Goal: Task Accomplishment & Management: Manage account settings

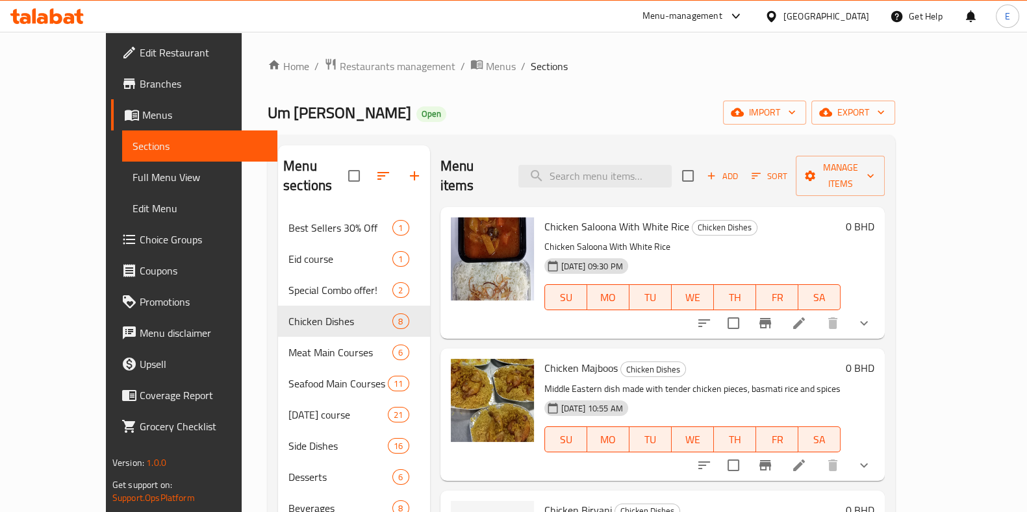
click at [605, 153] on div "Menu items Add Sort Manage items" at bounding box center [662, 176] width 445 height 62
click at [605, 165] on input "search" at bounding box center [594, 176] width 153 height 23
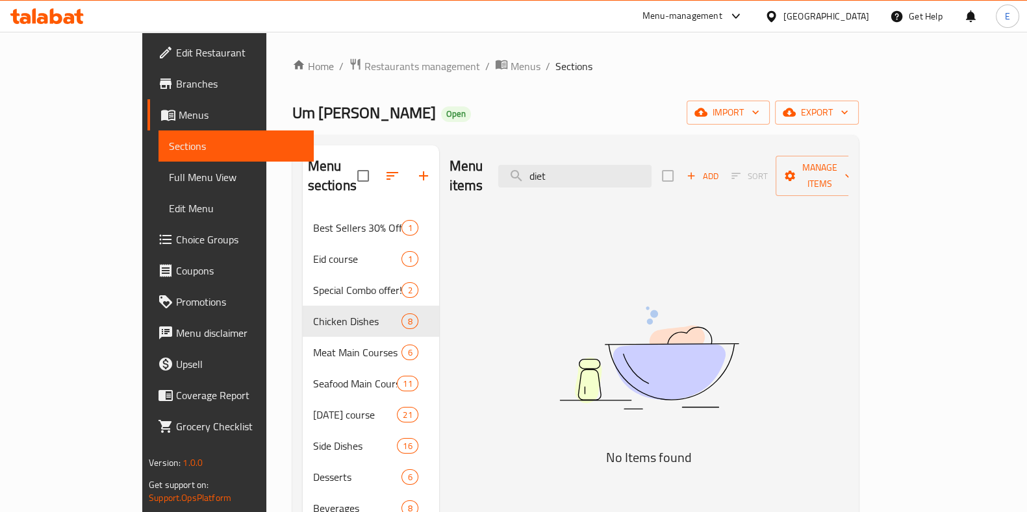
type input "diet"
click at [364, 68] on span "Restaurants management" at bounding box center [422, 66] width 116 height 16
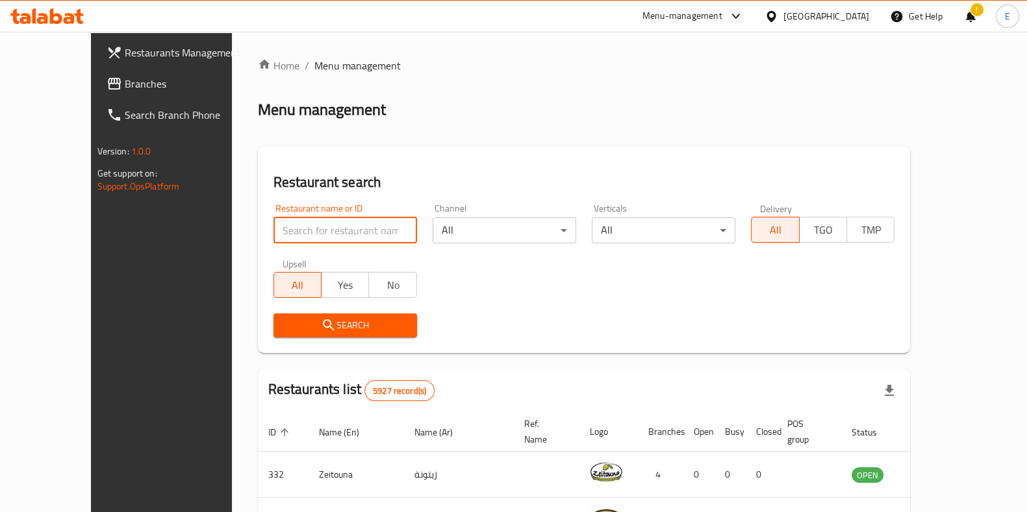
click at [294, 227] on input "search" at bounding box center [345, 231] width 144 height 26
type input "a"
type input "shawaytnah"
click button "Search" at bounding box center [345, 326] width 144 height 24
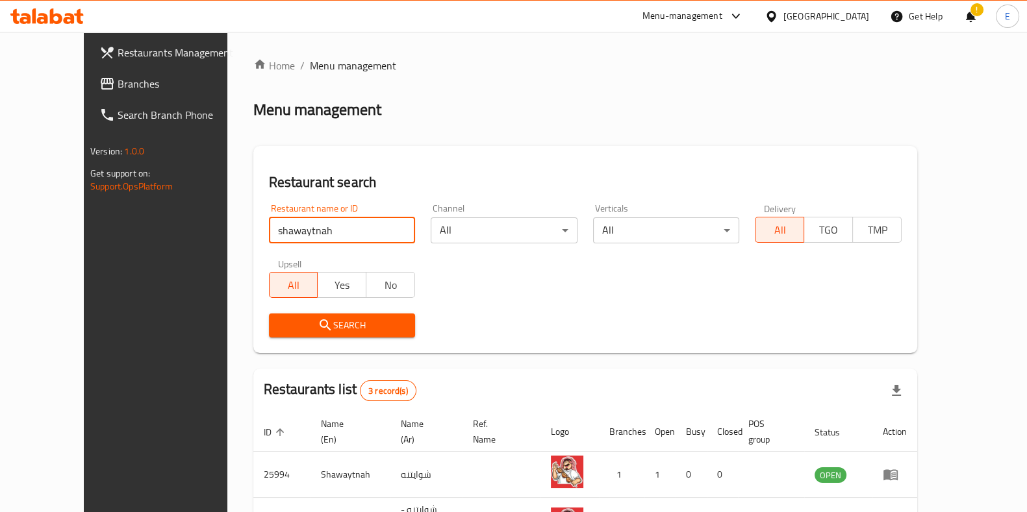
scroll to position [133, 0]
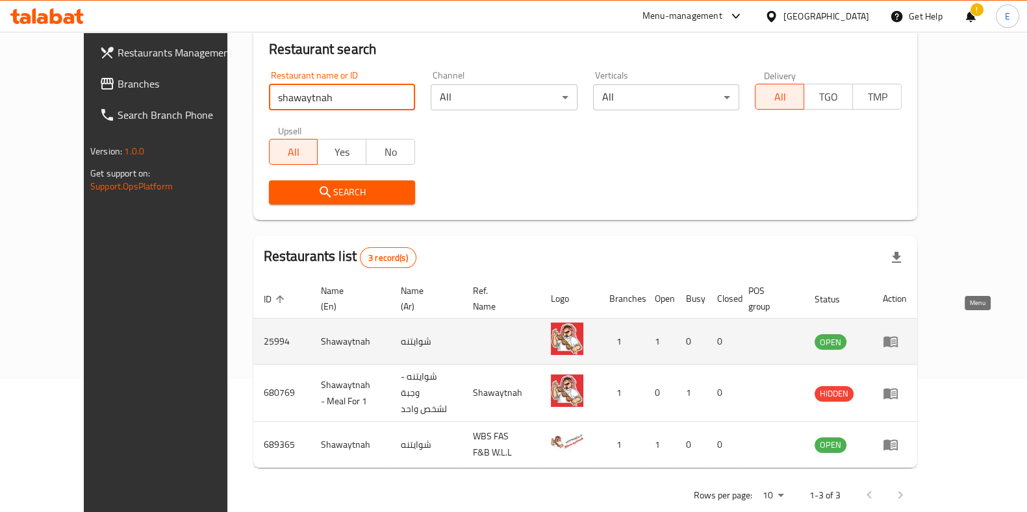
click at [897, 337] on icon "enhanced table" at bounding box center [890, 342] width 14 height 11
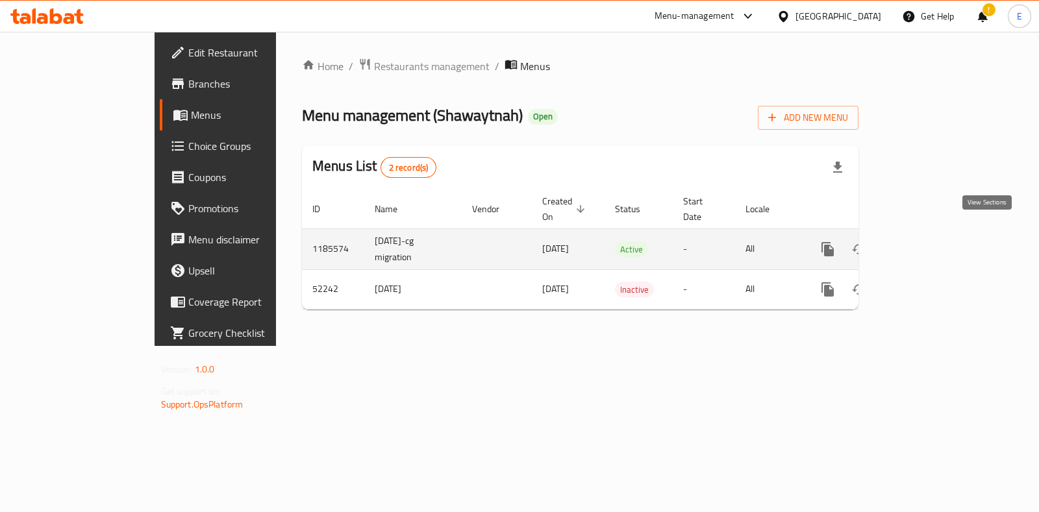
click at [929, 242] on icon "enhanced table" at bounding box center [922, 250] width 16 height 16
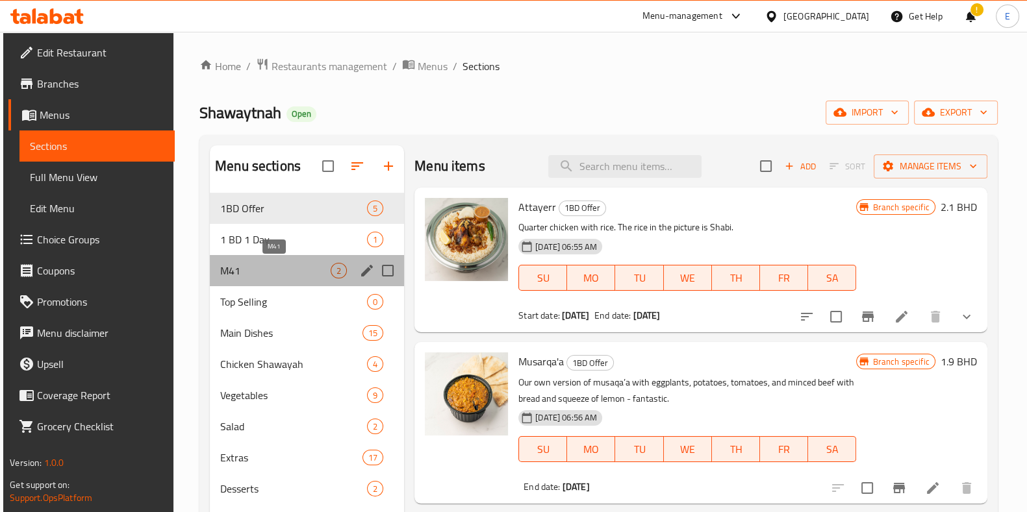
click at [273, 275] on span "M41" at bounding box center [275, 271] width 110 height 16
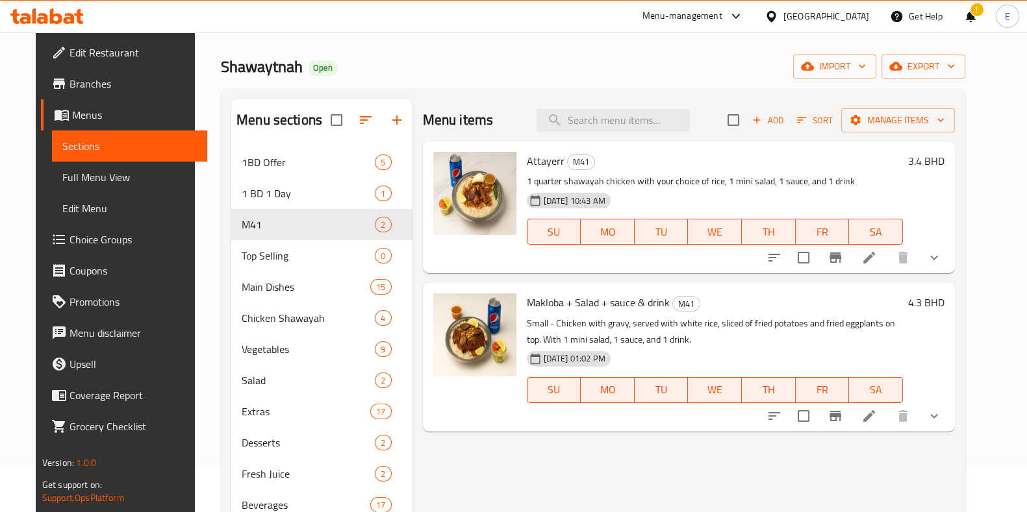
scroll to position [81, 0]
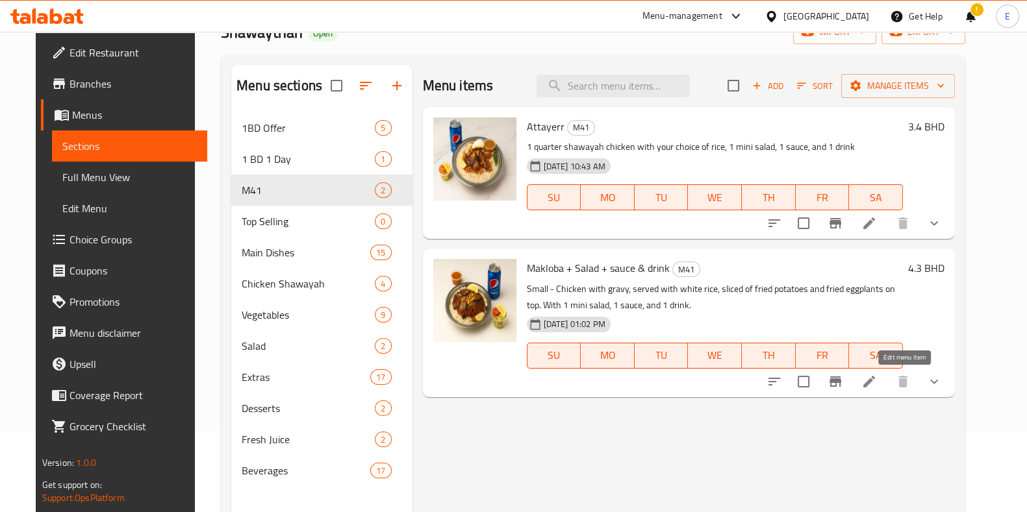
click at [877, 384] on icon at bounding box center [869, 382] width 16 height 16
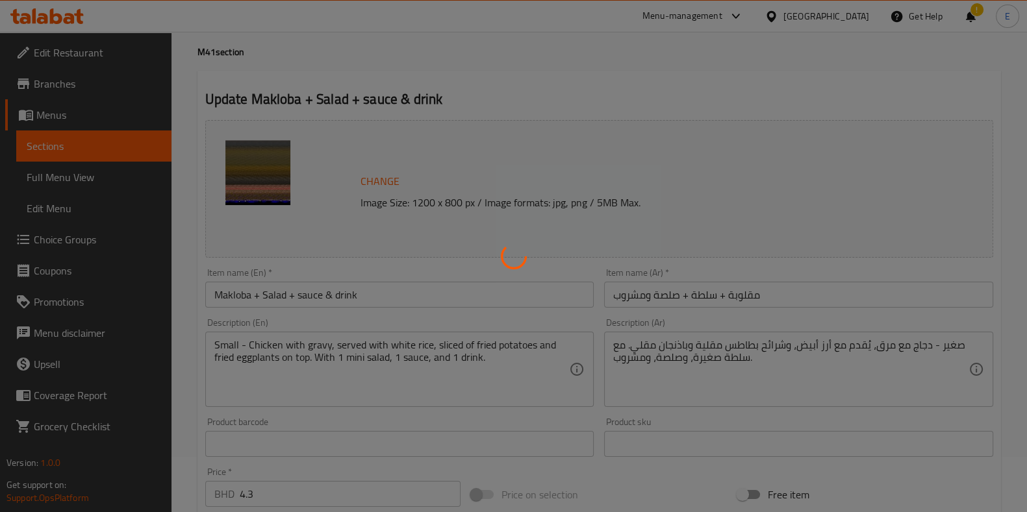
type input "اختيارك من السلطة الصغيرة"
type input "1"
type input "اختيارك من الصلصة"
type input "1"
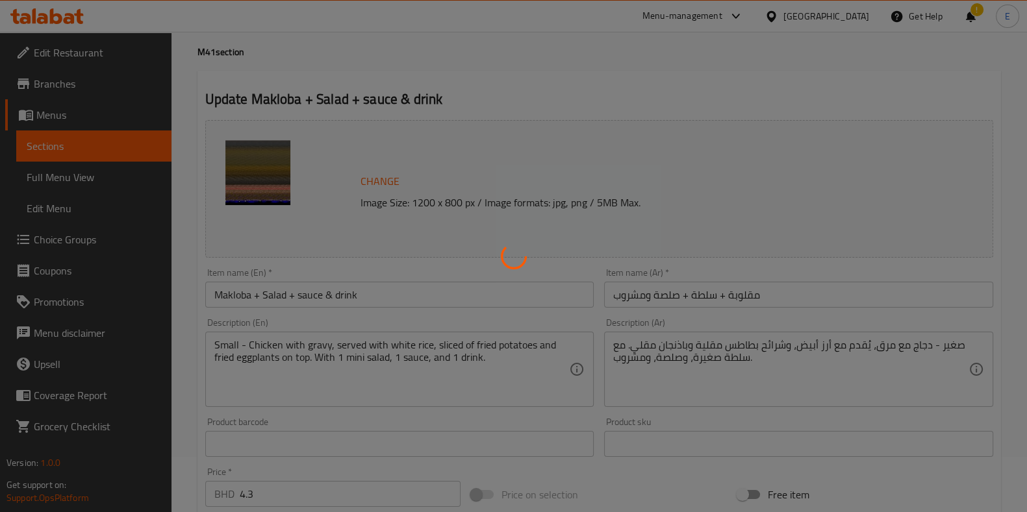
type input "1"
type input "اختيارك من المشروب"
type input "1"
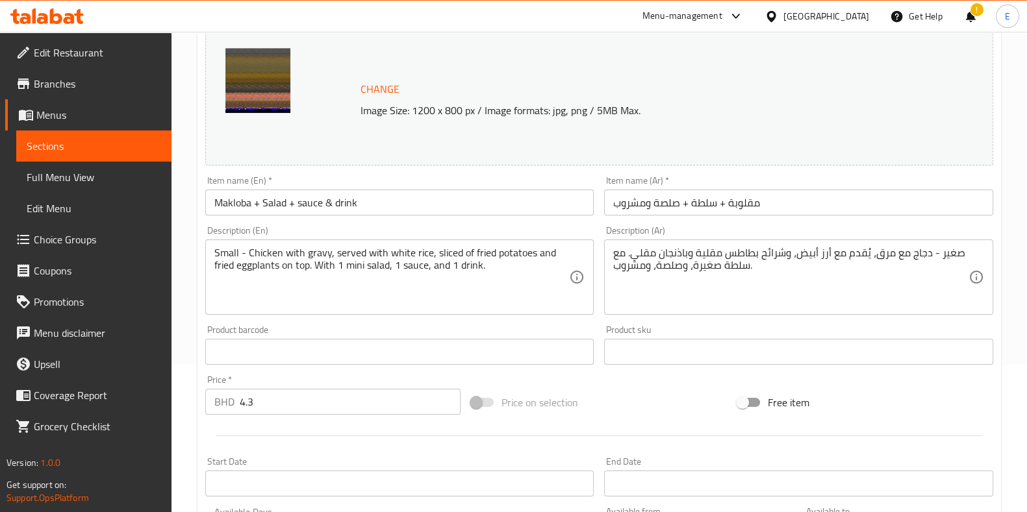
scroll to position [145, 0]
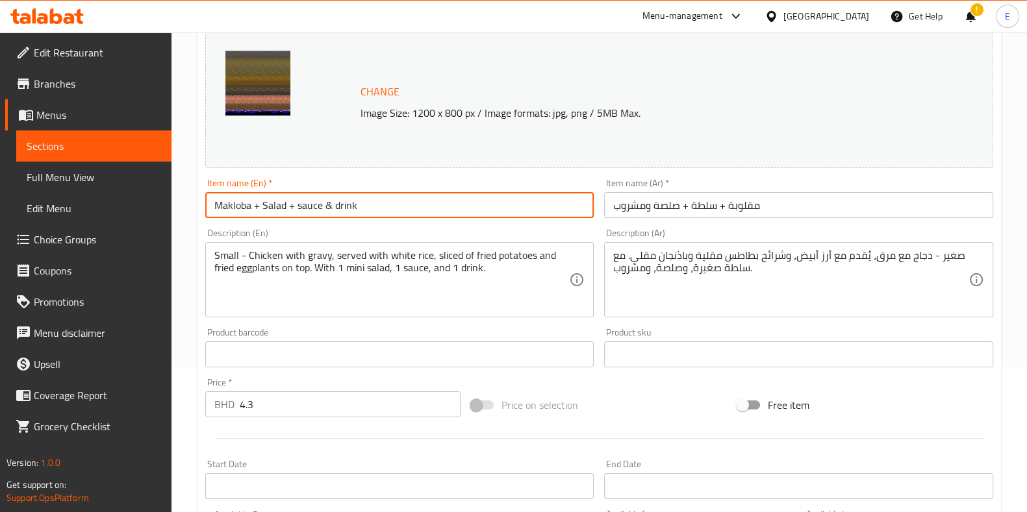
click at [273, 207] on input "Makloba + Salad + sauce & drink" at bounding box center [399, 205] width 389 height 26
drag, startPoint x: 290, startPoint y: 203, endPoint x: 427, endPoint y: 209, distance: 137.1
click at [427, 209] on input "Makloba + Side + sauce & drink" at bounding box center [399, 205] width 389 height 26
type input "Makloba + Side + Drink"
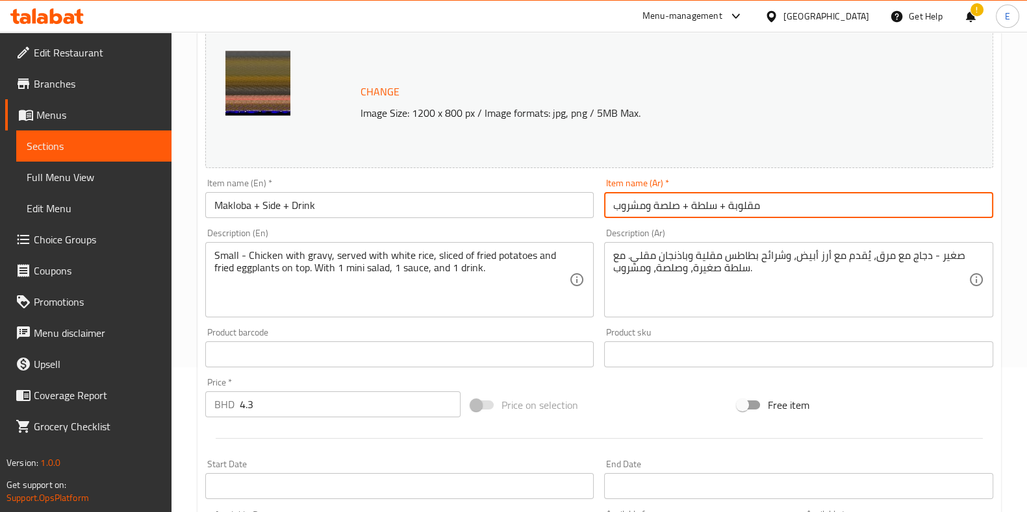
drag, startPoint x: 677, startPoint y: 209, endPoint x: 645, endPoint y: 211, distance: 31.2
click at [645, 211] on input "مقلوبة + سلطة + صلصة ومشروب" at bounding box center [798, 205] width 389 height 26
click at [673, 208] on input "مقلوبة + سلطة + مشروب" at bounding box center [798, 205] width 389 height 26
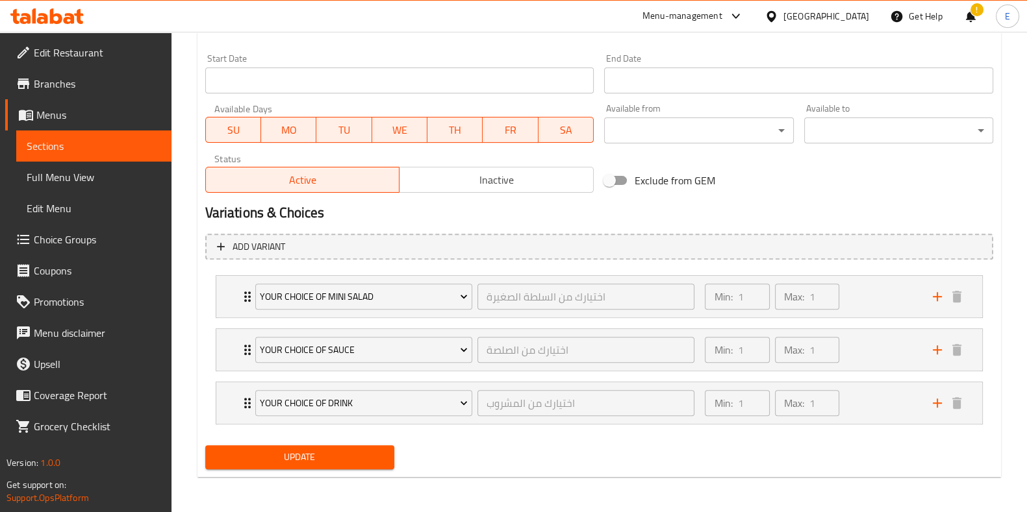
type input "مقلوبة + طبق جانبي+ مشروب"
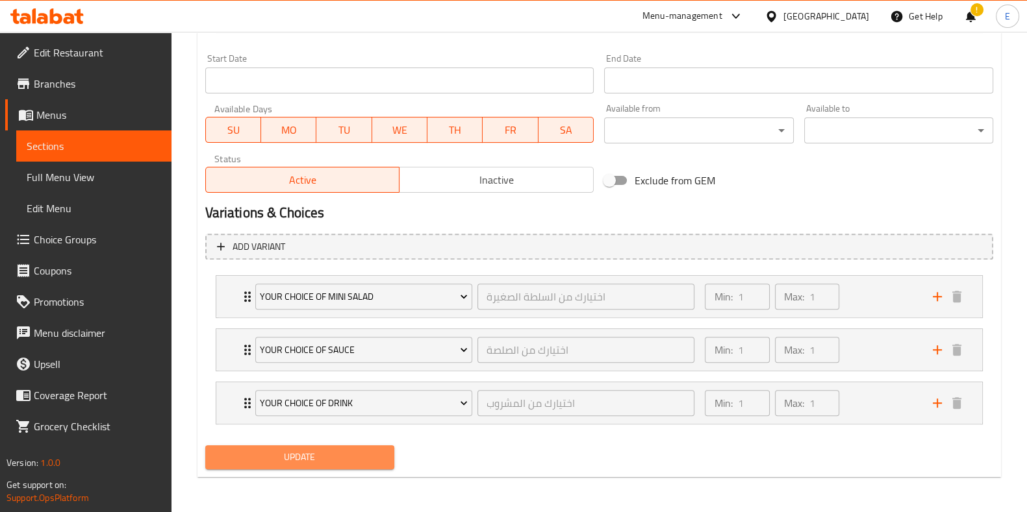
click at [304, 460] on span "Update" at bounding box center [300, 457] width 168 height 16
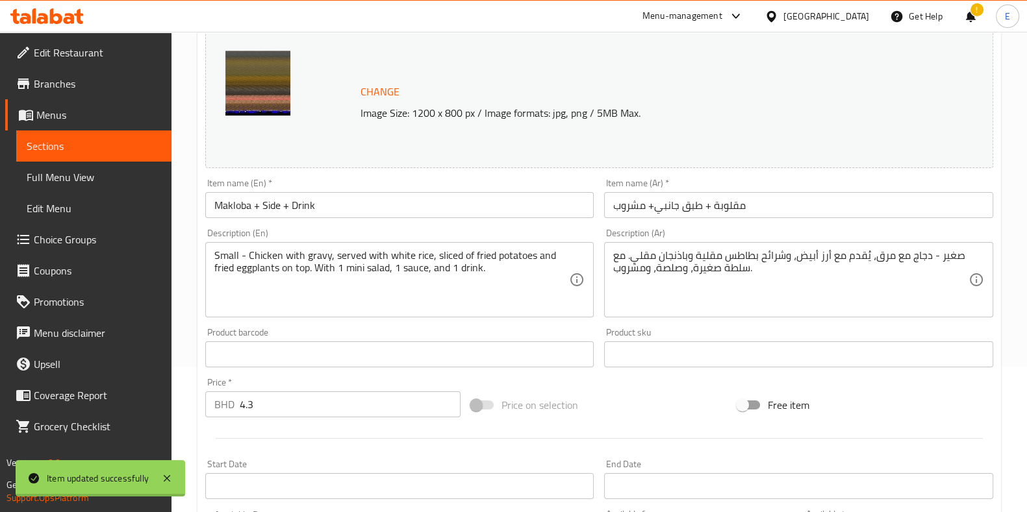
scroll to position [0, 0]
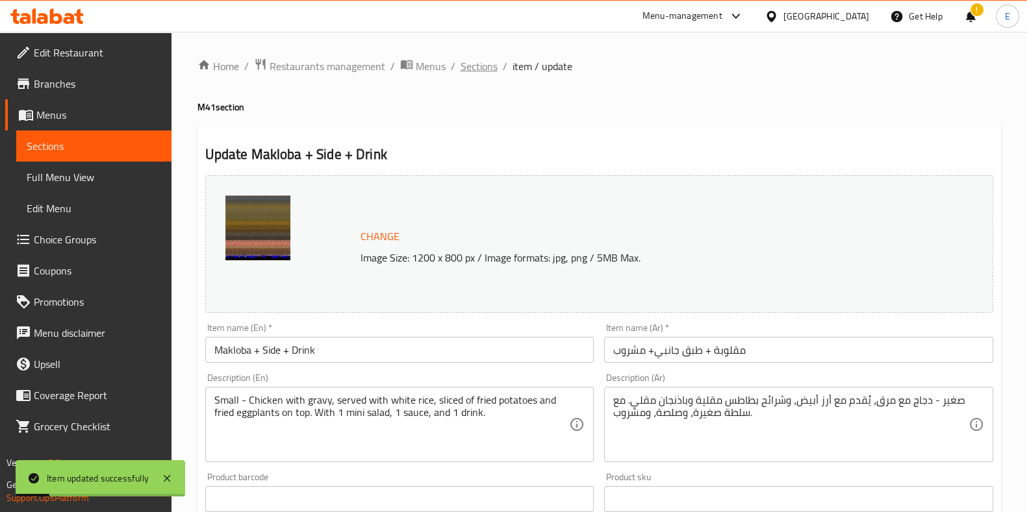
click at [491, 64] on span "Sections" at bounding box center [478, 66] width 37 height 16
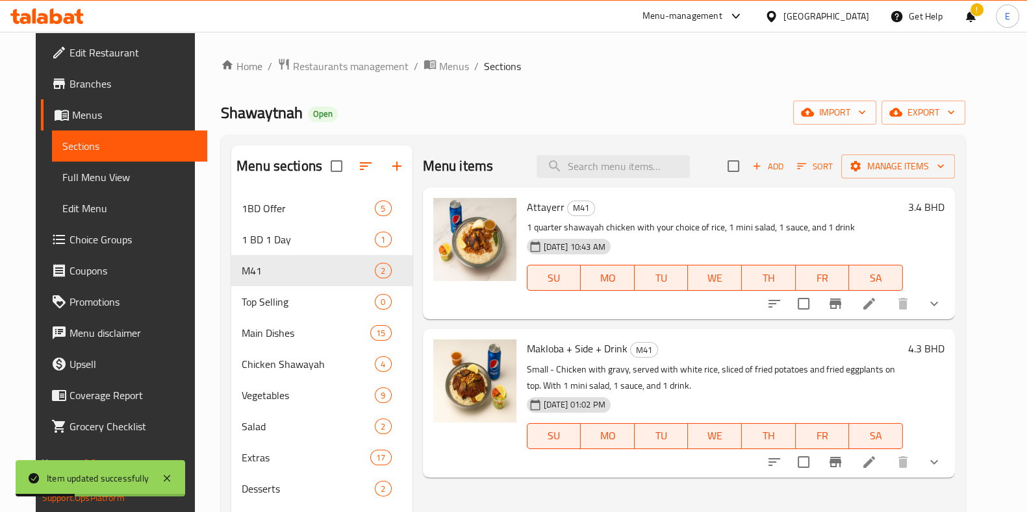
click at [887, 308] on li at bounding box center [869, 303] width 36 height 23
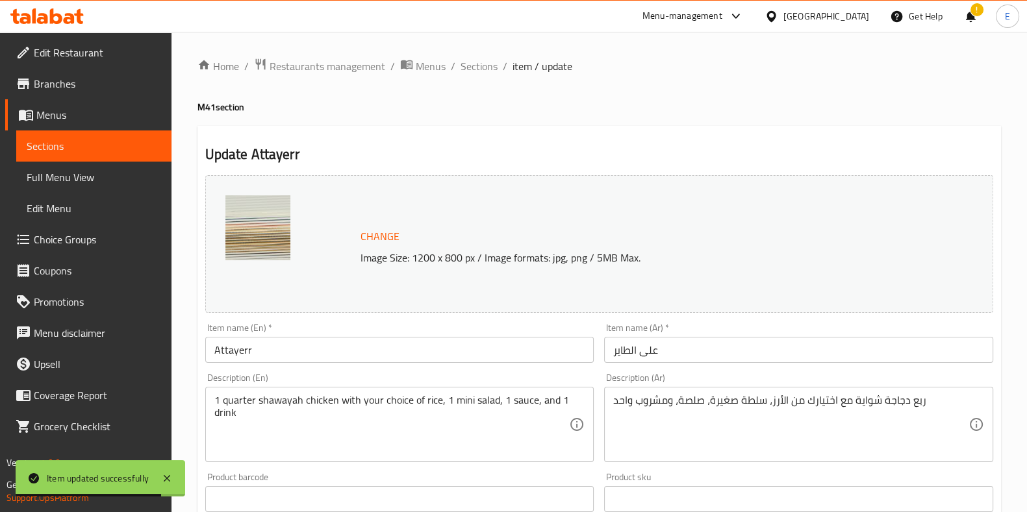
scroll to position [162, 0]
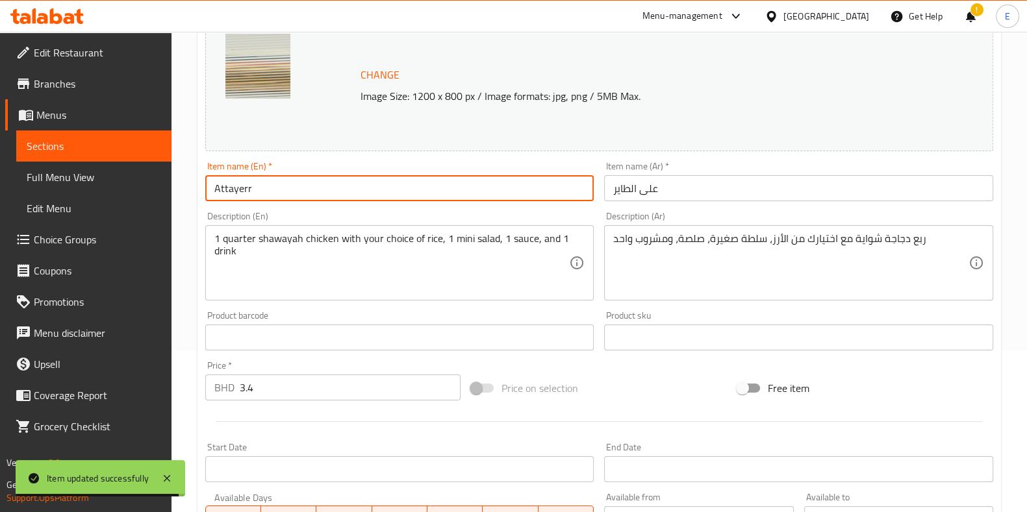
click at [279, 194] on input "Attayerr" at bounding box center [399, 188] width 389 height 26
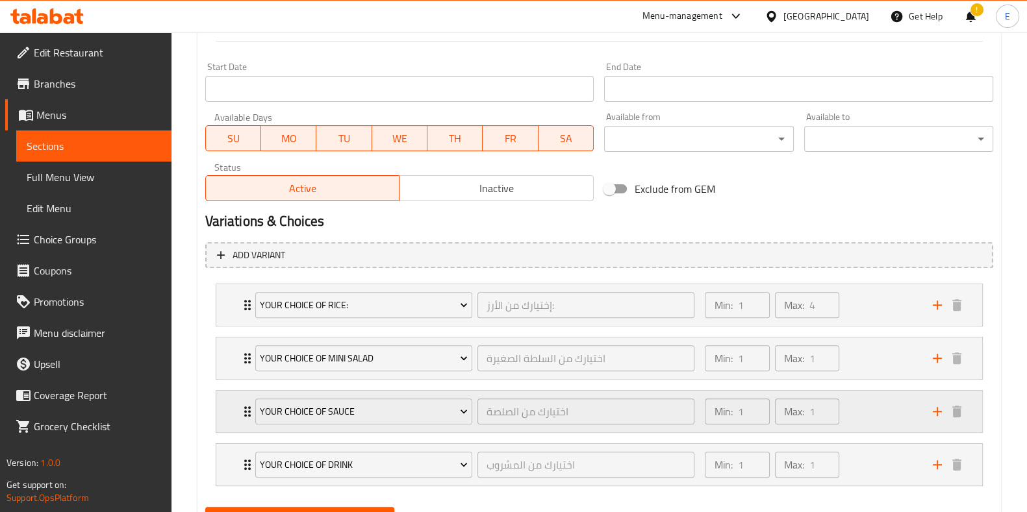
scroll to position [568, 0]
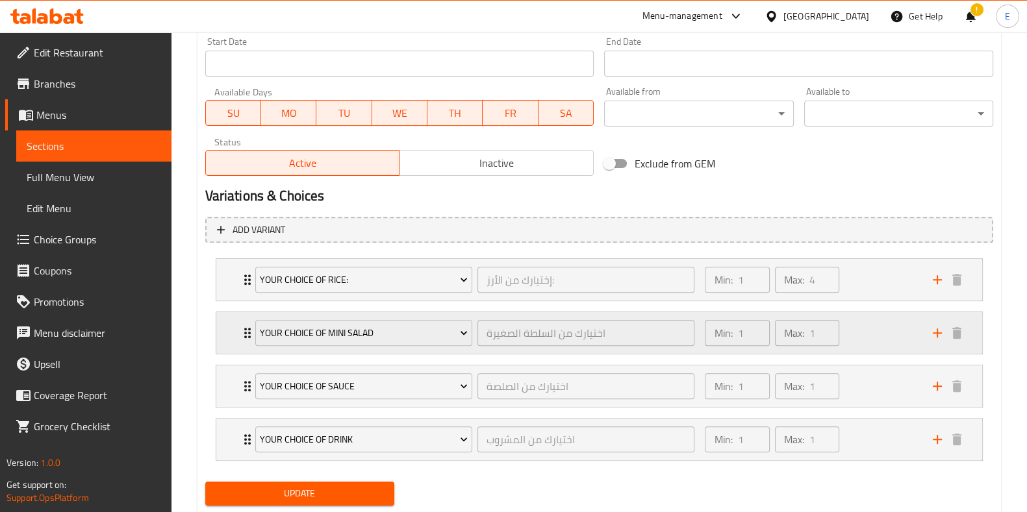
click at [868, 344] on div "Min: 1 ​ Max: 1 ​" at bounding box center [810, 333] width 227 height 42
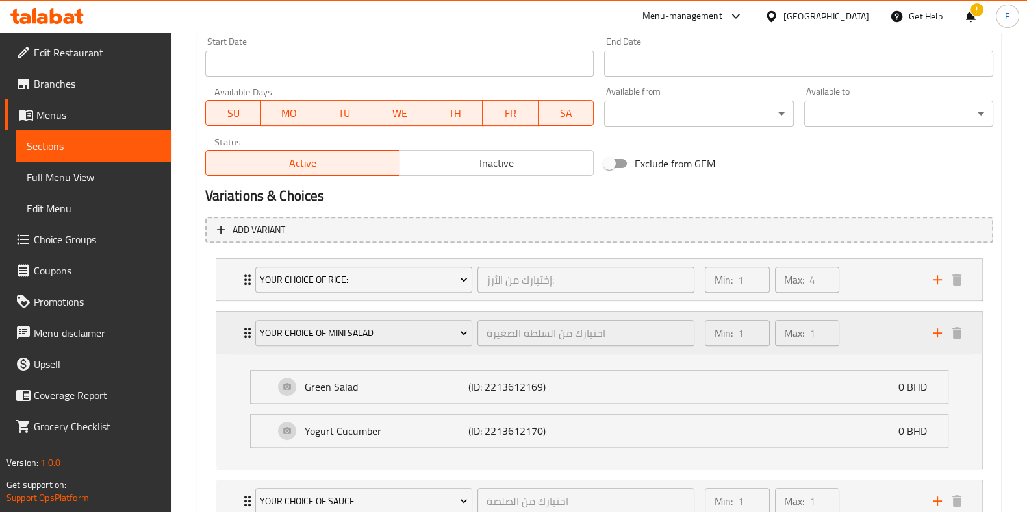
click at [868, 344] on div "Min: 1 ​ Max: 1 ​" at bounding box center [810, 333] width 227 height 42
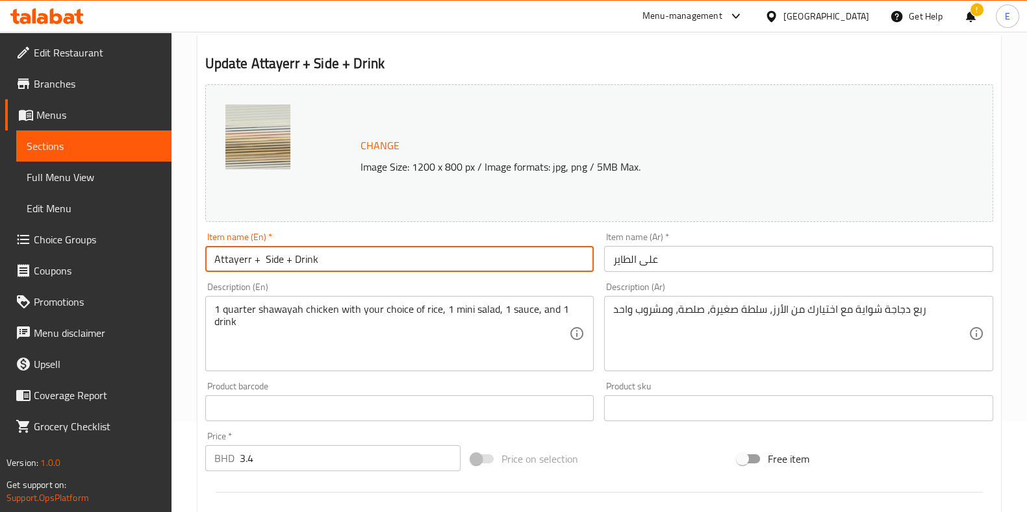
scroll to position [0, 0]
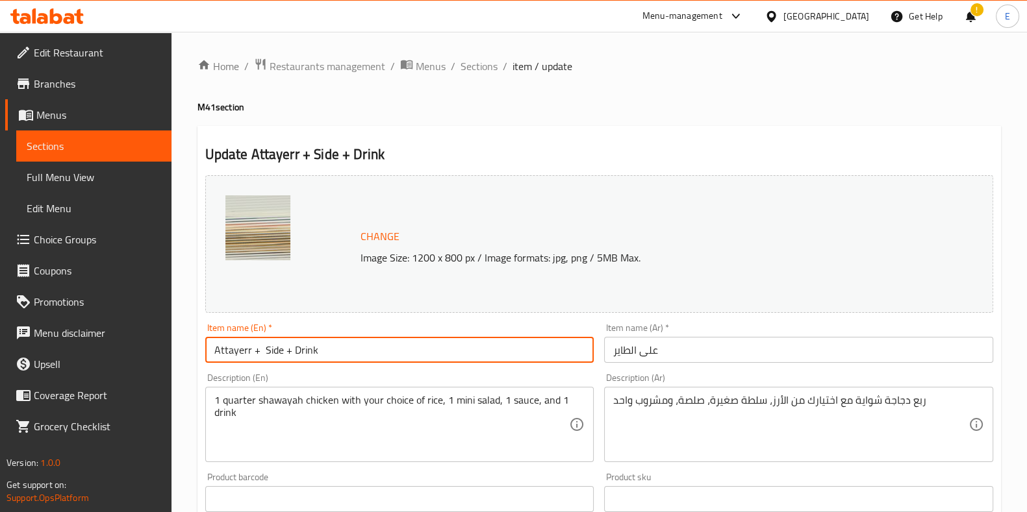
type input "Attayerr + Side + Drink"
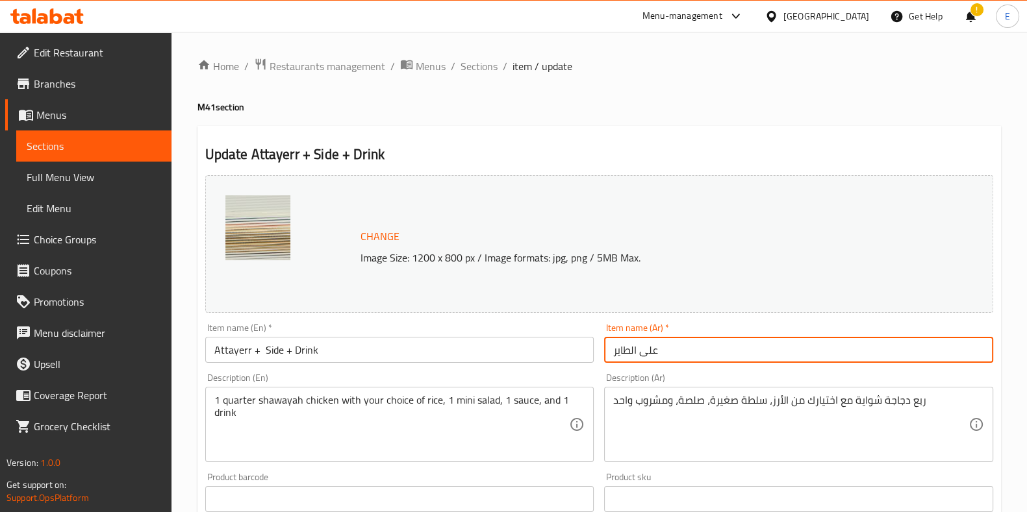
click at [683, 355] on input "على الطاير" at bounding box center [798, 350] width 389 height 26
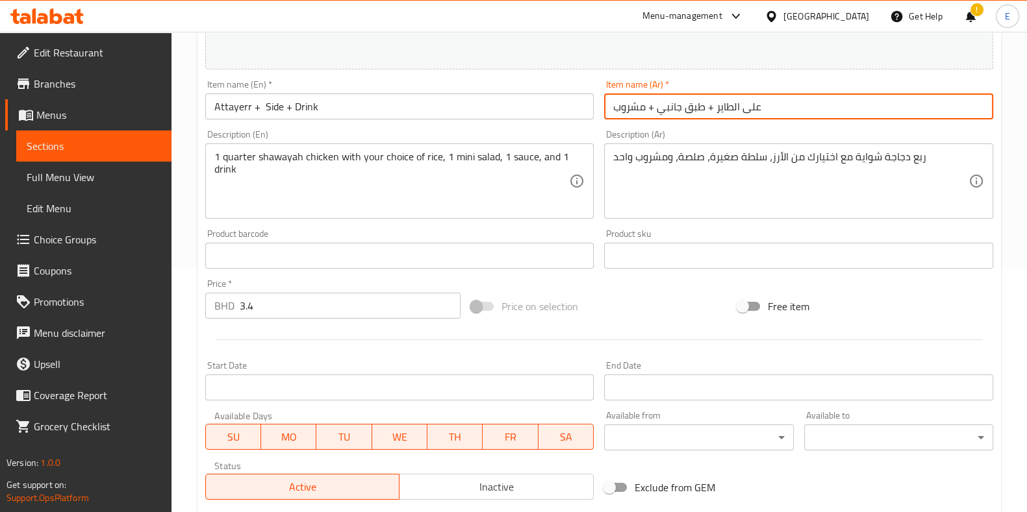
scroll to position [603, 0]
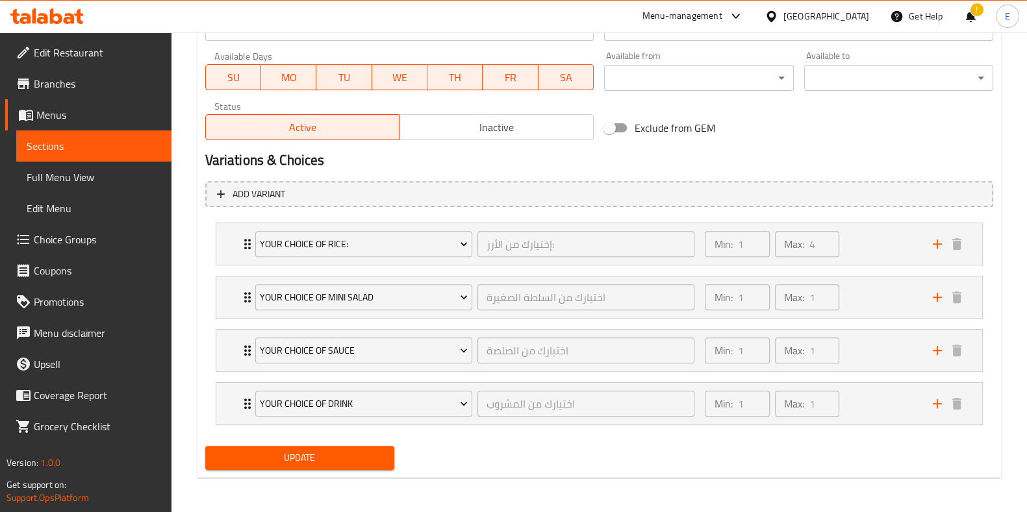
type input "على الطاير + طبق جانبي + مشروب"
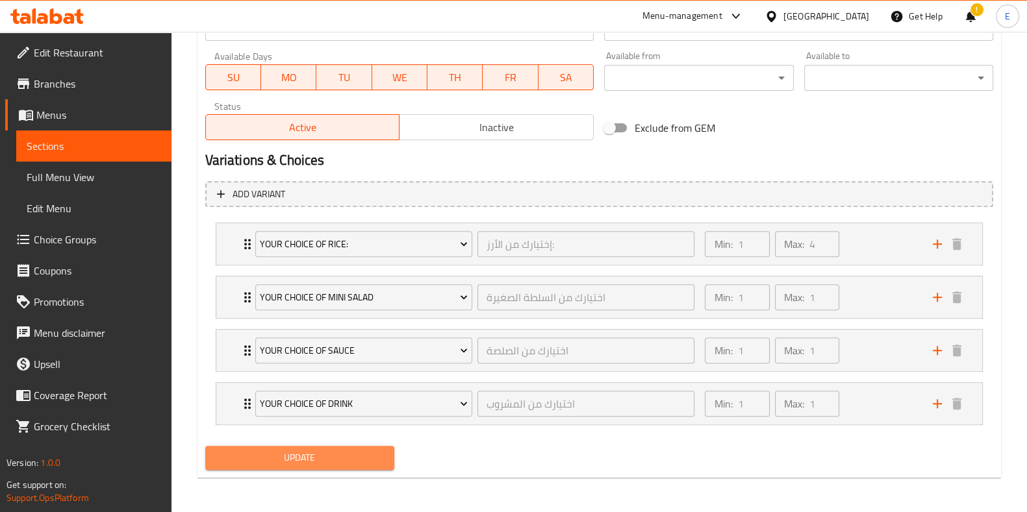
click at [330, 452] on span "Update" at bounding box center [300, 458] width 168 height 16
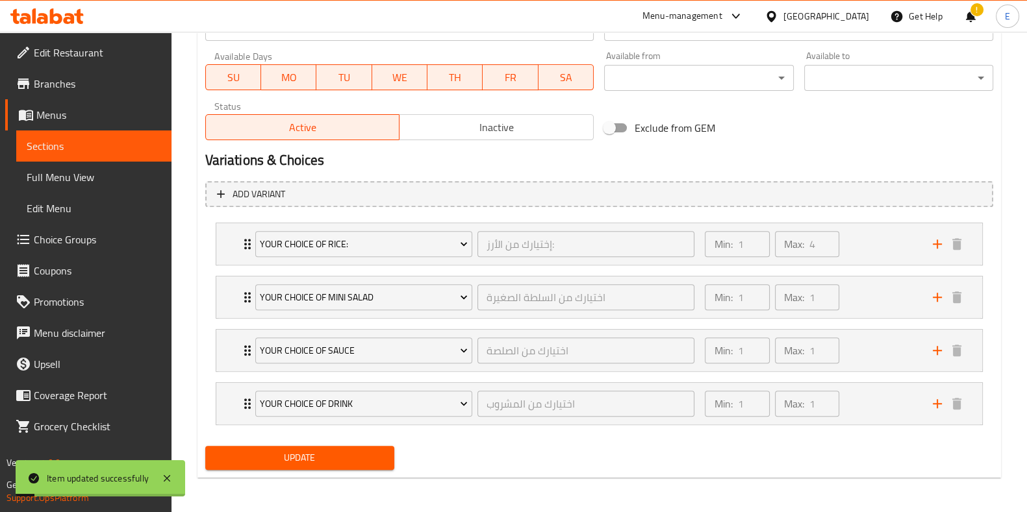
click at [77, 234] on span "Choice Groups" at bounding box center [97, 240] width 127 height 16
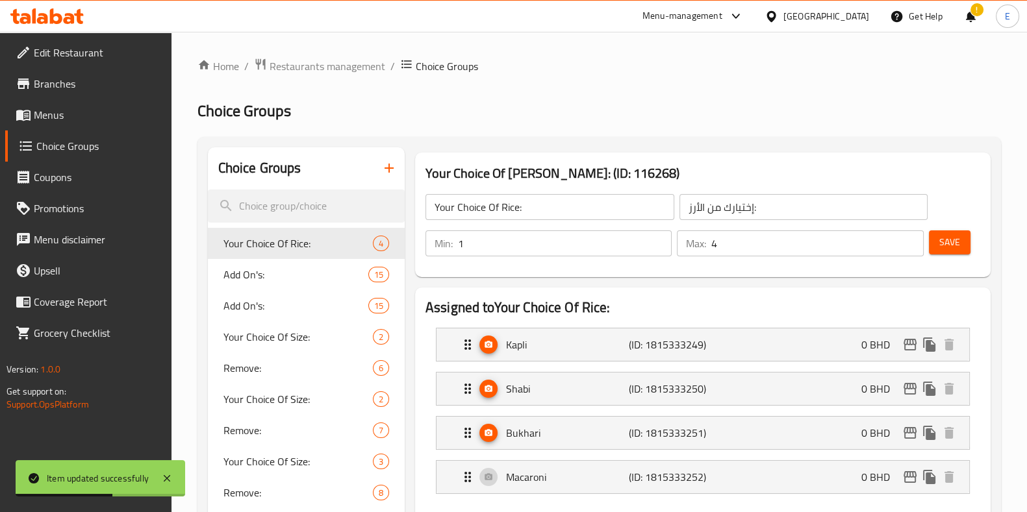
click at [284, 210] on input "search" at bounding box center [306, 206] width 197 height 33
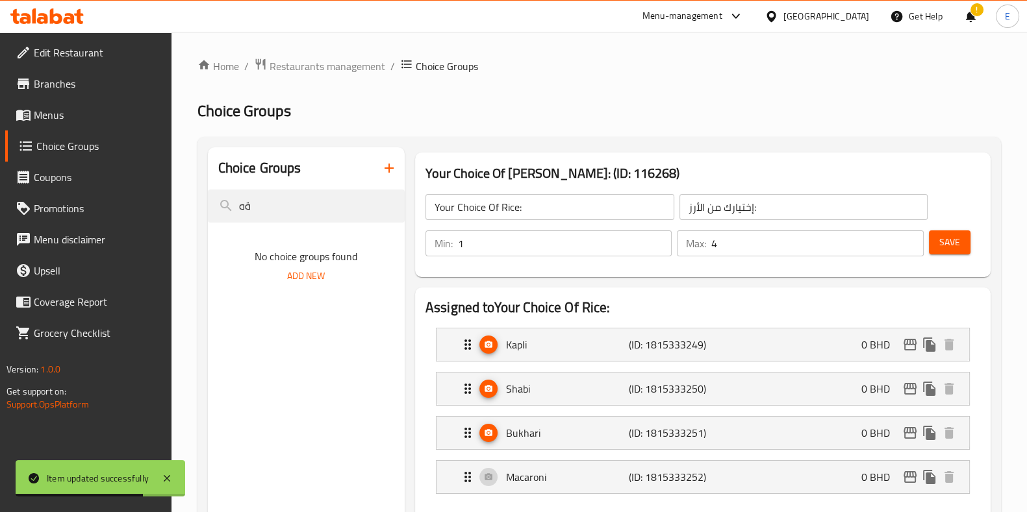
type input "ة"
type input "mini"
click at [307, 229] on div "Your choice of mini salad 2" at bounding box center [306, 243] width 197 height 31
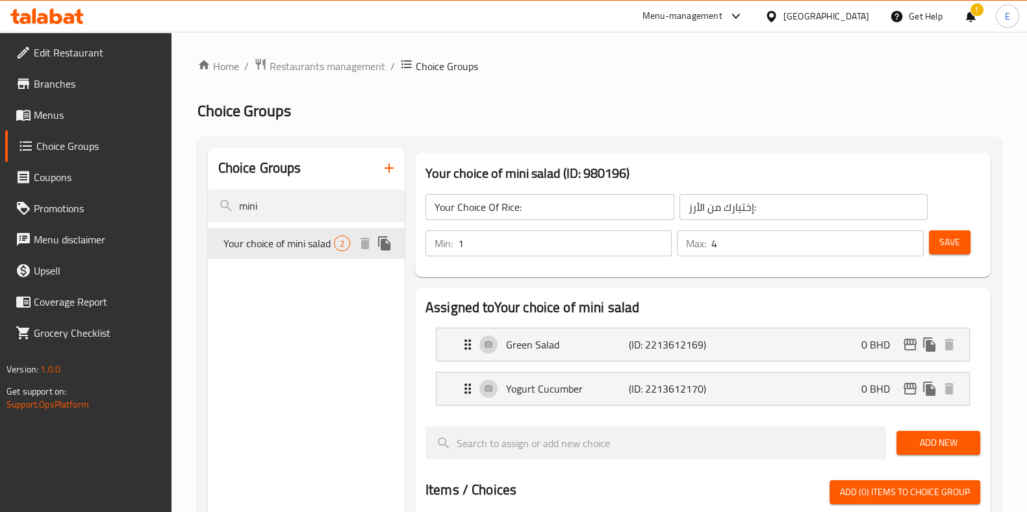
type input "Your choice of mini salad"
type input "اختيارك من السلطة الصغيرة"
type input "1"
click at [511, 204] on input "Your choice of mini salad" at bounding box center [549, 207] width 249 height 26
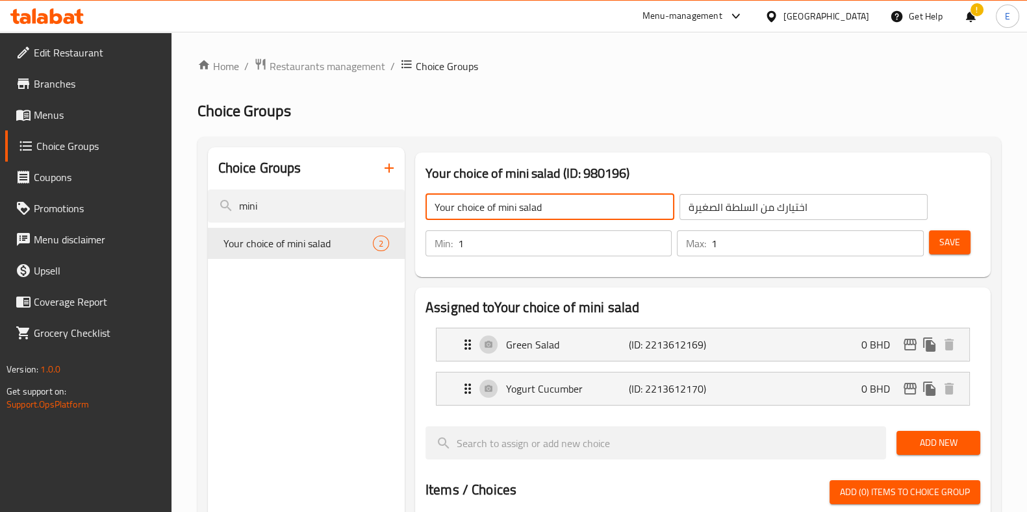
drag, startPoint x: 494, startPoint y: 209, endPoint x: 589, endPoint y: 214, distance: 95.0
click at [589, 213] on input "Your choice of mini salad" at bounding box center [549, 207] width 249 height 26
type input "Your choice of side"
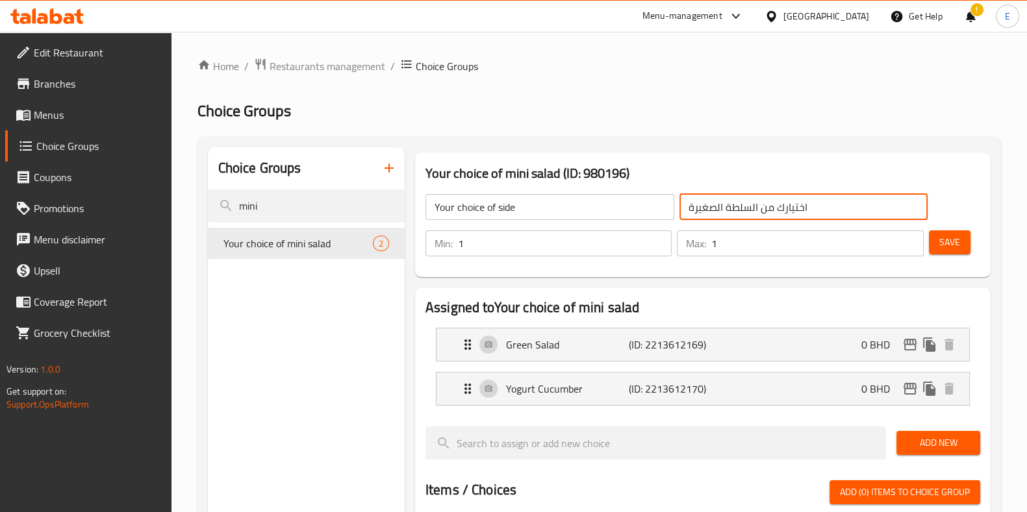
drag, startPoint x: 758, startPoint y: 208, endPoint x: 634, endPoint y: 208, distance: 124.7
click at [634, 208] on div "Your choice of side ​ اختيارك من السلطة الصغيرة ​" at bounding box center [677, 207] width 518 height 42
click at [586, 340] on p "Green Salad" at bounding box center [567, 345] width 123 height 16
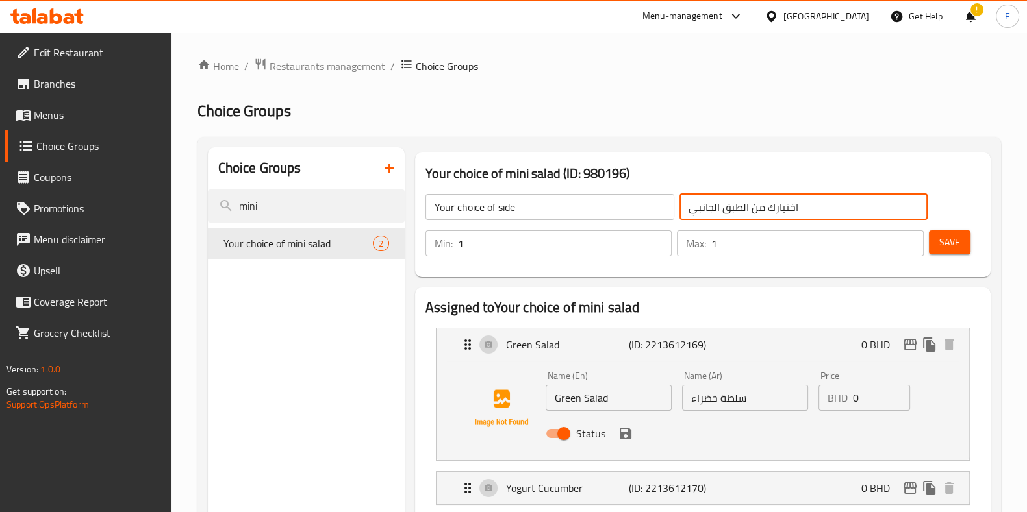
type input "اختيارك من الطبق الجانبي"
drag, startPoint x: 557, startPoint y: 400, endPoint x: 529, endPoint y: 377, distance: 36.4
click at [534, 392] on div "Name (En) Green Salad Name (En) Name (Ar) سلطة خضراء Name (Ar) Price BHD 0 Pric…" at bounding box center [702, 408] width 491 height 88
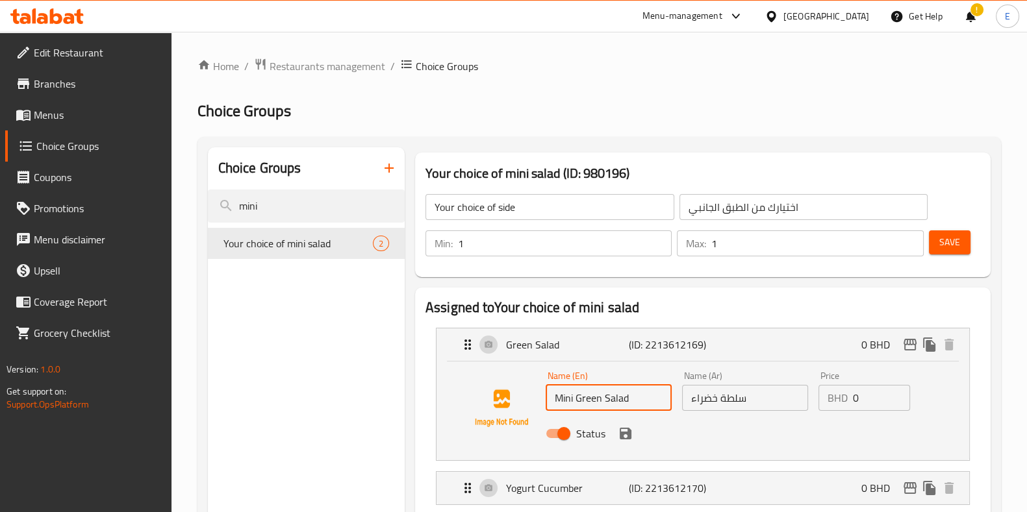
type input "Mini Green Salad"
click at [750, 403] on input "سلطة خضراء" at bounding box center [745, 398] width 126 height 26
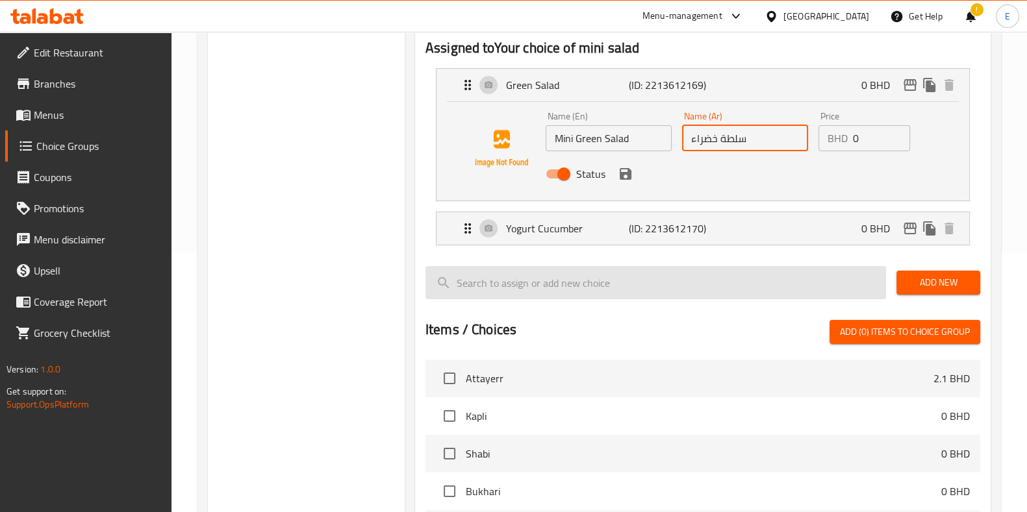
scroll to position [162, 0]
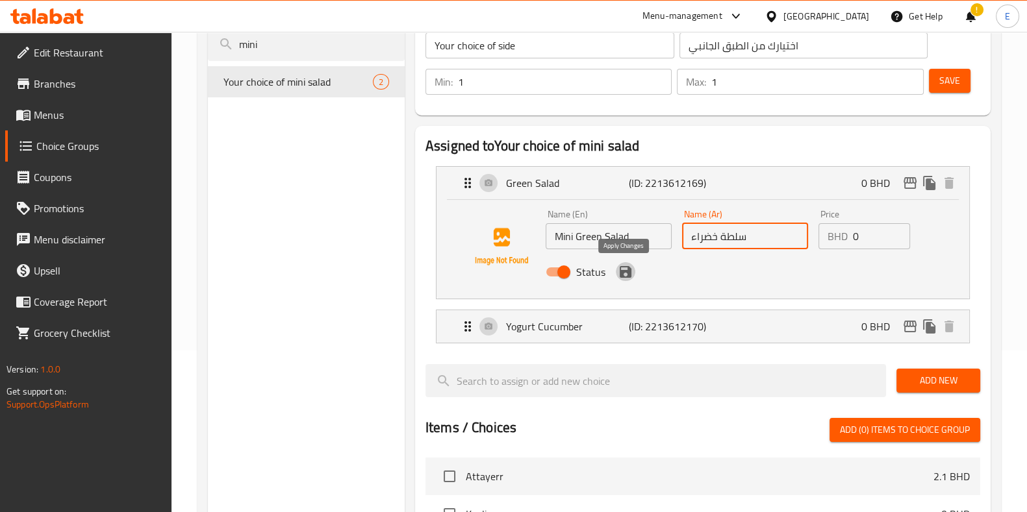
click at [629, 275] on icon "save" at bounding box center [626, 272] width 12 height 12
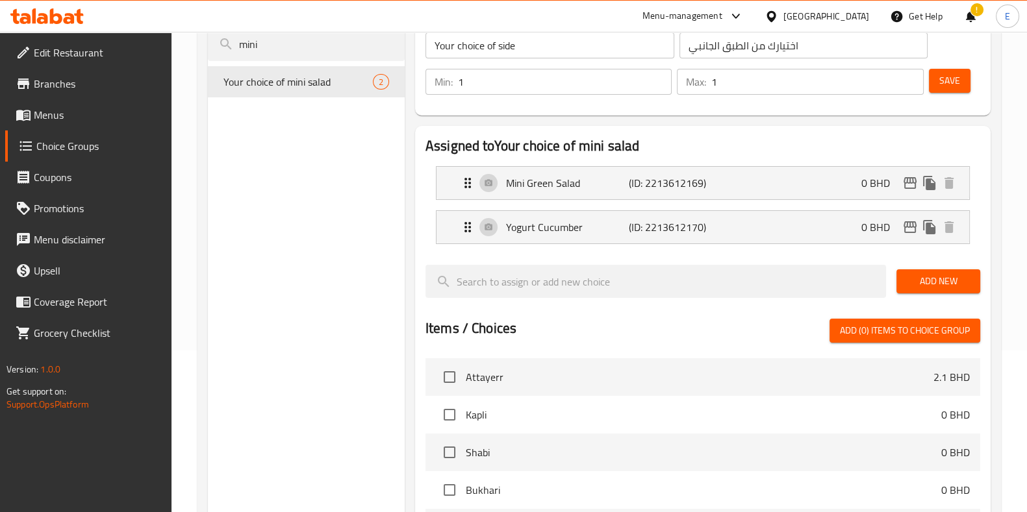
type input "سلطة خضراء"
click at [942, 88] on span "Save" at bounding box center [949, 81] width 21 height 16
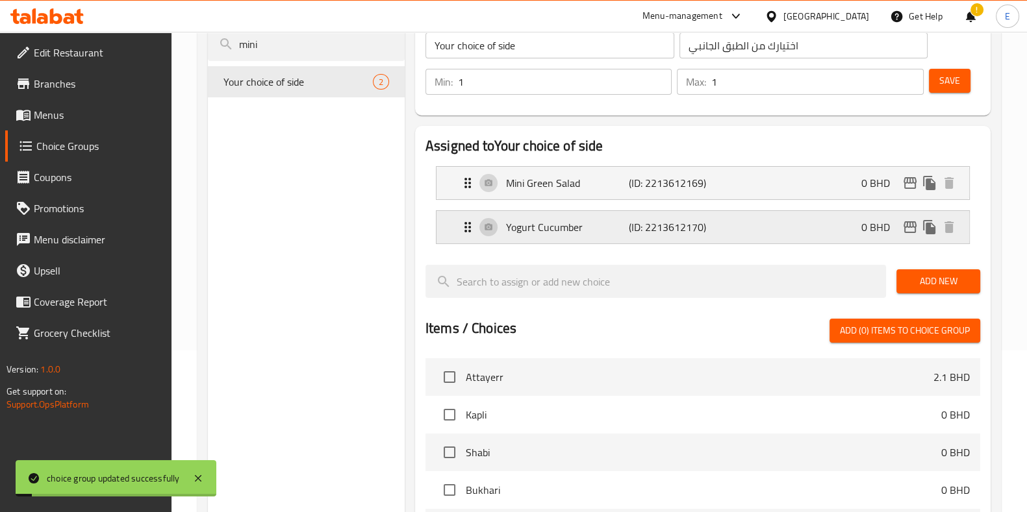
click at [549, 227] on p "Yogurt Cucumber" at bounding box center [567, 227] width 123 height 16
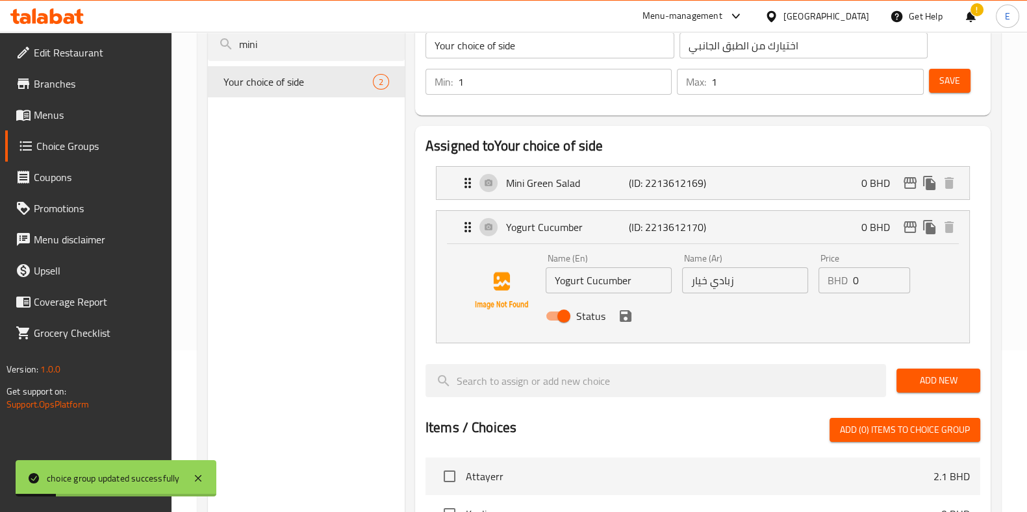
click at [555, 281] on input "Yogurt Cucumber" at bounding box center [608, 281] width 126 height 26
click at [628, 315] on icon "save" at bounding box center [626, 316] width 12 height 12
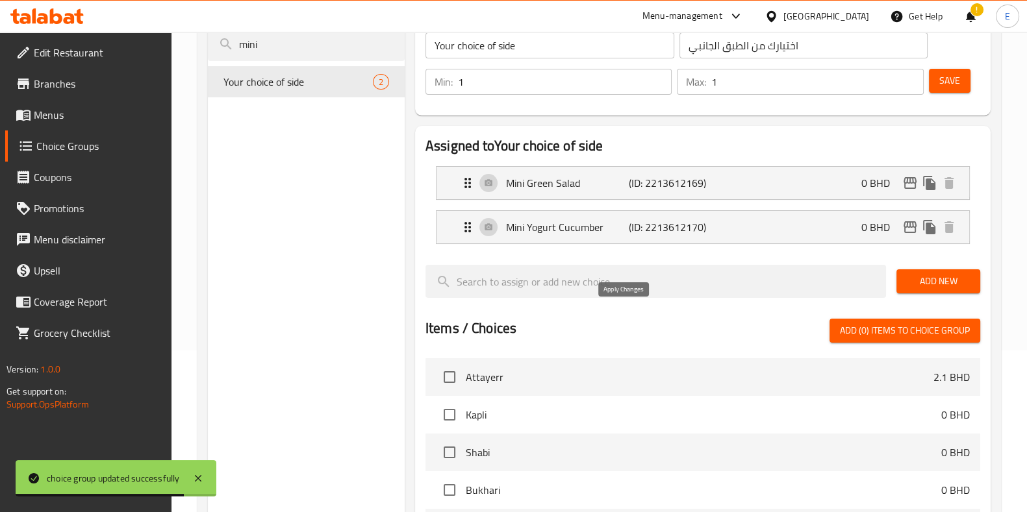
type input "Mini Yogurt Cucumber"
click at [945, 73] on span "Save" at bounding box center [949, 81] width 21 height 16
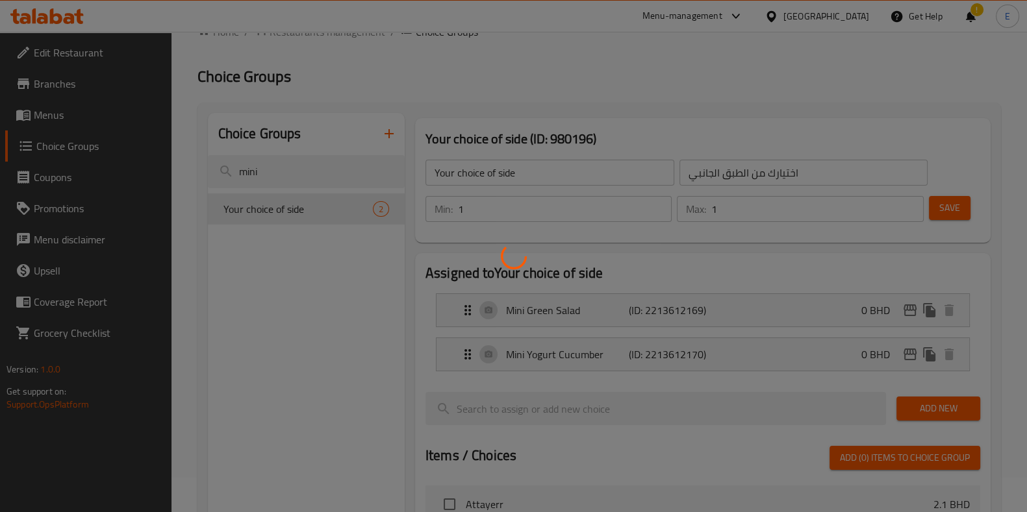
scroll to position [0, 0]
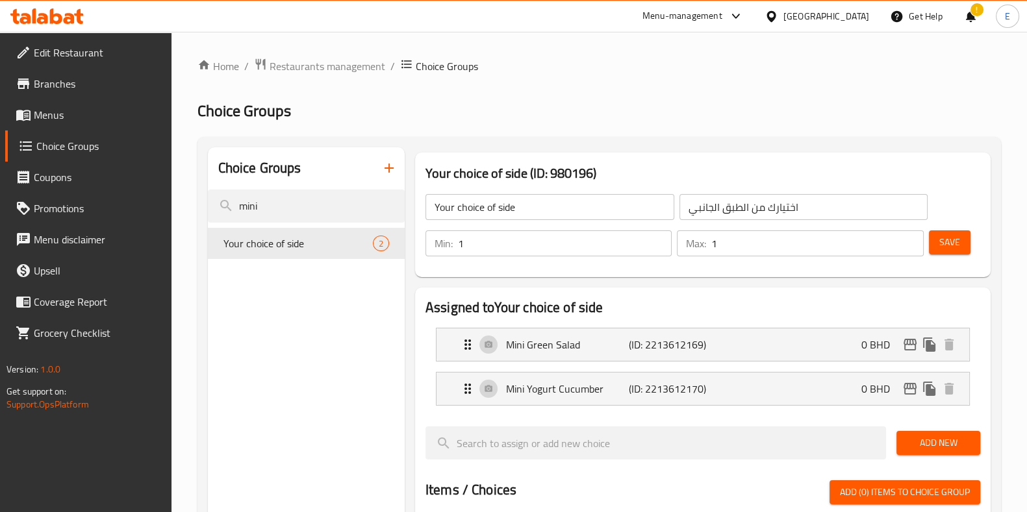
drag, startPoint x: 68, startPoint y: 423, endPoint x: 8, endPoint y: 421, distance: 59.8
click at [68, 423] on div "Edit Restaurant Branches Menus Choice Groups Coupons Promotions Menu disclaimer…" at bounding box center [85, 288] width 171 height 512
click at [338, 60] on span "Restaurants management" at bounding box center [327, 66] width 116 height 16
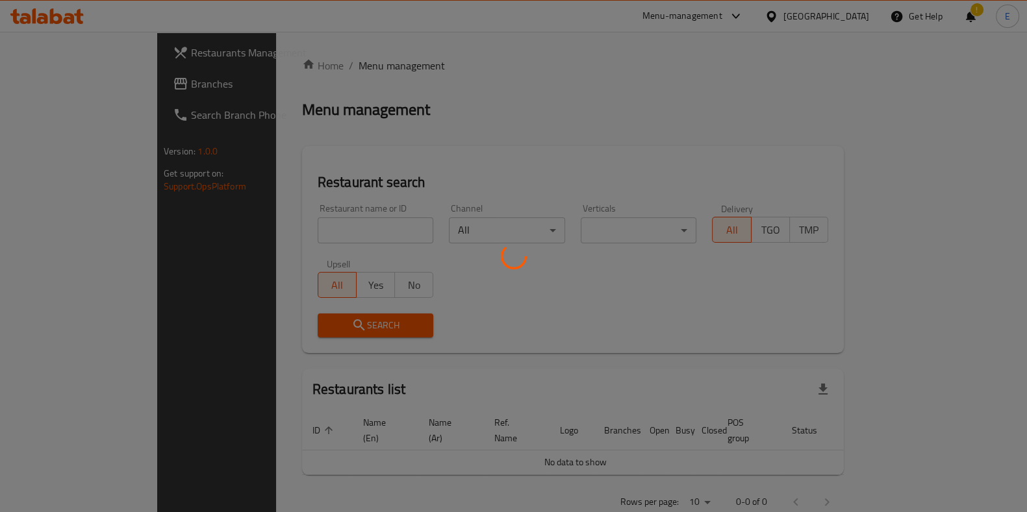
click at [341, 232] on div at bounding box center [513, 256] width 1027 height 512
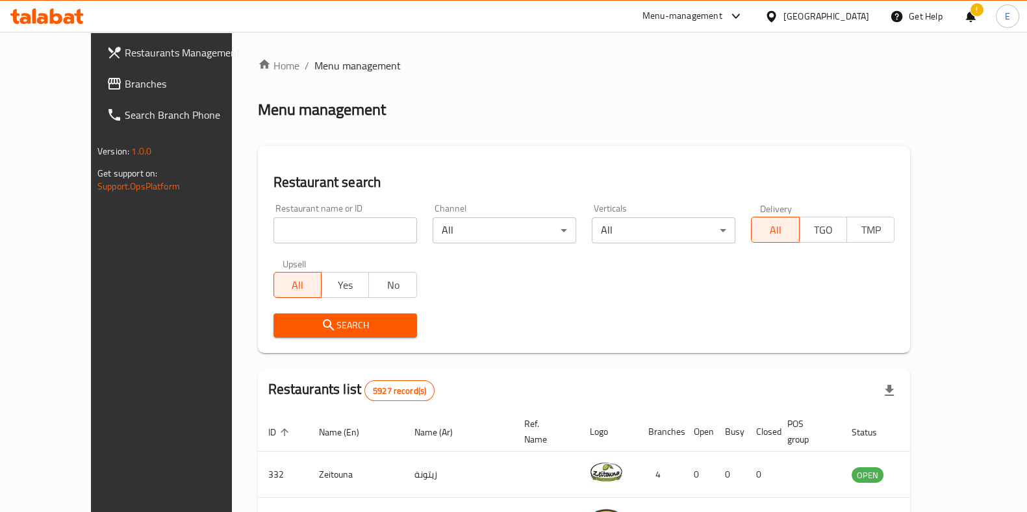
click at [336, 231] on input "search" at bounding box center [345, 231] width 144 height 26
type input "awani"
click button "Search" at bounding box center [345, 326] width 144 height 24
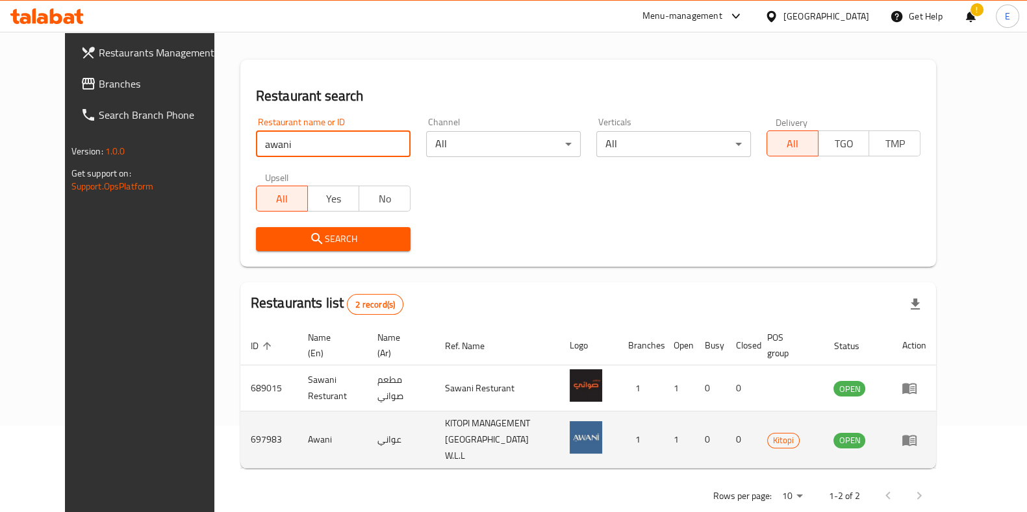
scroll to position [88, 0]
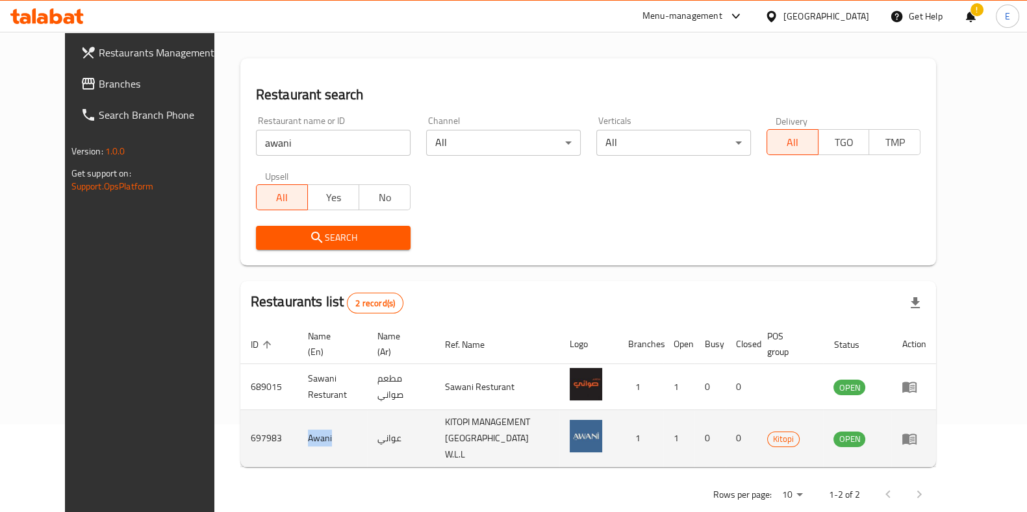
drag, startPoint x: 256, startPoint y: 416, endPoint x: 302, endPoint y: 421, distance: 46.4
click at [300, 421] on td "Awani" at bounding box center [331, 438] width 69 height 57
copy td "Awani"
click at [916, 434] on icon "enhanced table" at bounding box center [909, 439] width 14 height 11
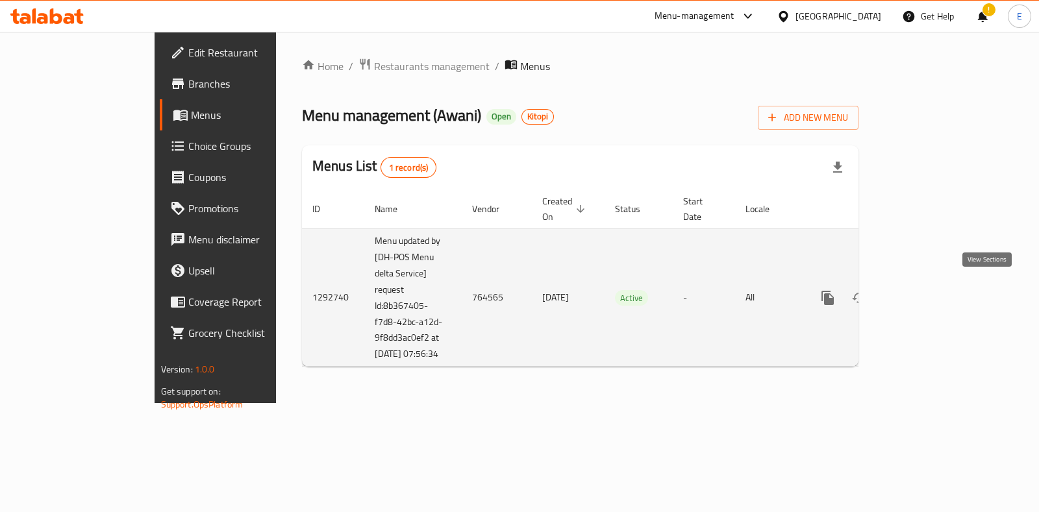
click at [929, 298] on icon "enhanced table" at bounding box center [922, 298] width 16 height 16
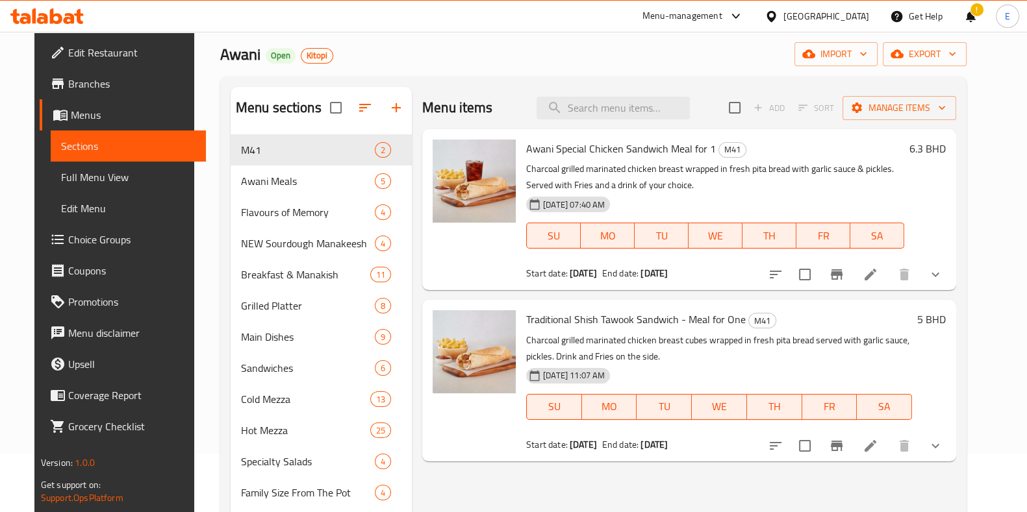
scroll to position [81, 0]
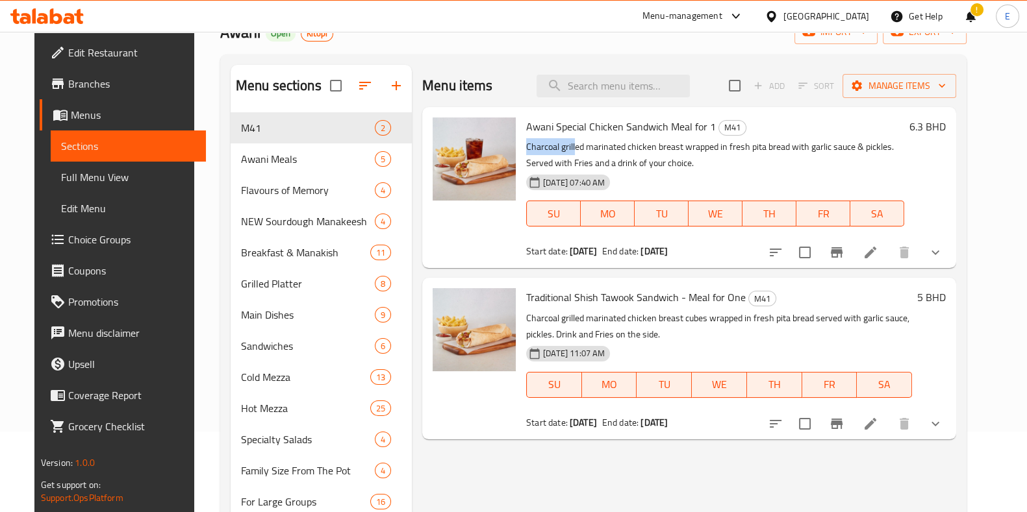
drag, startPoint x: 513, startPoint y: 149, endPoint x: 568, endPoint y: 145, distance: 55.3
click at [568, 145] on div "Awani Special Chicken Sandwich Meal for 1 M41 Charcoal grilled marinated chicke…" at bounding box center [715, 187] width 388 height 151
click at [581, 155] on p "Charcoal grilled marinated chicken breast wrapped in fresh pita bread with garl…" at bounding box center [715, 155] width 378 height 32
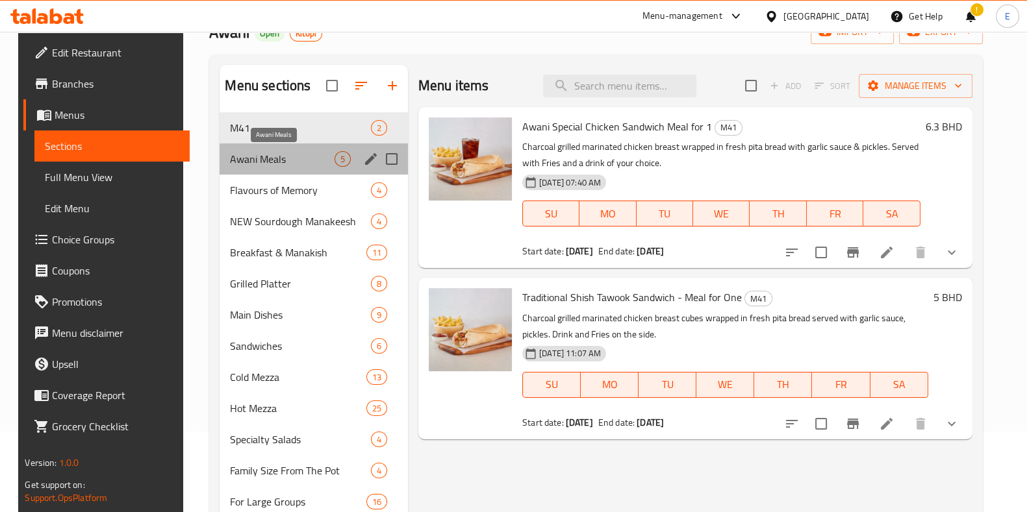
click at [273, 162] on span "Awani Meals" at bounding box center [282, 159] width 104 height 16
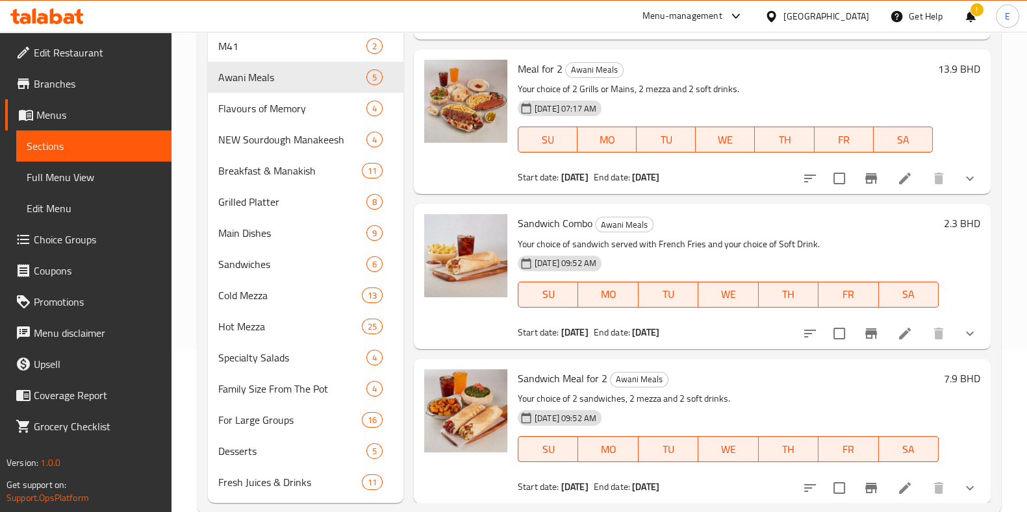
scroll to position [189, 0]
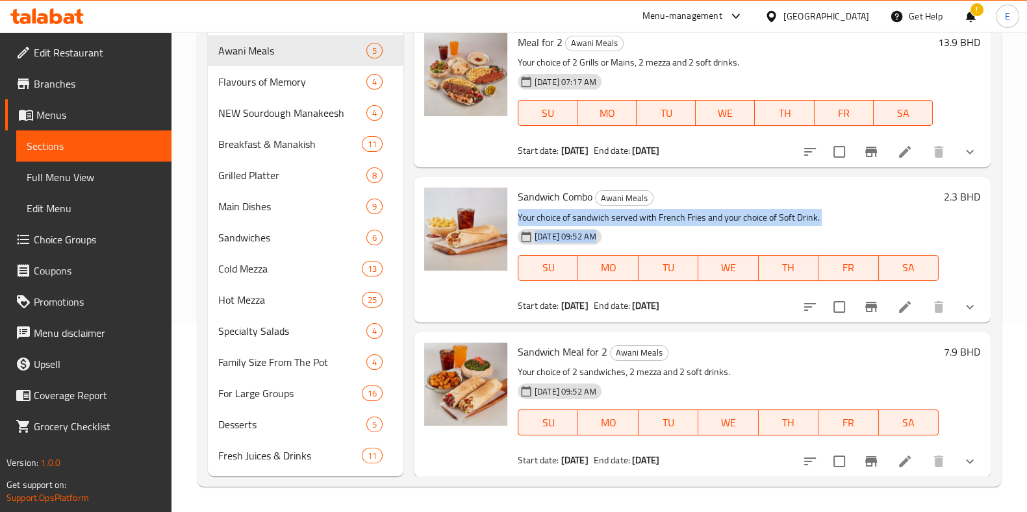
drag, startPoint x: 514, startPoint y: 219, endPoint x: 851, endPoint y: 227, distance: 337.1
click at [851, 227] on div "Sandwich Combo Awani Meals Your choice of sandwich served with French Fries and…" at bounding box center [727, 249] width 431 height 134
click at [851, 229] on div "23-06-2025 09:52 AM SU MO TU WE TH FR SA" at bounding box center [727, 259] width 431 height 70
click at [825, 212] on p "Your choice of sandwich served with French Fries and your choice of Soft Drink." at bounding box center [728, 218] width 421 height 16
click at [965, 304] on button "show more" at bounding box center [969, 307] width 31 height 31
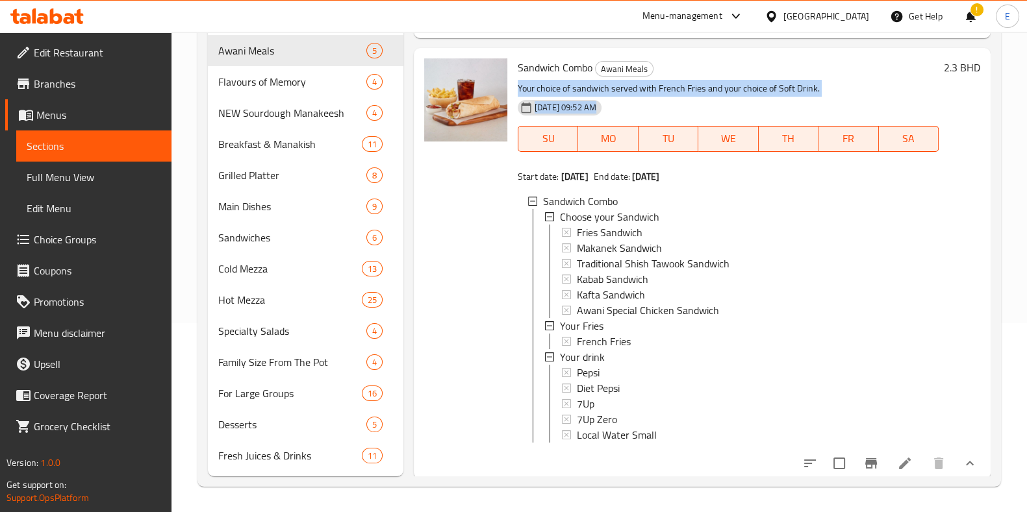
scroll to position [481, 0]
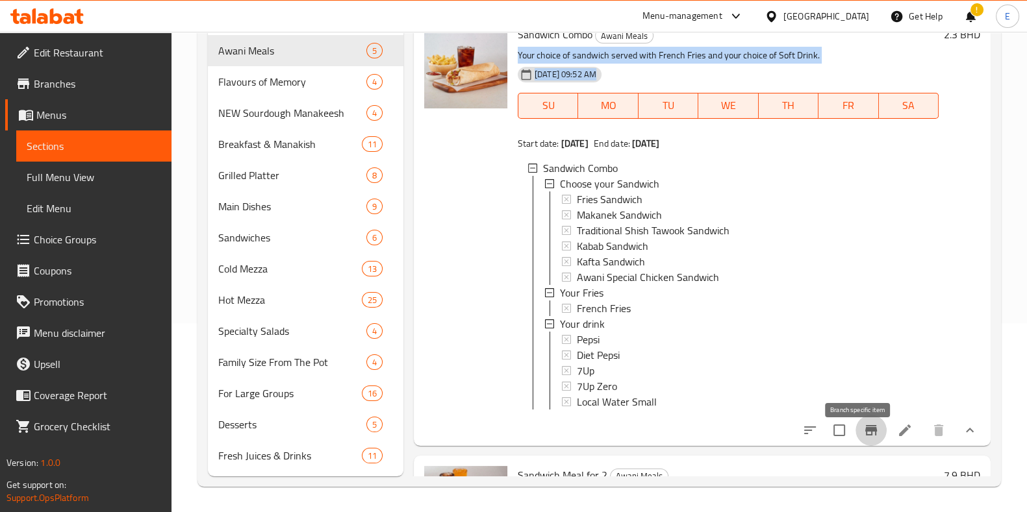
click at [866, 440] on button "Branch-specific-item" at bounding box center [870, 430] width 31 height 31
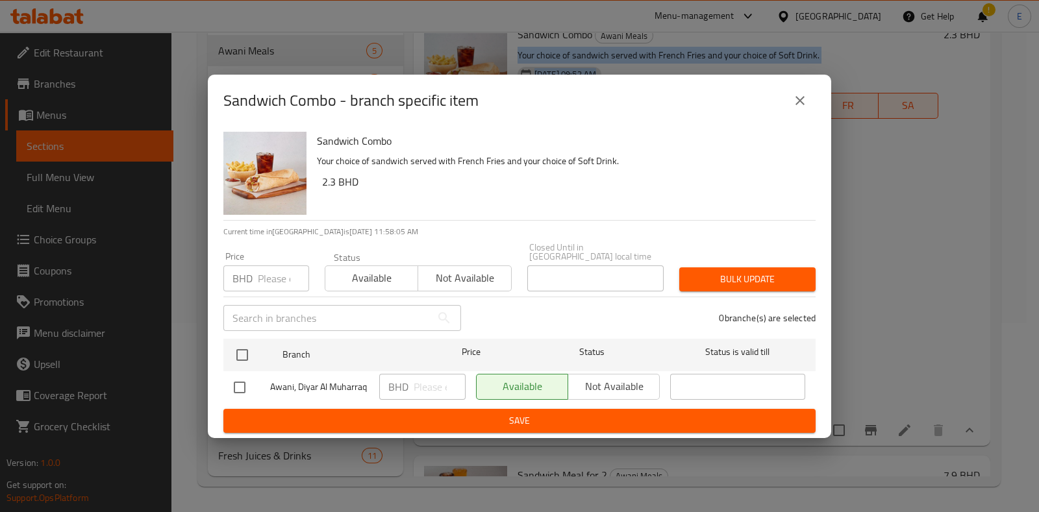
click at [803, 105] on icon "close" at bounding box center [799, 100] width 9 height 9
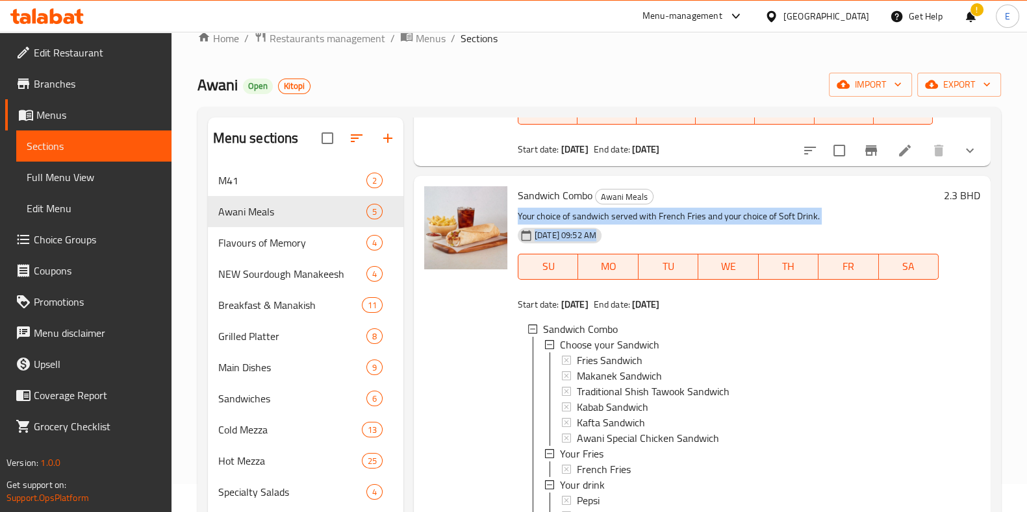
scroll to position [399, 0]
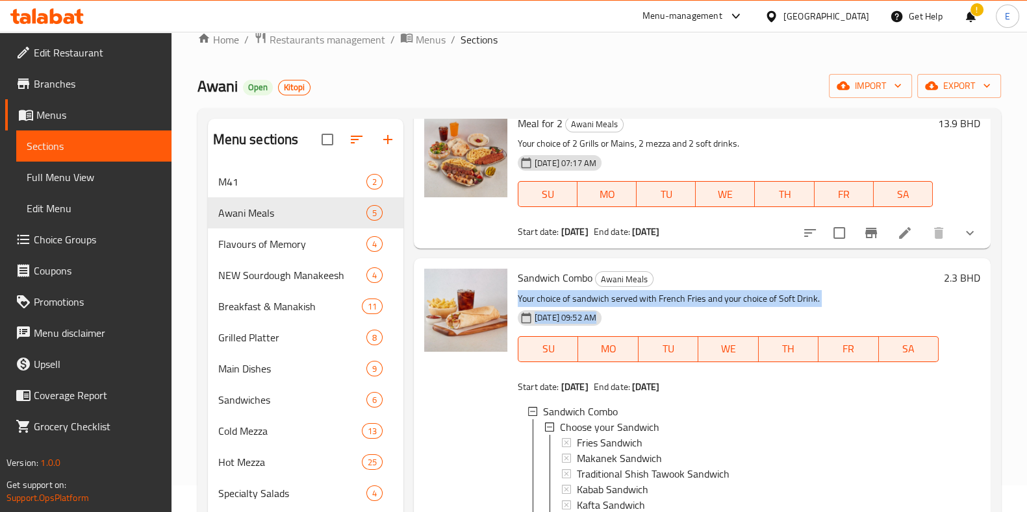
click at [718, 296] on p "Your choice of sandwich served with French Fries and your choice of Soft Drink." at bounding box center [728, 299] width 421 height 16
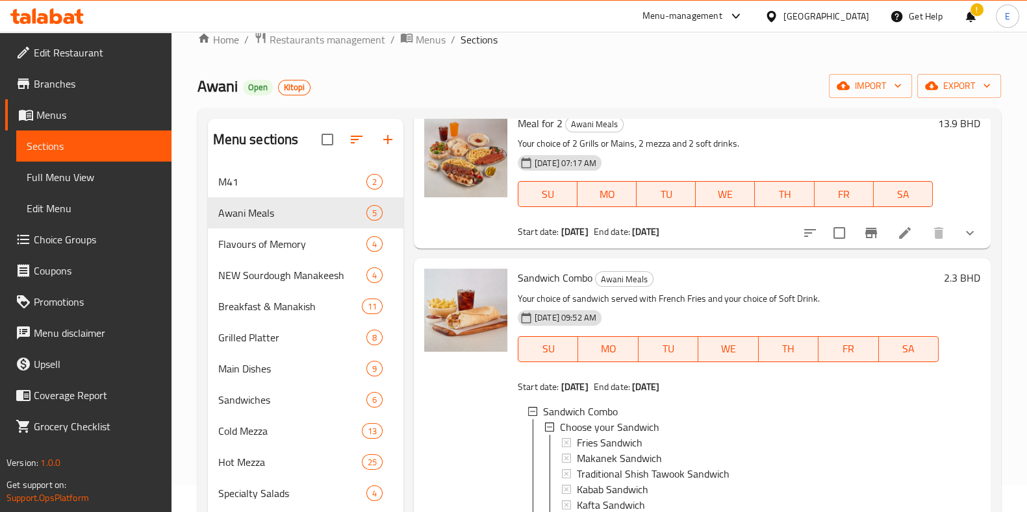
click at [747, 274] on h6 "Sandwich Combo Awani Meals" at bounding box center [728, 278] width 421 height 18
click at [466, 432] on div at bounding box center [466, 474] width 94 height 420
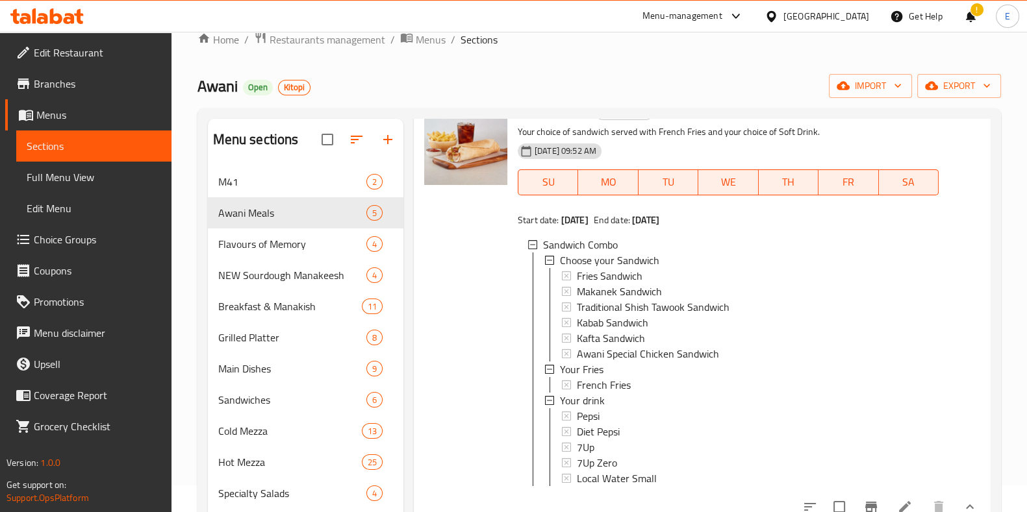
scroll to position [568, 0]
click at [271, 187] on span "M41" at bounding box center [274, 182] width 112 height 16
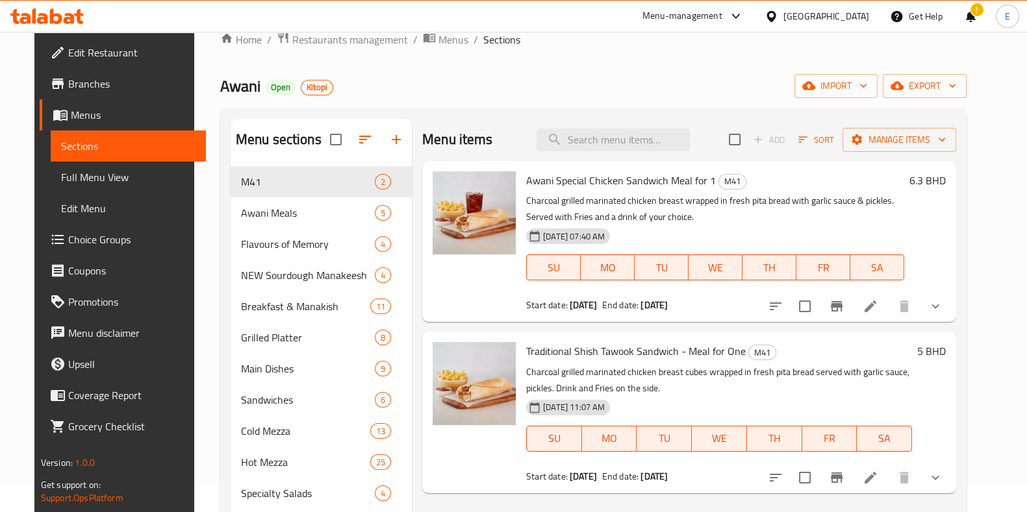
drag, startPoint x: 681, startPoint y: 212, endPoint x: 692, endPoint y: 221, distance: 14.4
click at [692, 219] on p "Charcoal grilled marinated chicken breast wrapped in fresh pita bread with garl…" at bounding box center [715, 209] width 378 height 32
drag, startPoint x: 634, startPoint y: 385, endPoint x: 646, endPoint y: 390, distance: 13.4
click at [646, 390] on p "Charcoal grilled marinated chicken breast cubes wrapped in fresh pita bread ser…" at bounding box center [719, 380] width 386 height 32
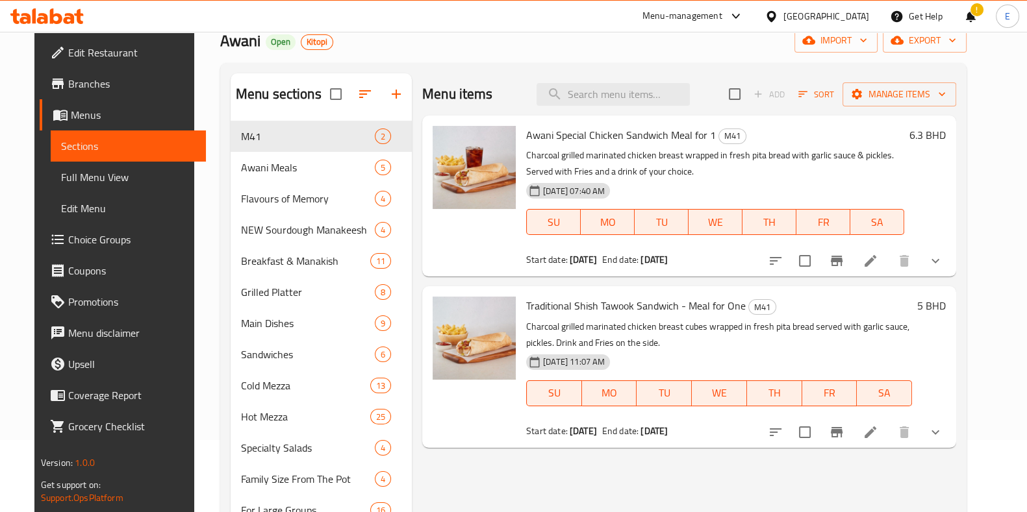
scroll to position [108, 0]
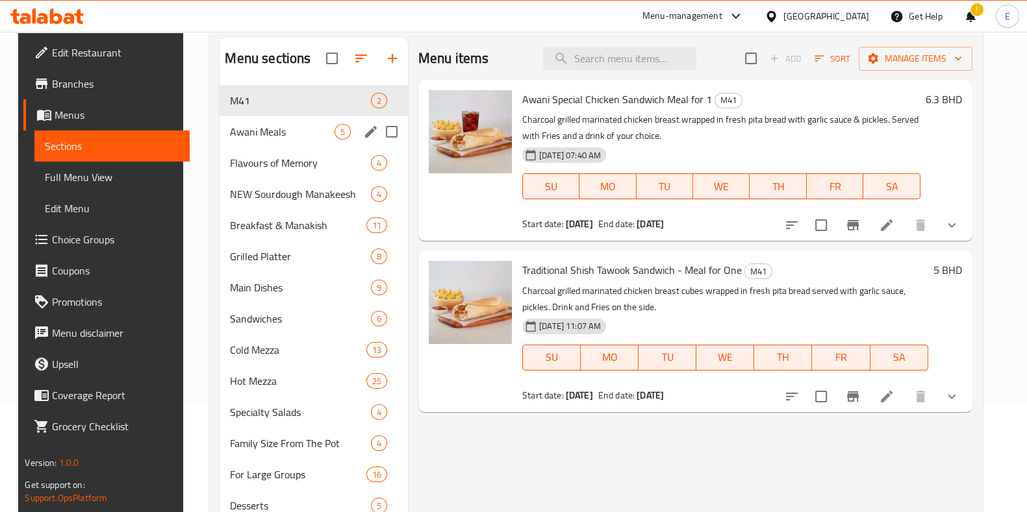
click at [281, 140] on div "Awani Meals 5" at bounding box center [313, 131] width 188 height 31
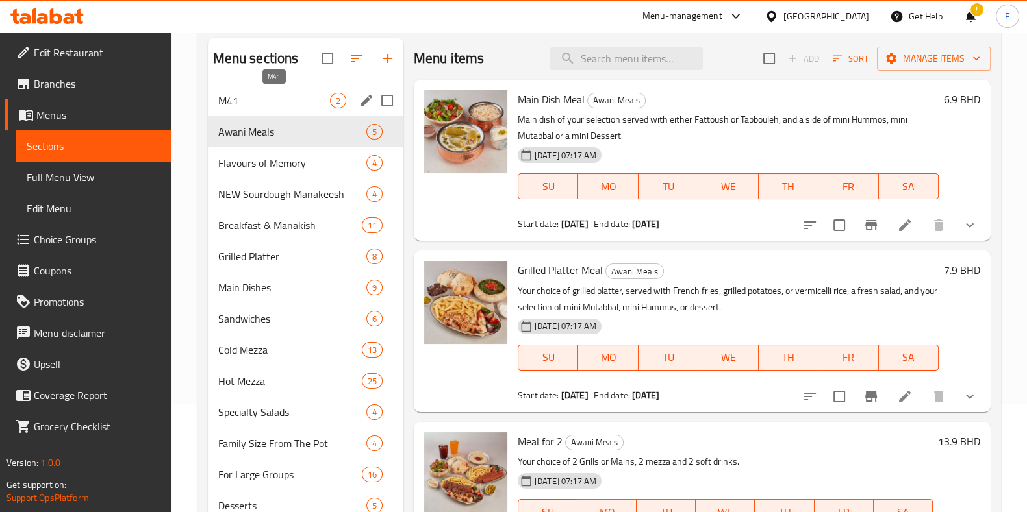
click at [307, 99] on span "M41" at bounding box center [274, 101] width 112 height 16
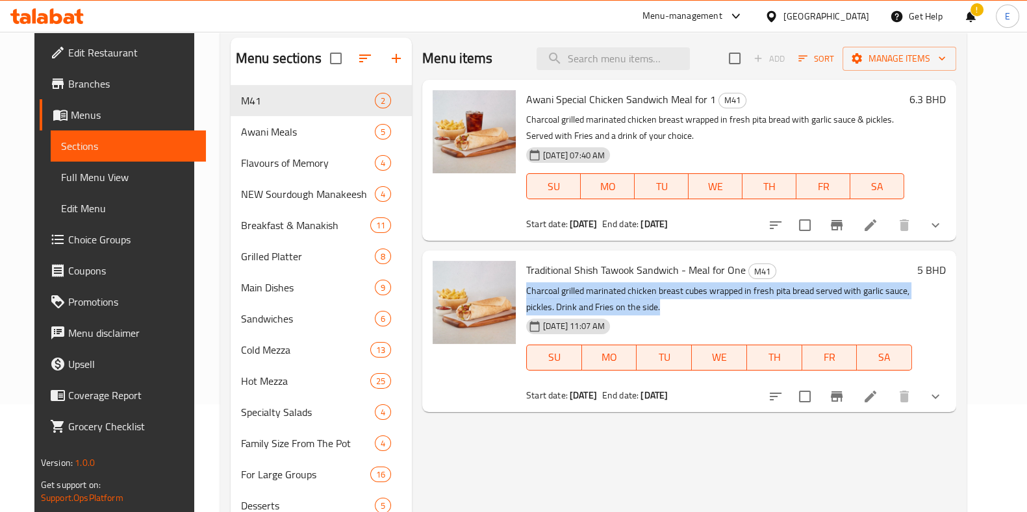
drag, startPoint x: 525, startPoint y: 292, endPoint x: 683, endPoint y: 303, distance: 157.5
click at [683, 303] on p "Charcoal grilled marinated chicken breast cubes wrapped in fresh pita bread ser…" at bounding box center [719, 299] width 386 height 32
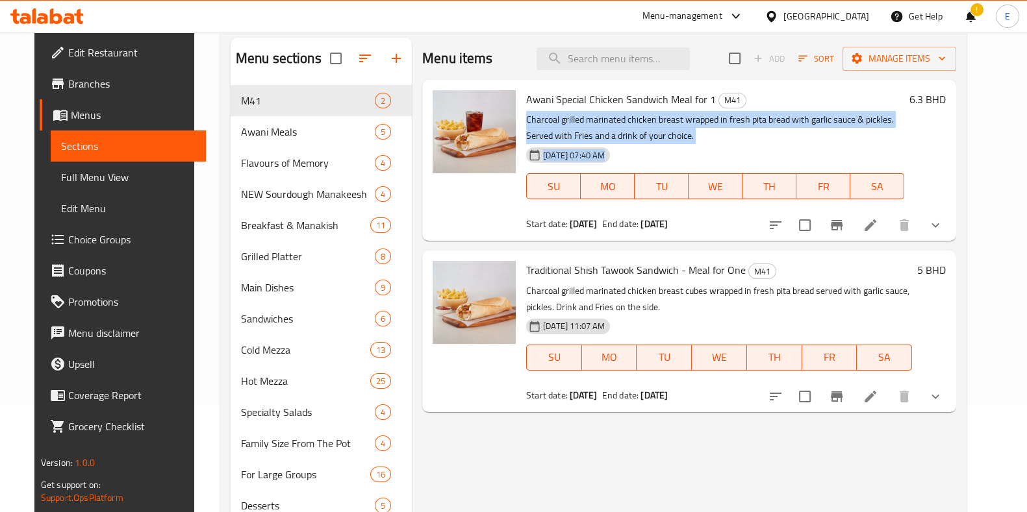
drag, startPoint x: 514, startPoint y: 121, endPoint x: 640, endPoint y: 147, distance: 129.4
click at [640, 147] on div "Awani Special Chicken Sandwich Meal for 1 M41 Charcoal grilled marinated chicke…" at bounding box center [715, 160] width 388 height 151
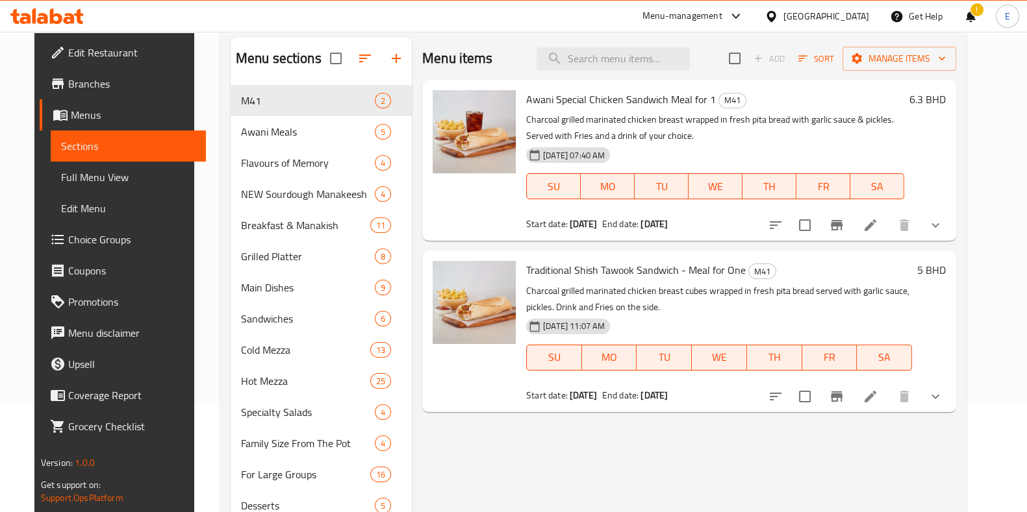
click at [629, 309] on p "Charcoal grilled marinated chicken breast cubes wrapped in fresh pita bread ser…" at bounding box center [719, 299] width 386 height 32
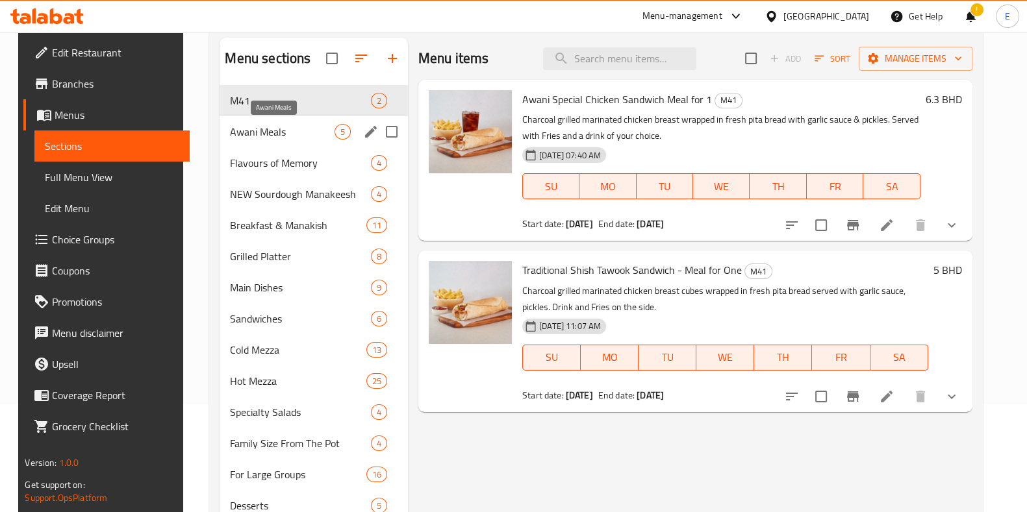
click at [291, 138] on span "Awani Meals" at bounding box center [282, 132] width 104 height 16
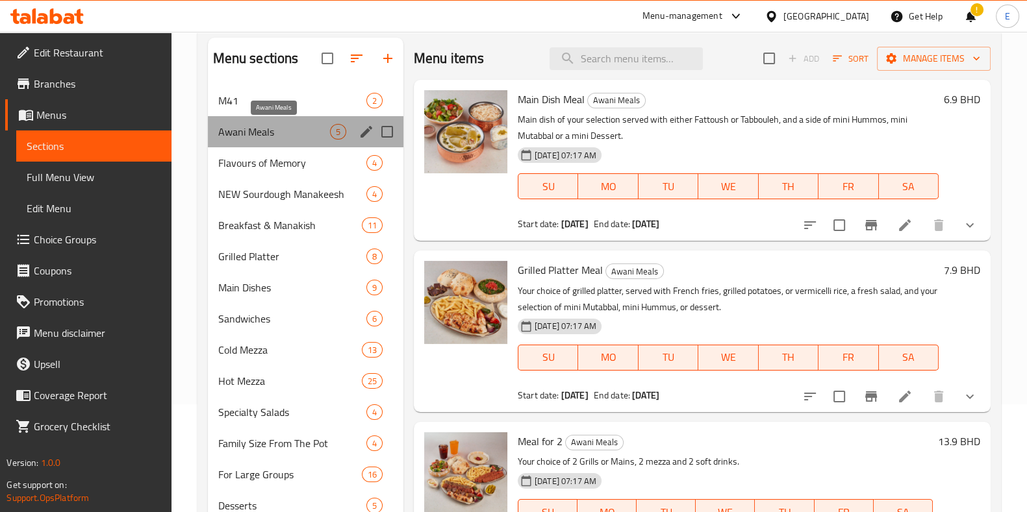
drag, startPoint x: 291, startPoint y: 138, endPoint x: 273, endPoint y: 134, distance: 17.8
click at [273, 134] on span "Awani Meals" at bounding box center [274, 132] width 112 height 16
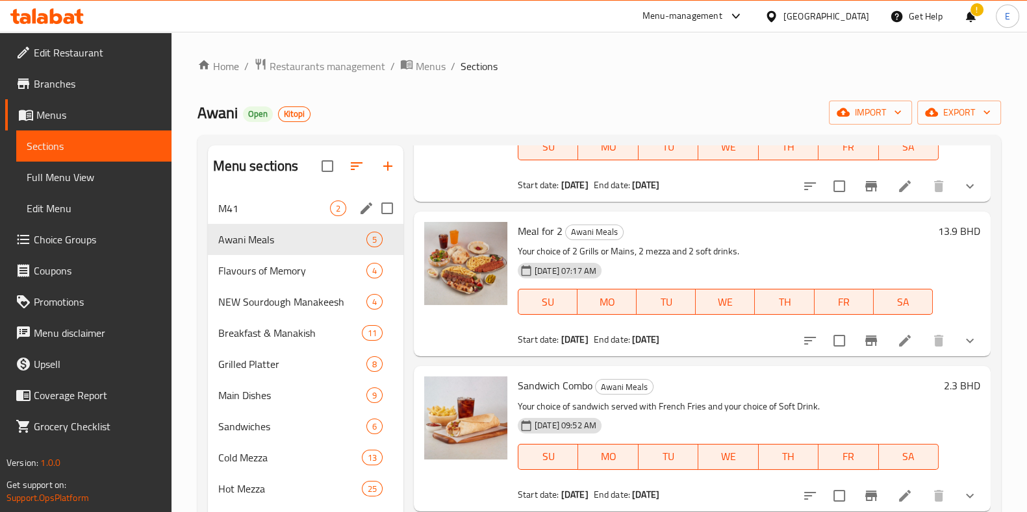
click at [282, 197] on div "M41 2" at bounding box center [305, 208] width 195 height 31
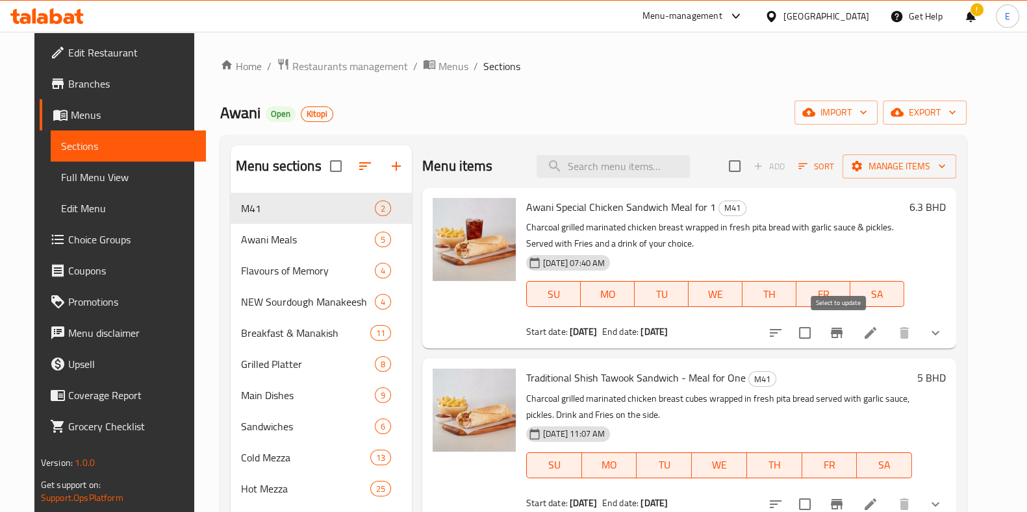
click at [818, 335] on input "checkbox" at bounding box center [804, 332] width 27 height 27
checkbox input "true"
click at [888, 342] on li at bounding box center [870, 332] width 36 height 23
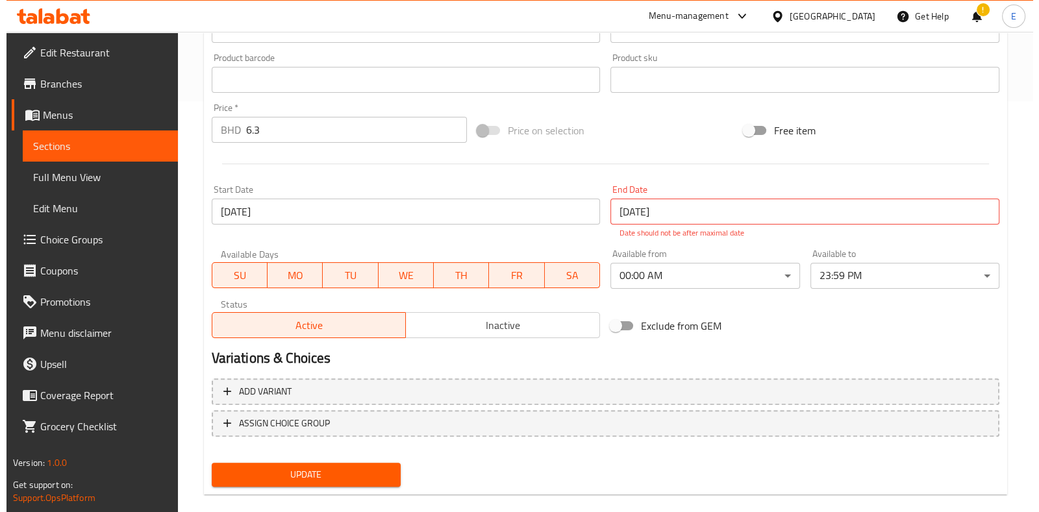
scroll to position [429, 0]
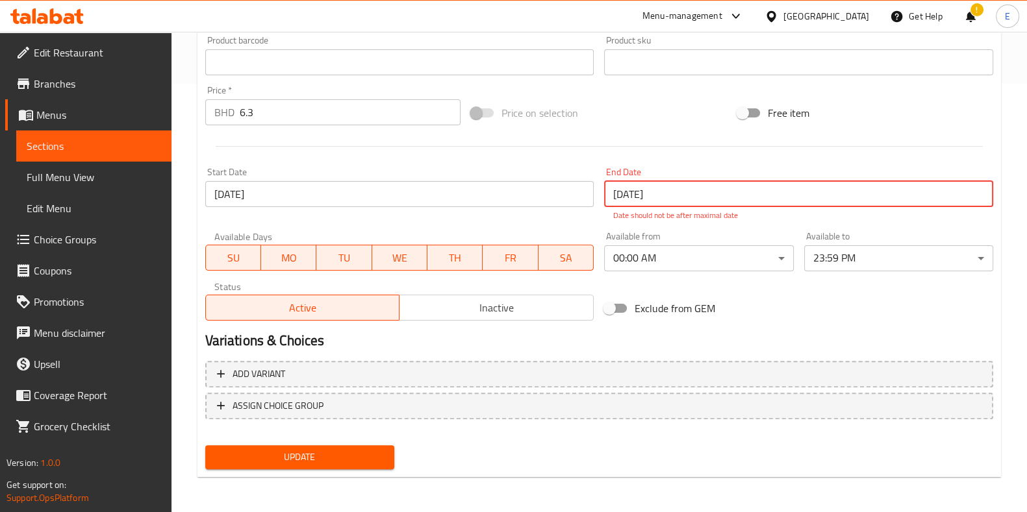
click at [707, 194] on input "[DATE]" at bounding box center [798, 194] width 389 height 26
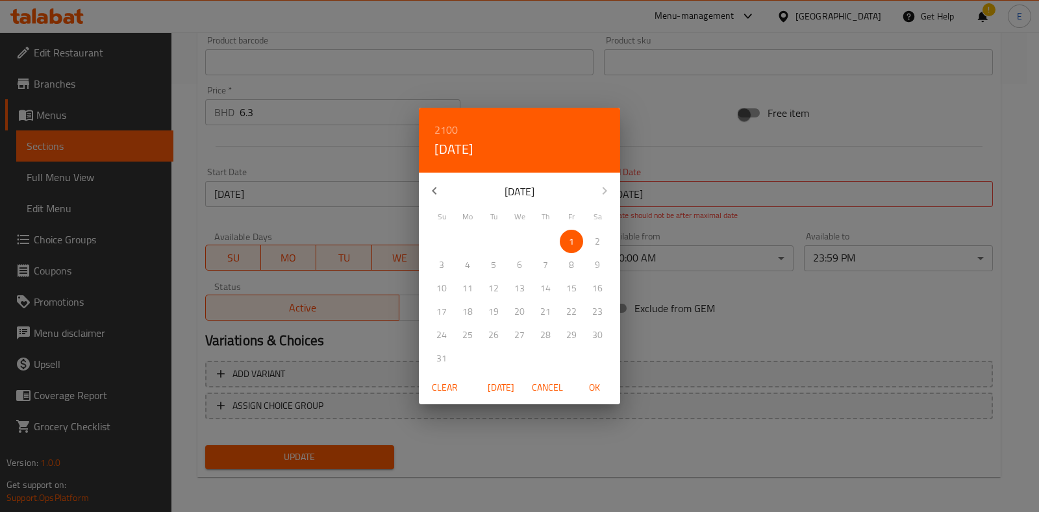
click at [455, 387] on span "Clear" at bounding box center [444, 388] width 31 height 16
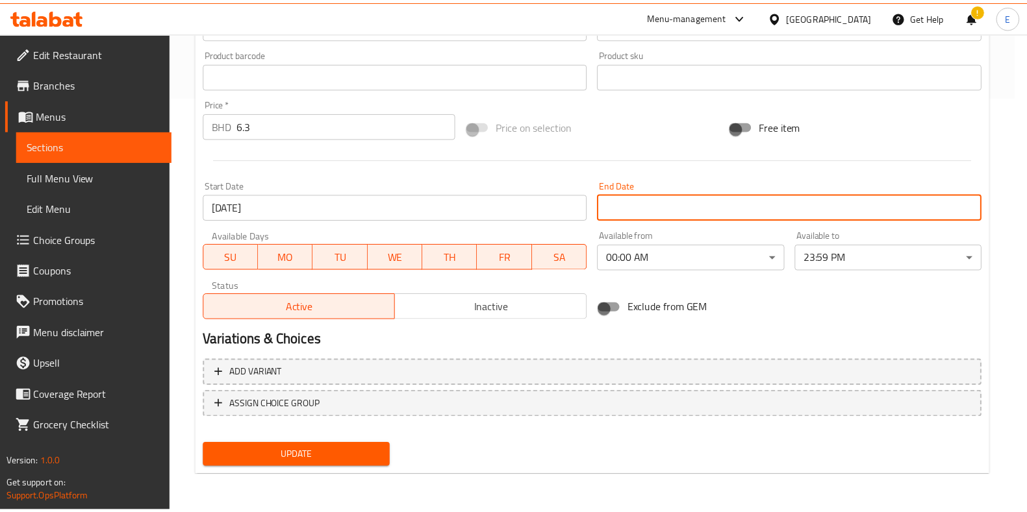
scroll to position [414, 0]
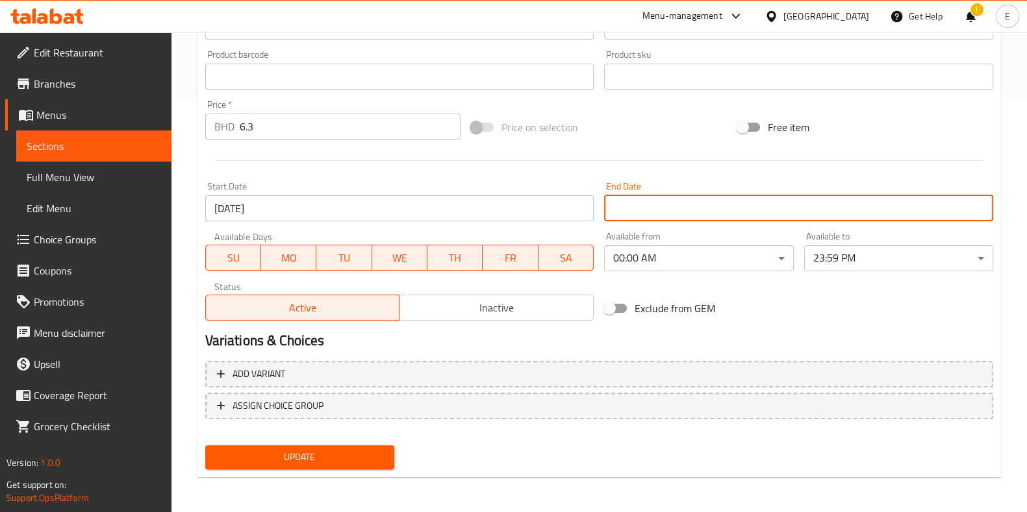
click at [398, 345] on h2 "Variations & Choices" at bounding box center [599, 340] width 788 height 19
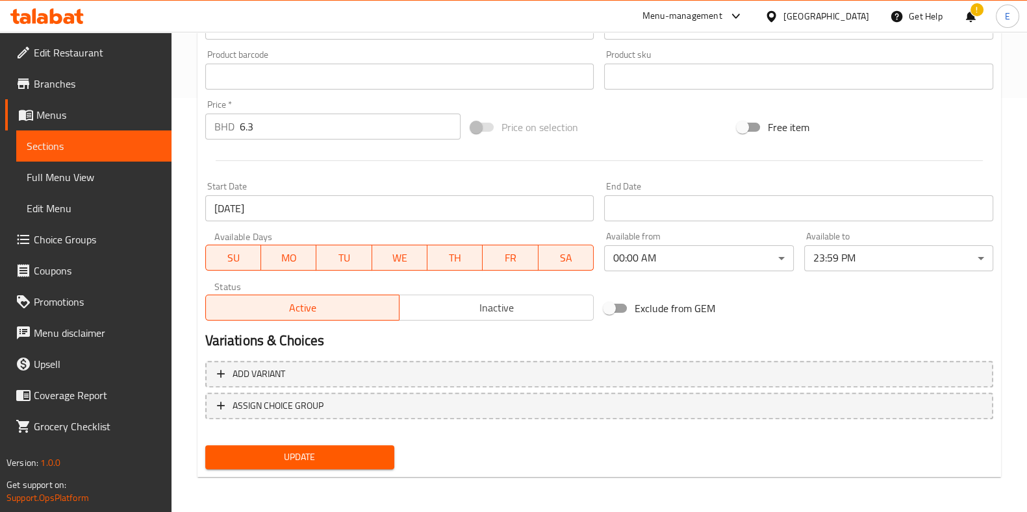
click at [460, 310] on span "Inactive" at bounding box center [497, 308] width 184 height 19
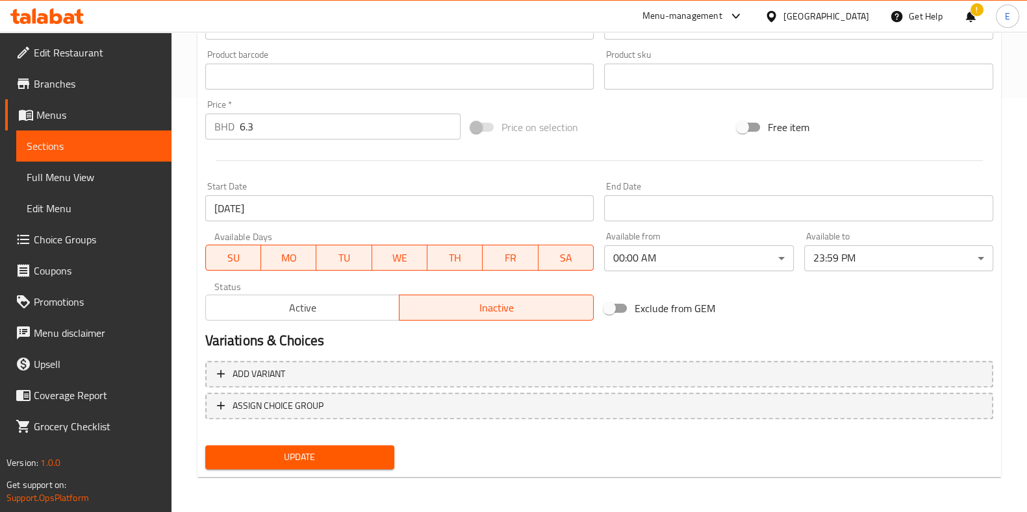
click at [375, 451] on span "Update" at bounding box center [300, 457] width 168 height 16
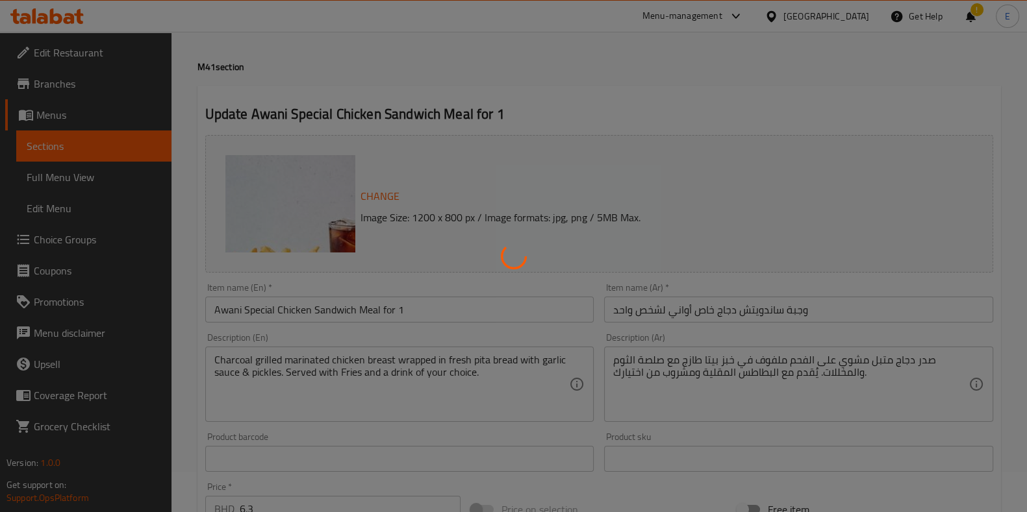
scroll to position [0, 0]
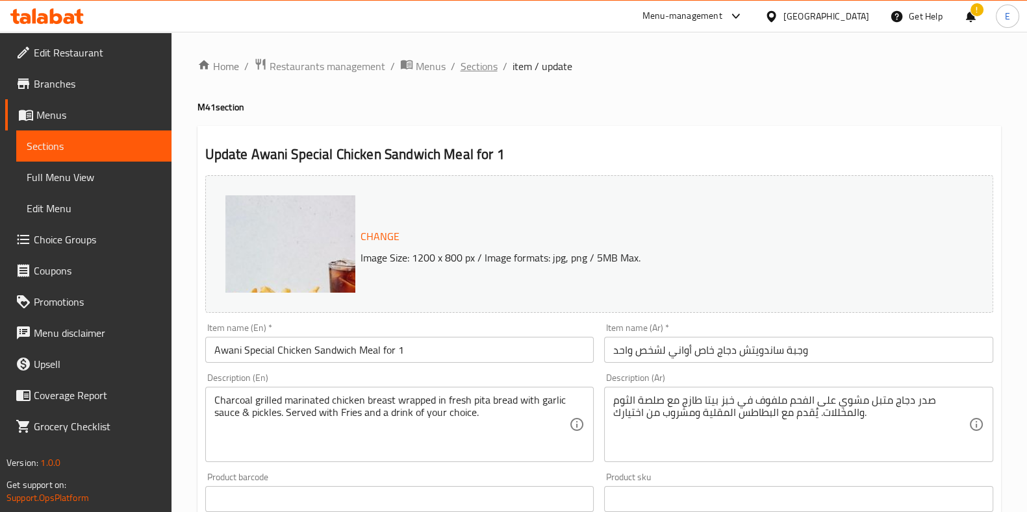
click at [471, 62] on span "Sections" at bounding box center [478, 66] width 37 height 16
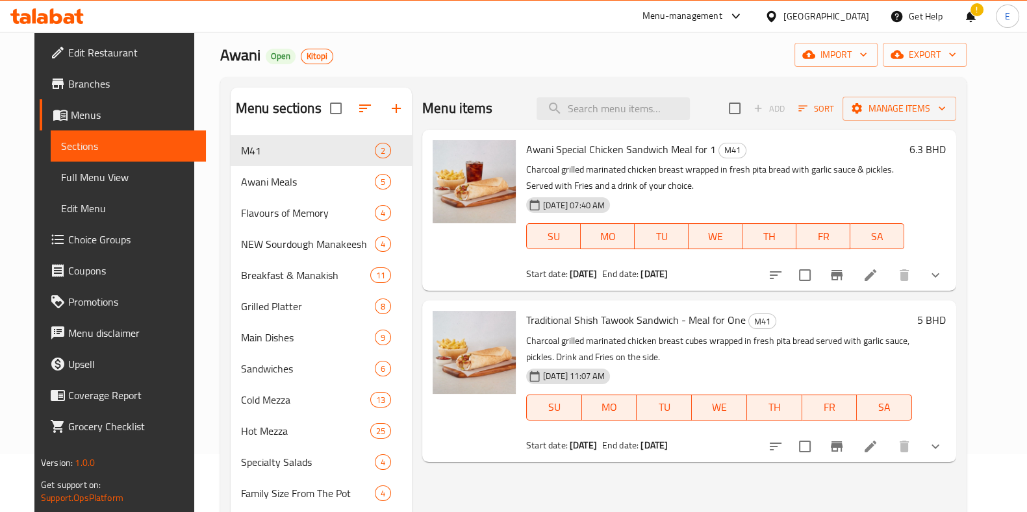
scroll to position [81, 0]
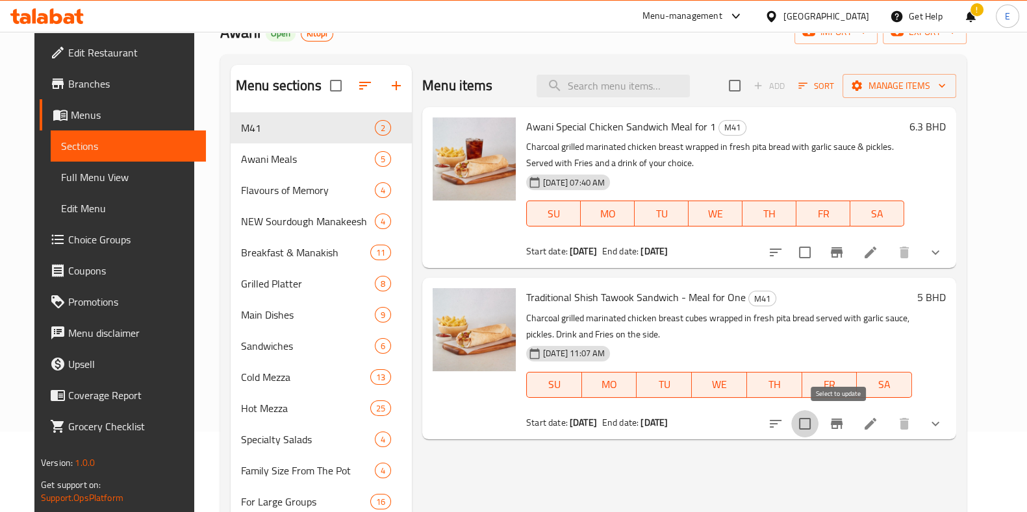
click at [818, 434] on input "checkbox" at bounding box center [804, 423] width 27 height 27
checkbox input "true"
click at [888, 432] on li at bounding box center [870, 423] width 36 height 23
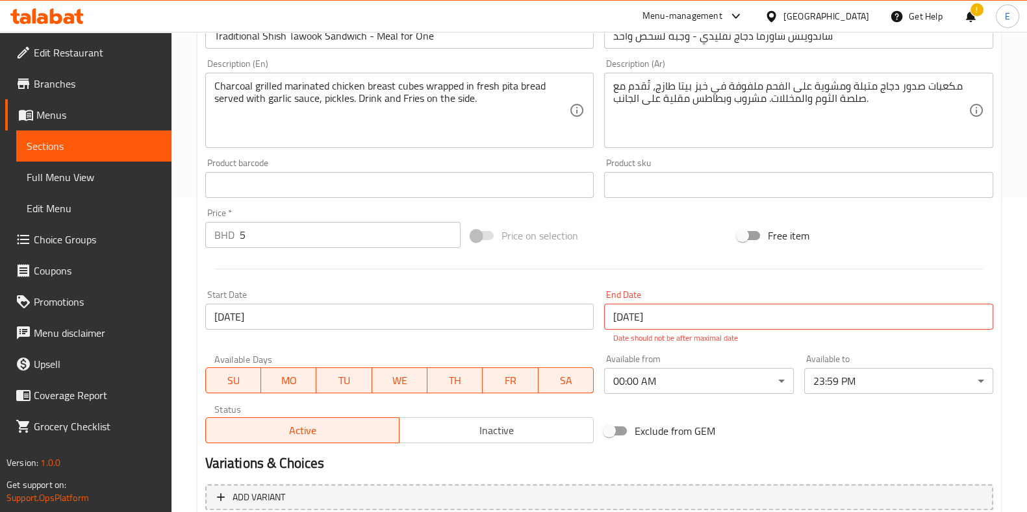
scroll to position [324, 0]
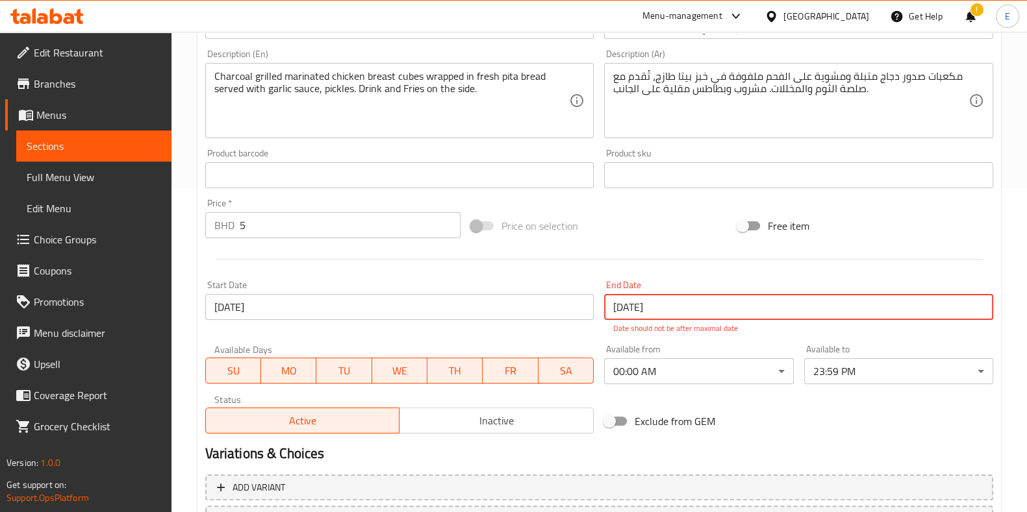
click at [692, 310] on input "[DATE]" at bounding box center [798, 307] width 389 height 26
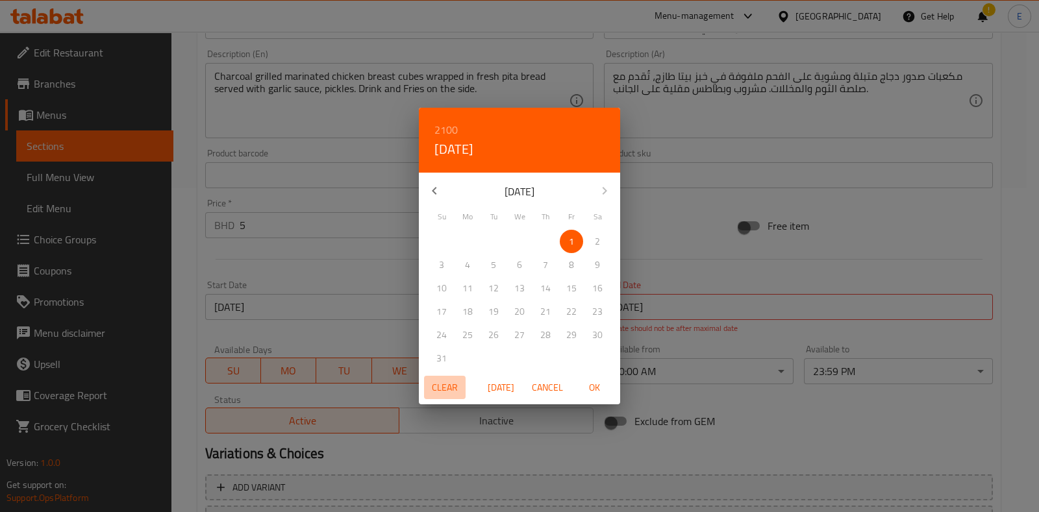
click at [449, 386] on span "Clear" at bounding box center [444, 388] width 31 height 16
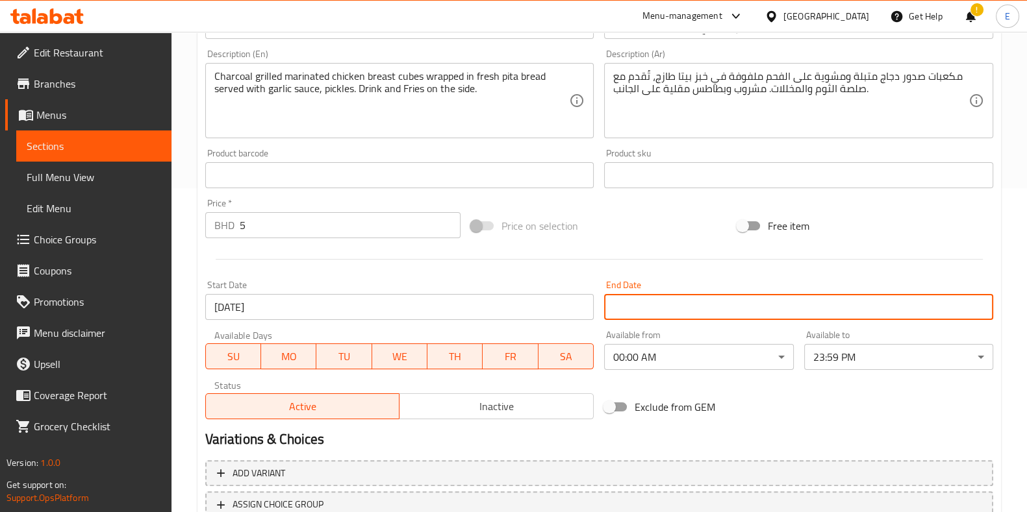
click at [416, 281] on div "Start Date 14-08-2025 Start Date" at bounding box center [399, 301] width 389 height 40
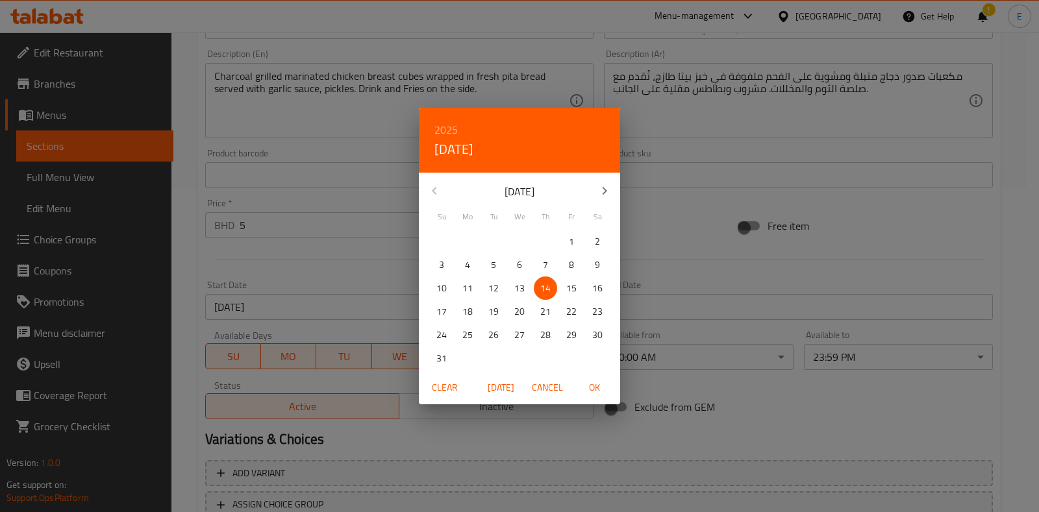
click at [586, 394] on span "OK" at bounding box center [594, 388] width 31 height 16
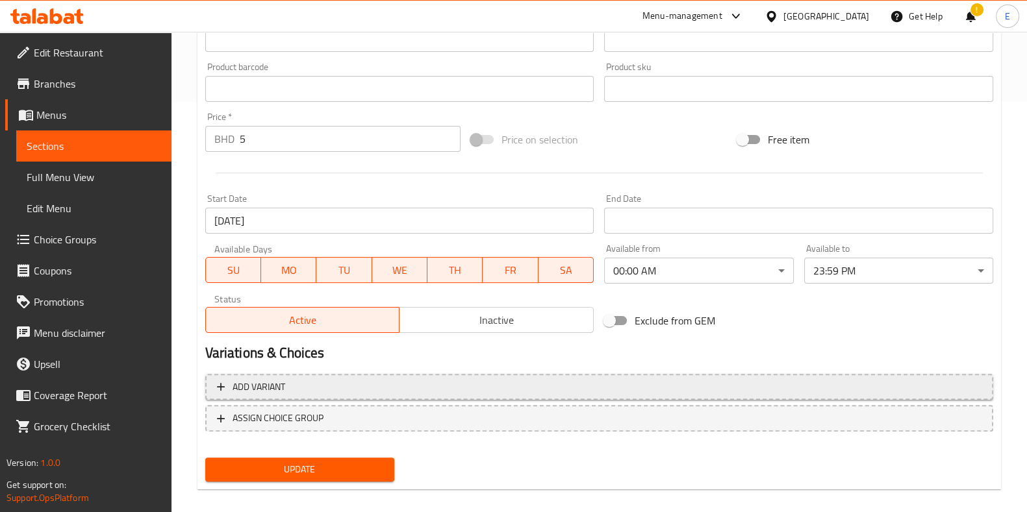
scroll to position [423, 0]
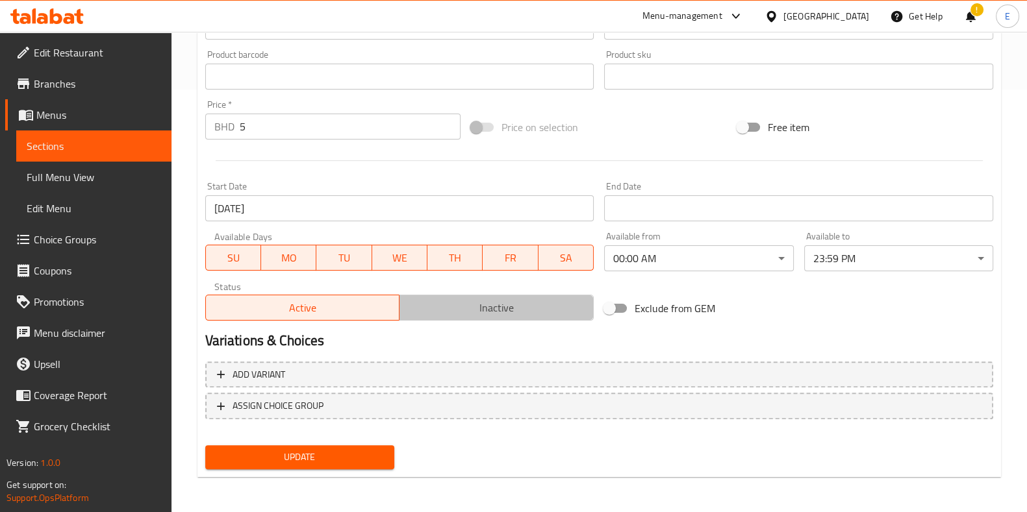
click at [478, 310] on span "Inactive" at bounding box center [497, 308] width 184 height 19
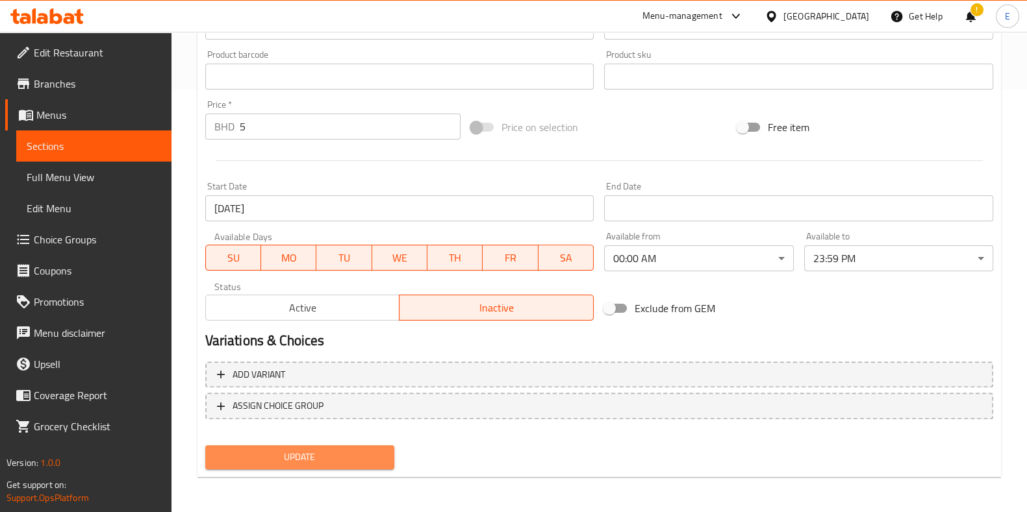
click at [351, 451] on span "Update" at bounding box center [300, 457] width 168 height 16
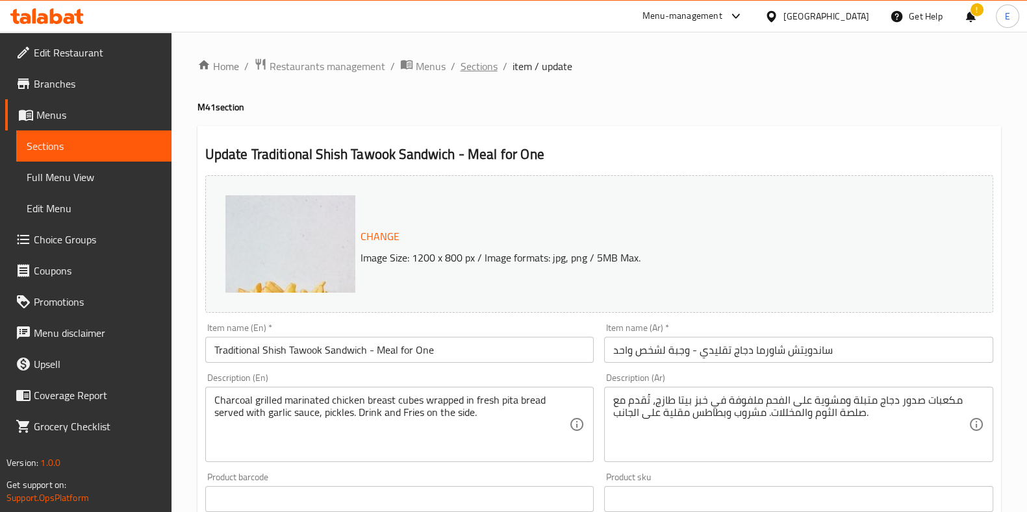
scroll to position [0, 0]
click at [490, 72] on span "Sections" at bounding box center [478, 66] width 37 height 16
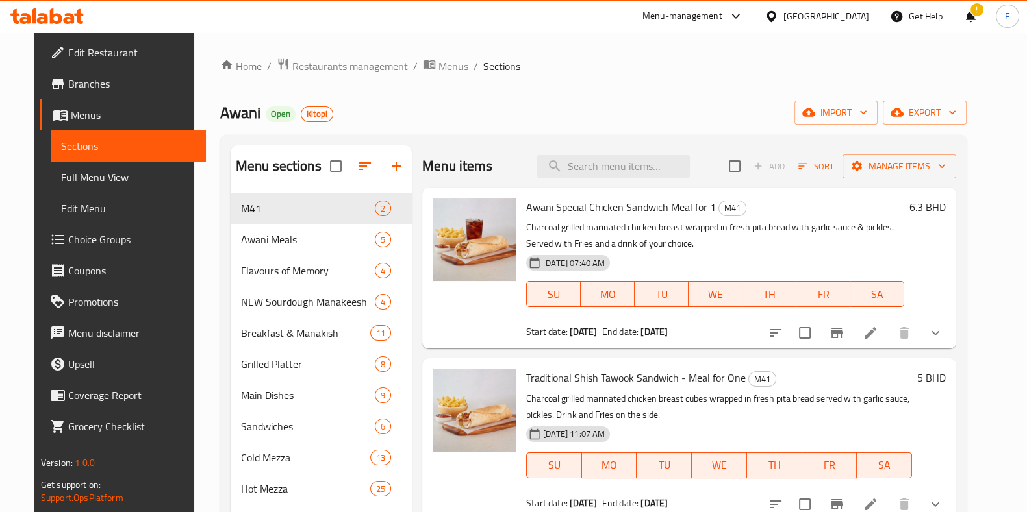
drag, startPoint x: 407, startPoint y: 147, endPoint x: 409, endPoint y: 107, distance: 40.3
click at [409, 107] on div "Awani Open Kitopi import export" at bounding box center [593, 113] width 746 height 24
drag, startPoint x: 407, startPoint y: 142, endPoint x: 412, endPoint y: 120, distance: 22.7
click at [412, 120] on div "Awani Open Kitopi import export" at bounding box center [593, 113] width 746 height 24
click at [547, 294] on span "SU" at bounding box center [554, 294] width 44 height 19
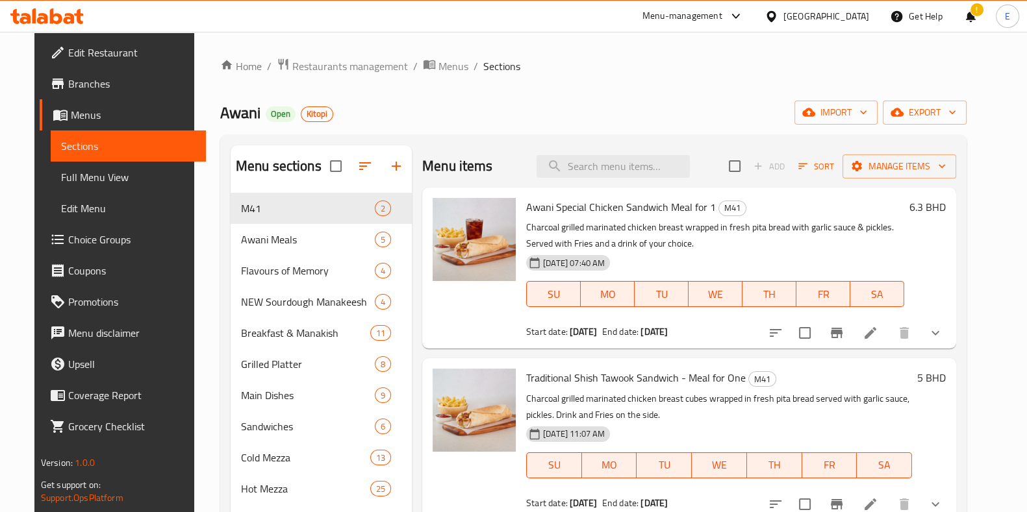
click at [604, 294] on span "MO" at bounding box center [608, 294] width 44 height 19
click at [818, 333] on input "checkbox" at bounding box center [804, 332] width 27 height 27
checkbox input "true"
click at [930, 162] on span "Manage items" at bounding box center [899, 166] width 93 height 16
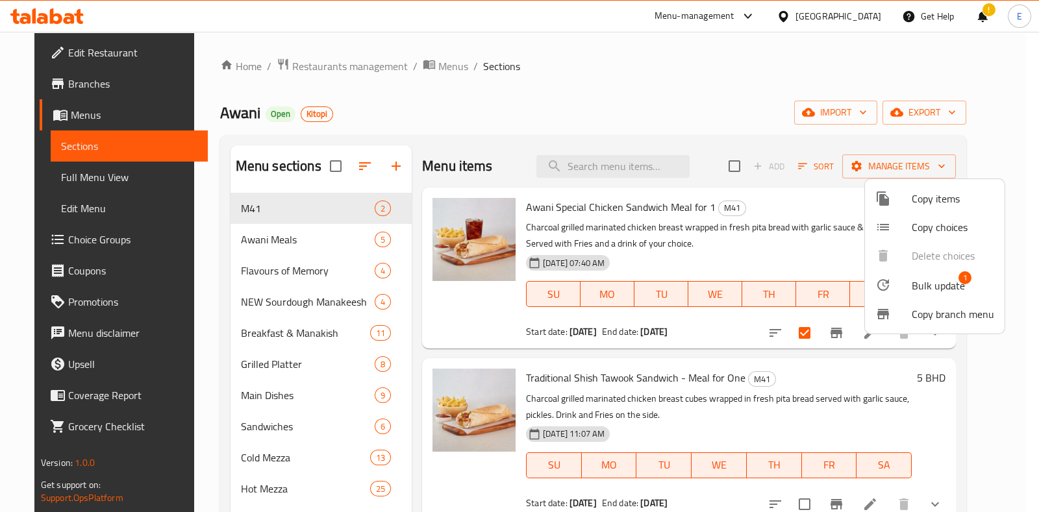
click at [903, 284] on div at bounding box center [893, 285] width 36 height 16
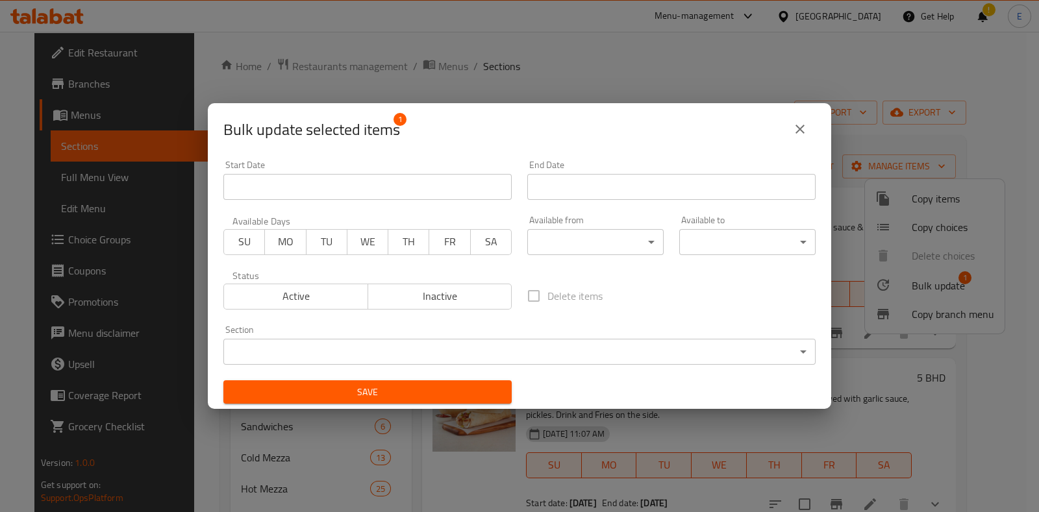
click at [795, 131] on icon "close" at bounding box center [800, 129] width 16 height 16
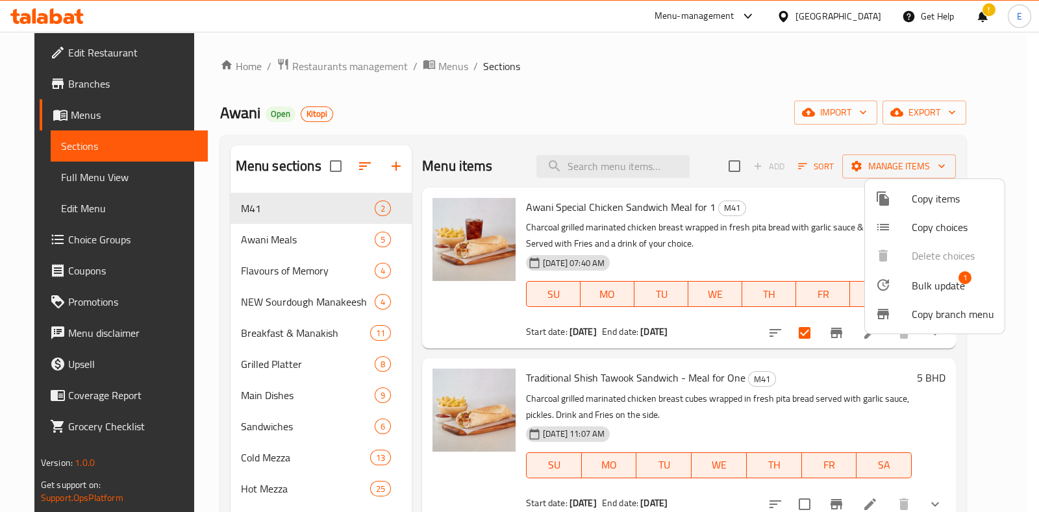
click at [760, 220] on div at bounding box center [519, 256] width 1039 height 512
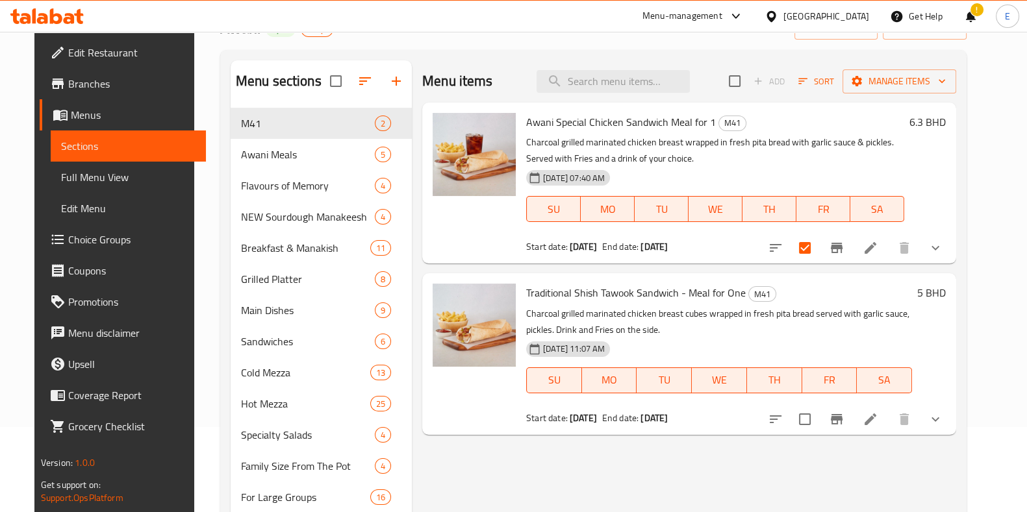
scroll to position [189, 0]
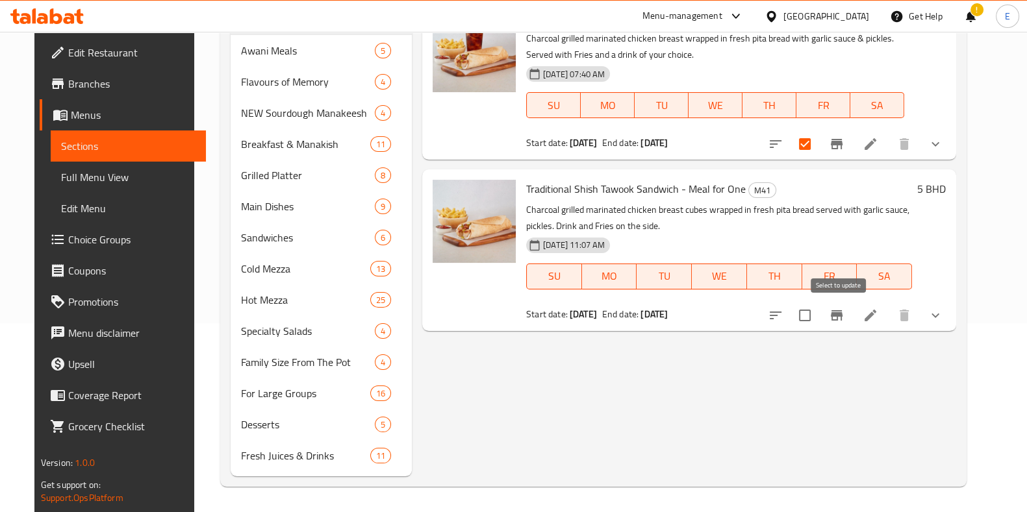
click at [818, 324] on input "checkbox" at bounding box center [804, 315] width 27 height 27
checkbox input "true"
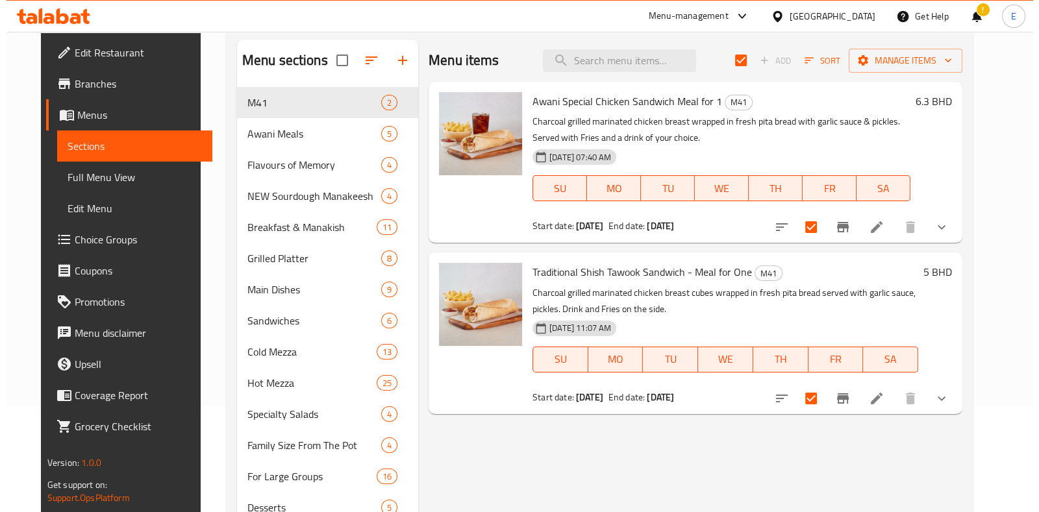
scroll to position [0, 0]
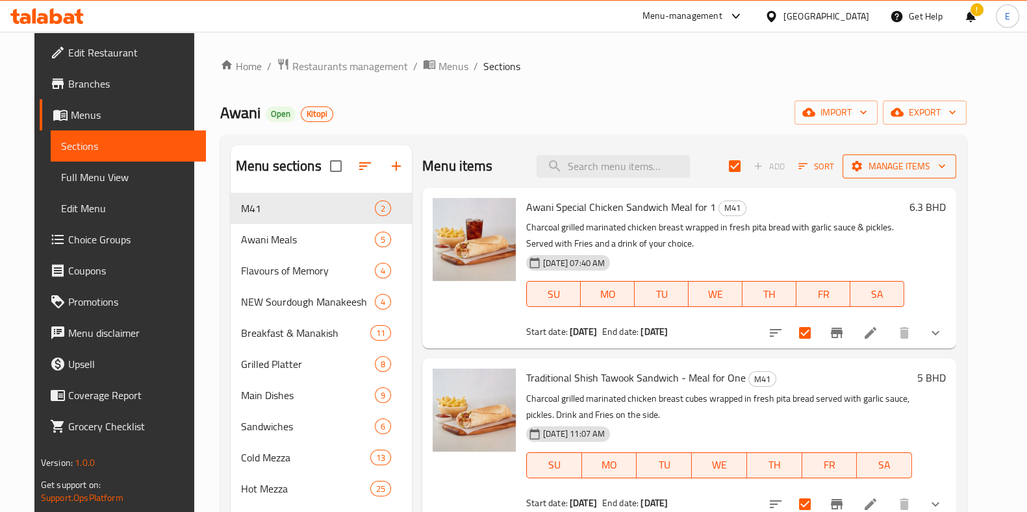
click at [912, 177] on button "Manage items" at bounding box center [899, 167] width 114 height 24
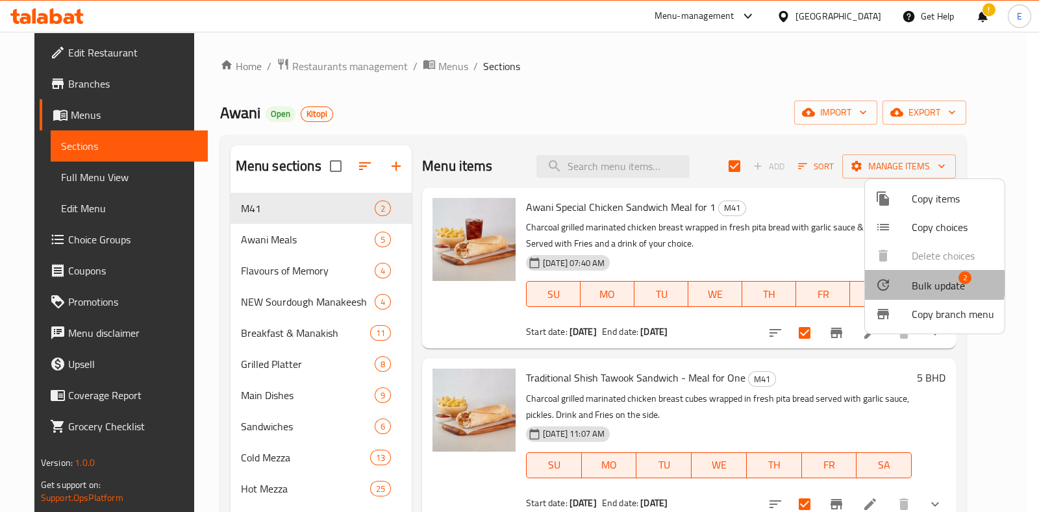
click at [903, 284] on div at bounding box center [893, 285] width 36 height 16
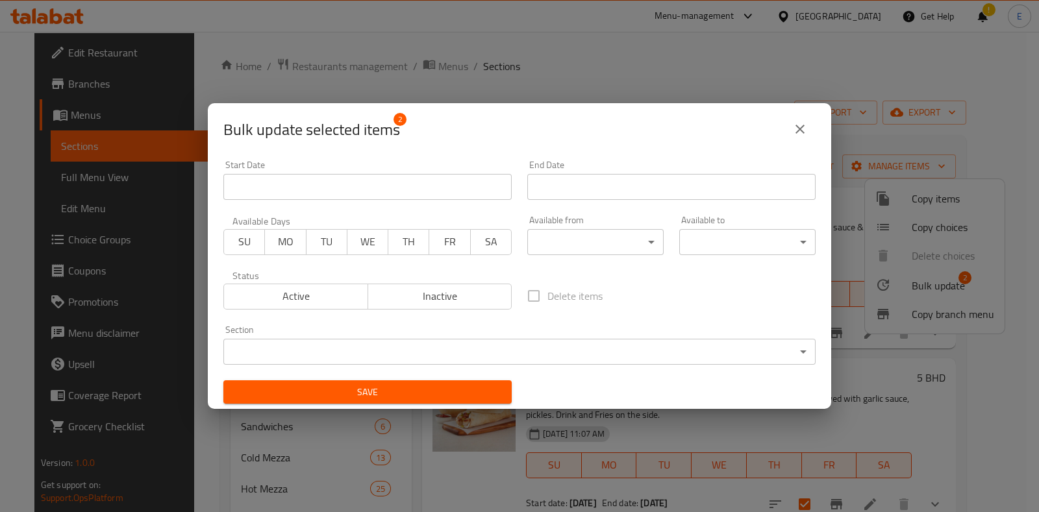
click at [448, 311] on div "Status Active Inactive" at bounding box center [368, 290] width 304 height 55
drag, startPoint x: 451, startPoint y: 303, endPoint x: 438, endPoint y: 377, distance: 74.5
click at [451, 303] on span "Inactive" at bounding box center [440, 296] width 134 height 19
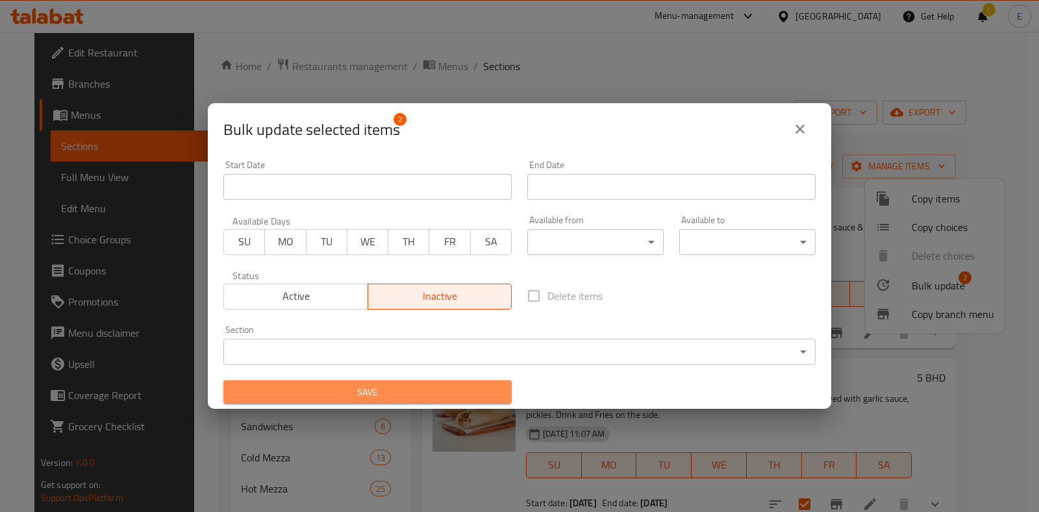
click at [442, 392] on span "Save" at bounding box center [368, 392] width 268 height 16
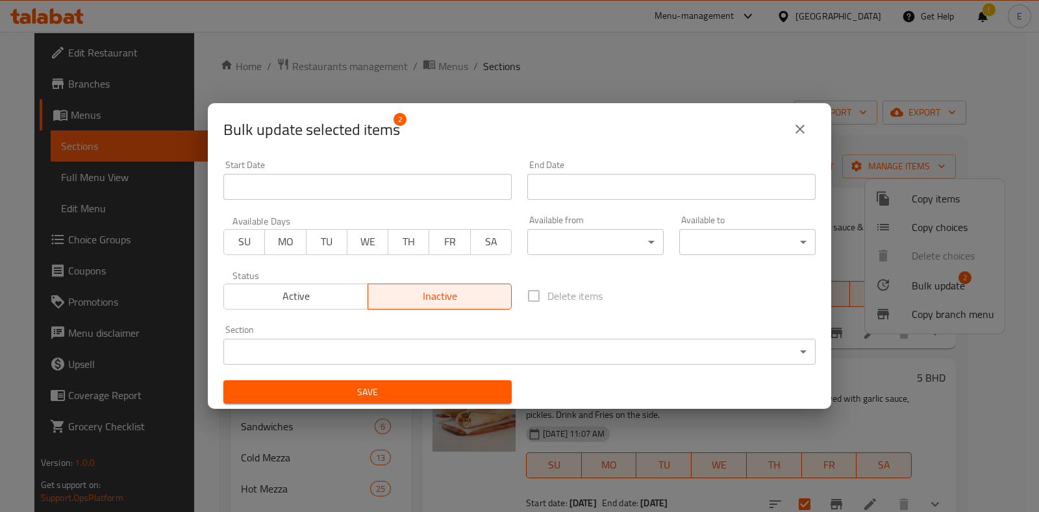
click at [416, 393] on span "Save" at bounding box center [368, 392] width 268 height 16
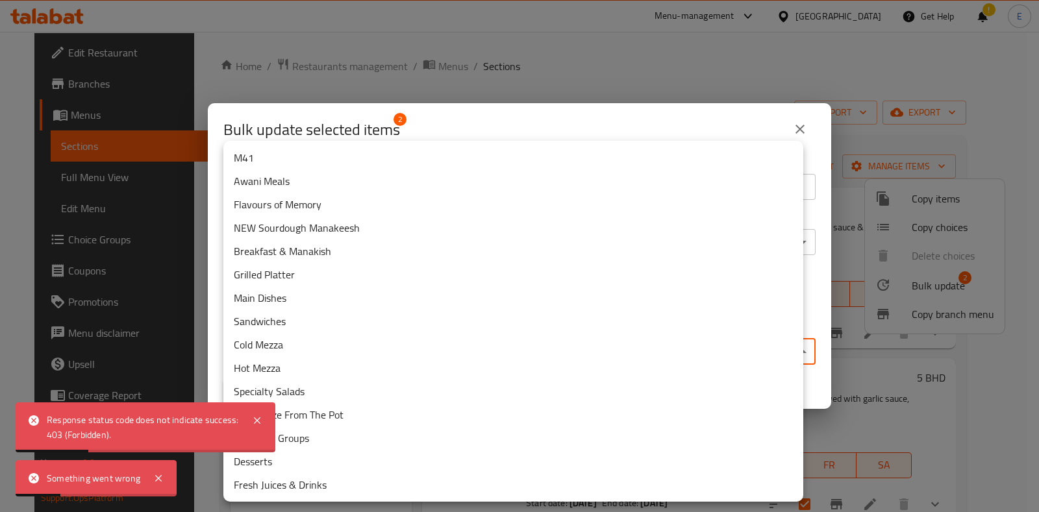
click at [802, 115] on div at bounding box center [519, 256] width 1039 height 512
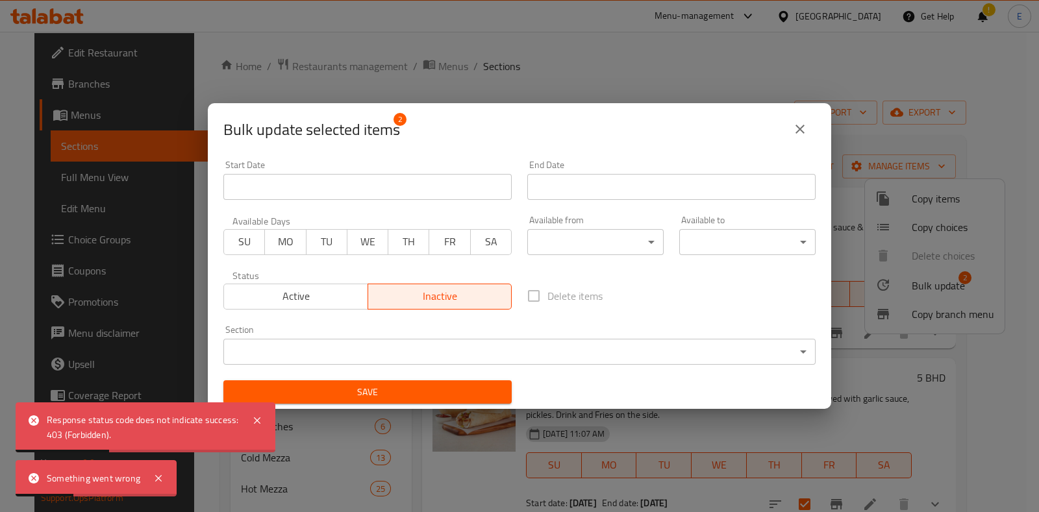
click at [801, 132] on icon "close" at bounding box center [800, 129] width 16 height 16
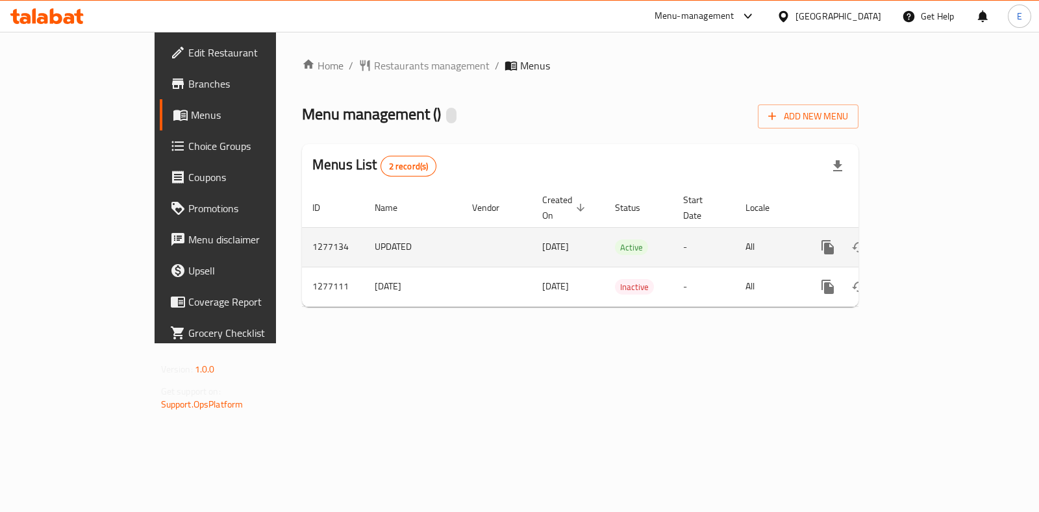
click at [929, 240] on icon "enhanced table" at bounding box center [922, 248] width 16 height 16
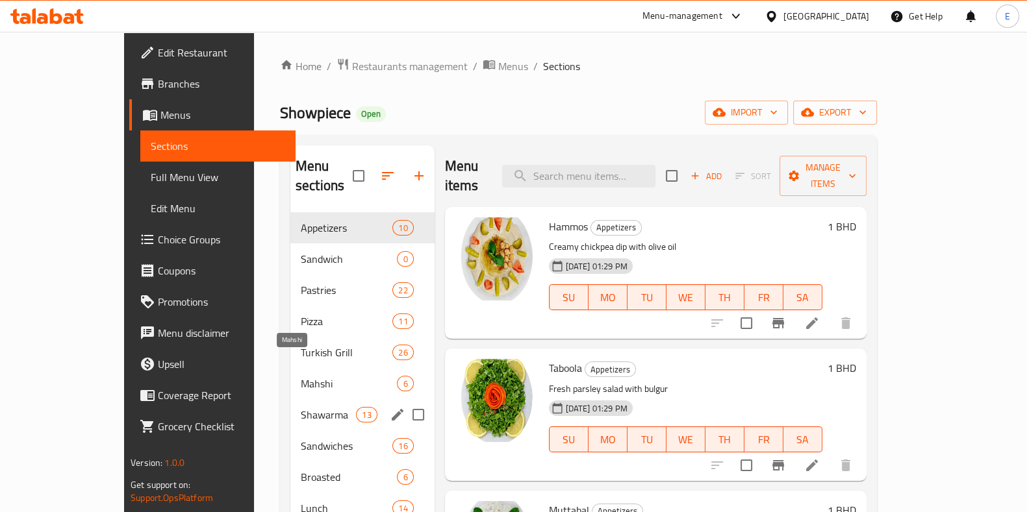
scroll to position [81, 0]
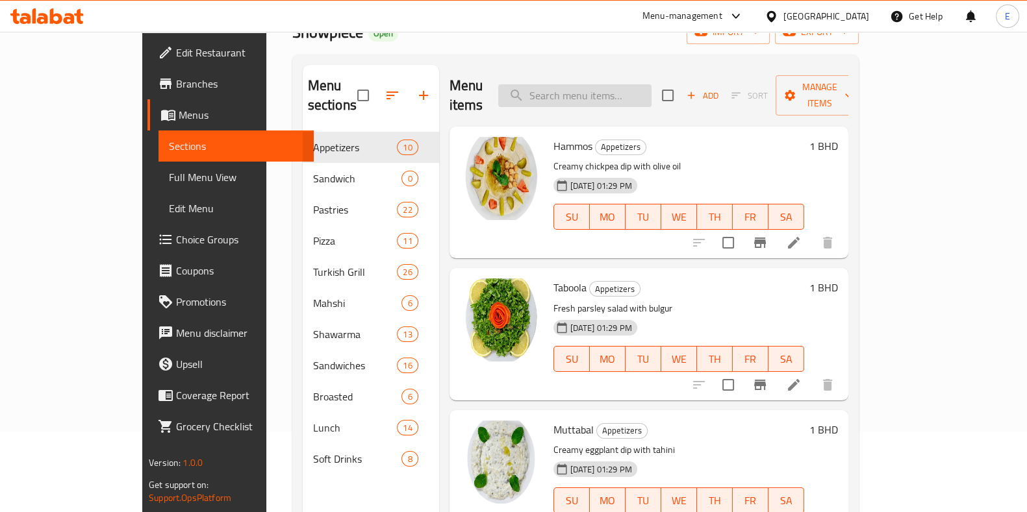
click at [621, 92] on input "search" at bounding box center [574, 95] width 153 height 23
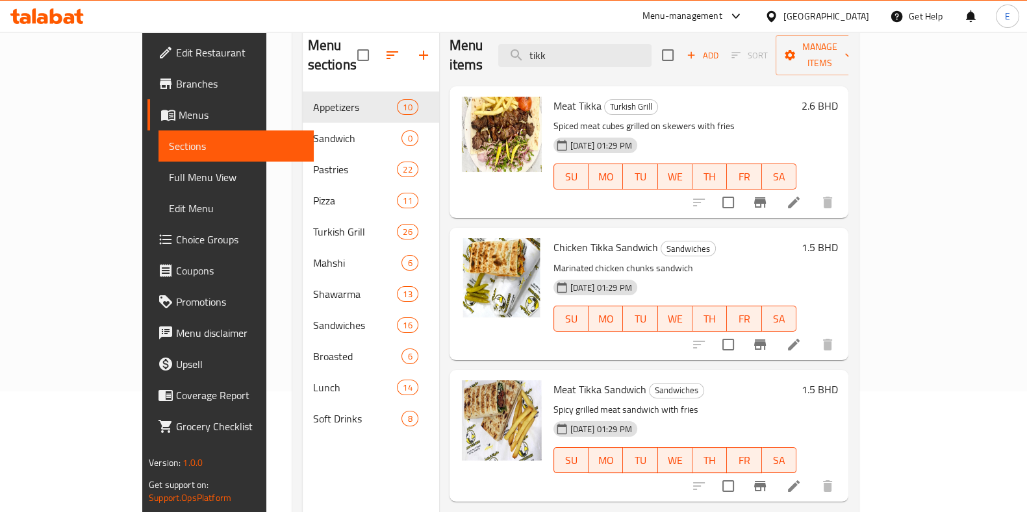
scroll to position [101, 0]
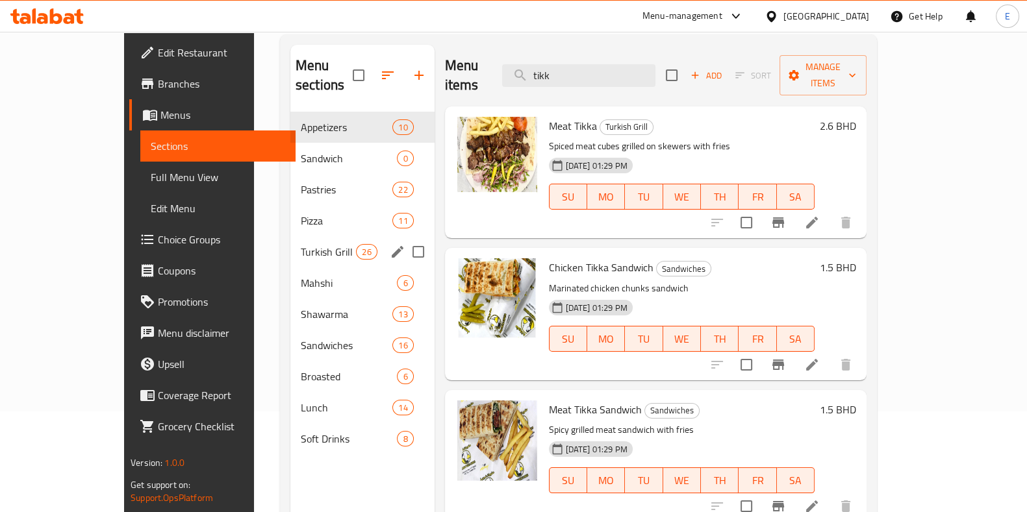
click at [290, 241] on div "Turkish Grill 26" at bounding box center [362, 251] width 144 height 31
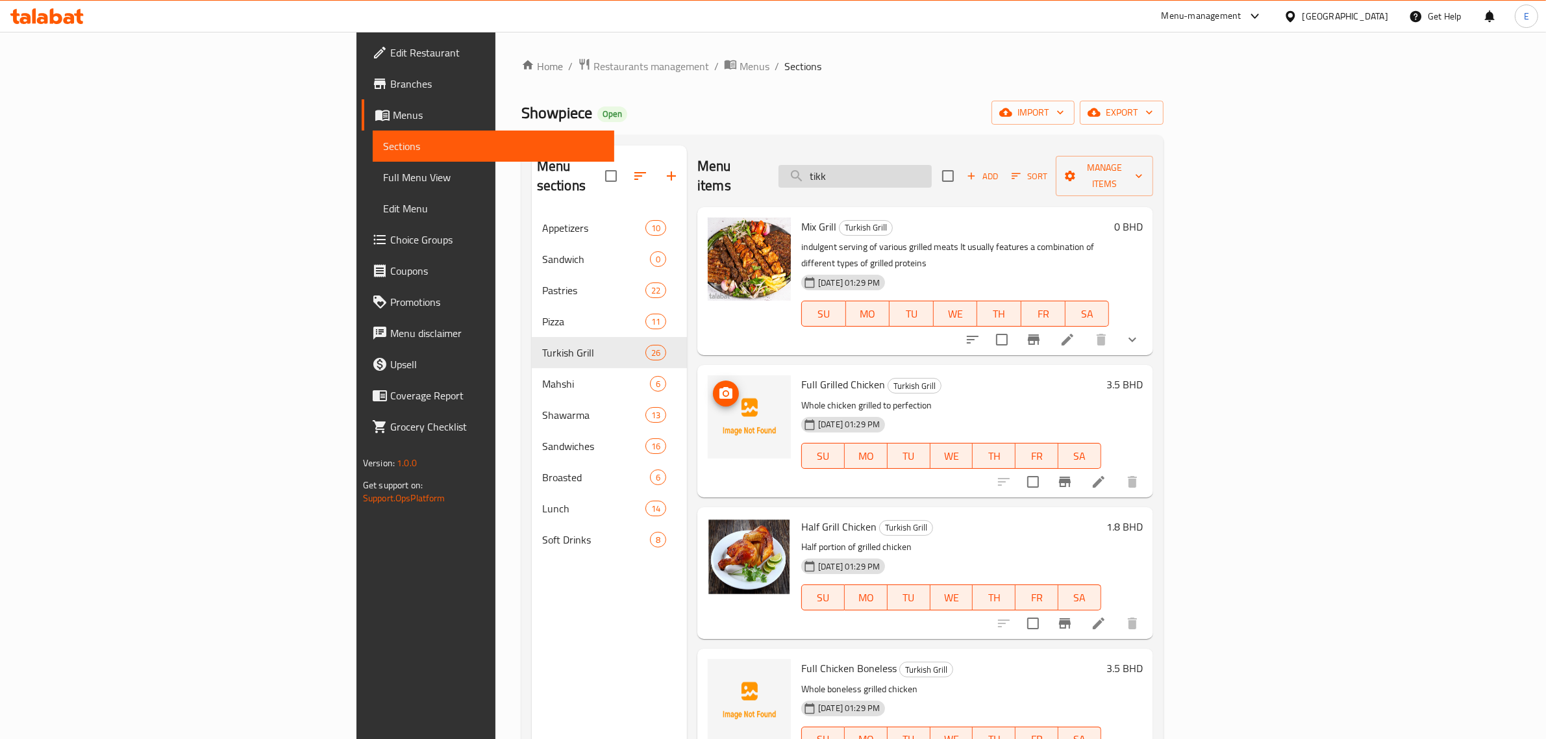
drag, startPoint x: 966, startPoint y: 151, endPoint x: 930, endPoint y: 167, distance: 39.6
click at [930, 167] on div "Menu items tikk Add Sort Manage items" at bounding box center [925, 176] width 456 height 62
drag, startPoint x: 952, startPoint y: 169, endPoint x: 802, endPoint y: 192, distance: 151.7
click at [857, 174] on div "Menu items tikk Add Sort Manage items" at bounding box center [925, 176] width 456 height 62
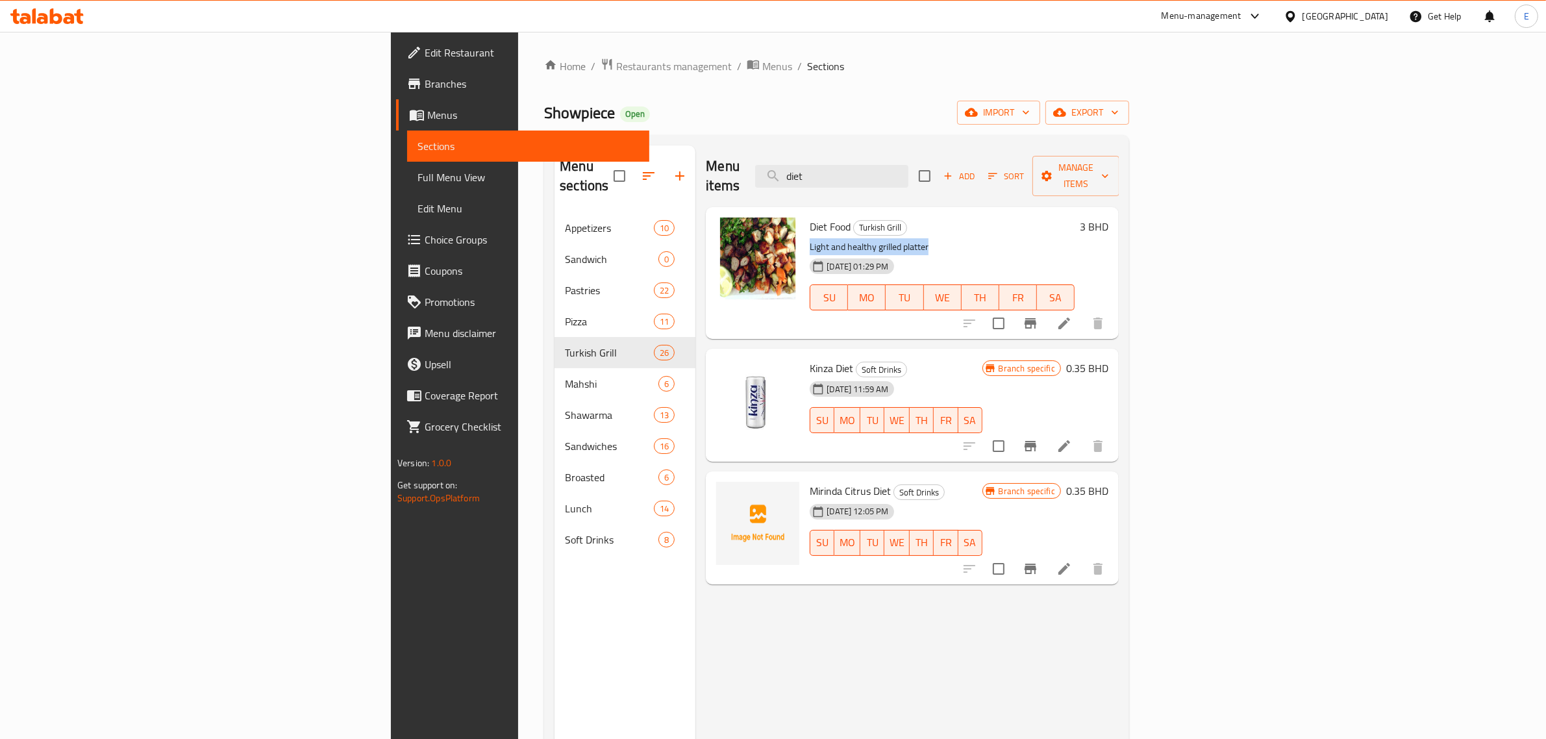
drag, startPoint x: 708, startPoint y: 227, endPoint x: 862, endPoint y: 224, distance: 153.9
click at [862, 224] on div "Diet Food Turkish Grill Light and healthy grilled platter 20-02-2025 01:29 PM S…" at bounding box center [942, 272] width 275 height 121
click at [862, 239] on p "Light and healthy grilled platter" at bounding box center [942, 247] width 265 height 16
click at [805, 225] on div "Diet Food Turkish Grill Light and healthy grilled platter 20-02-2025 01:29 PM S…" at bounding box center [942, 272] width 275 height 121
drag, startPoint x: 722, startPoint y: 232, endPoint x: 831, endPoint y: 229, distance: 109.1
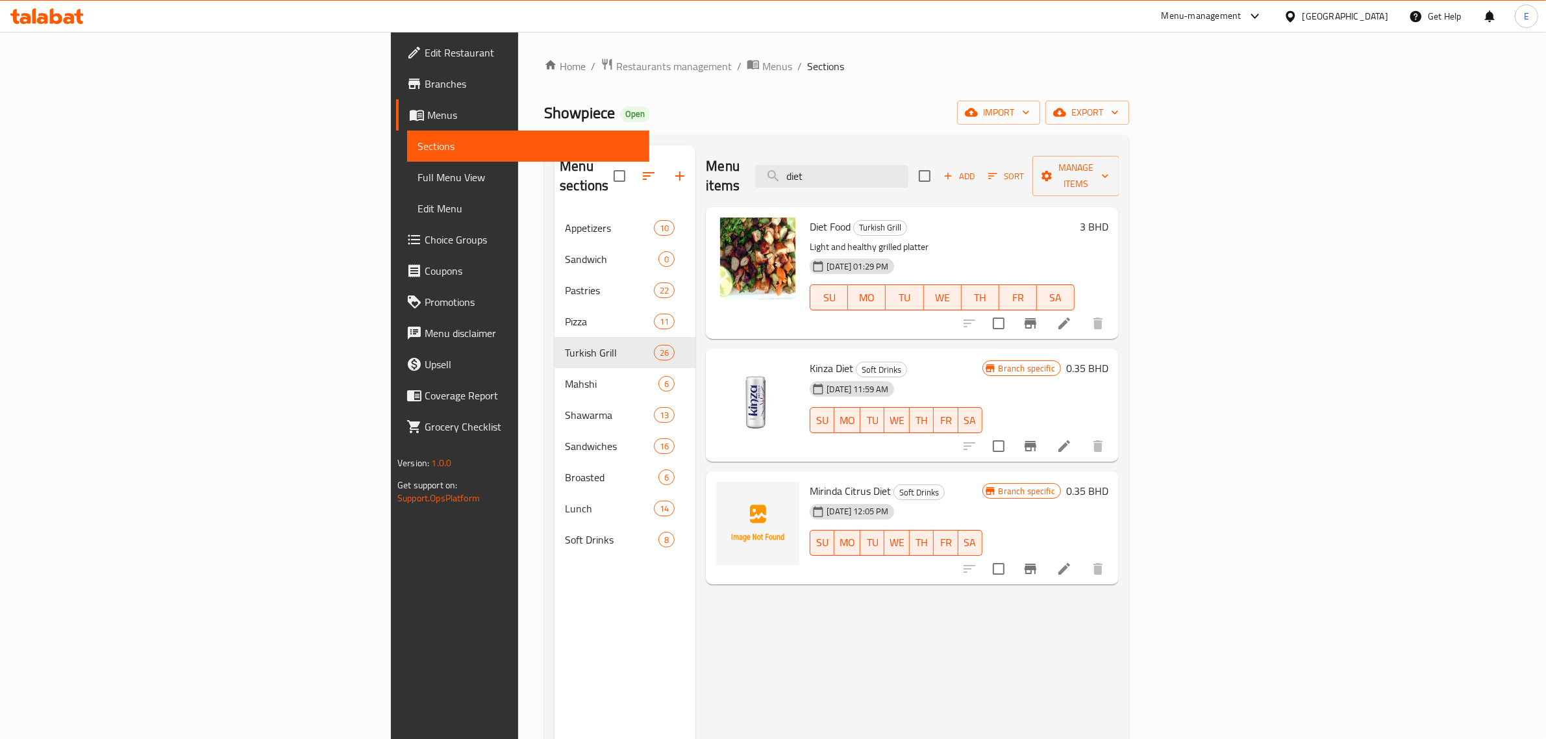
click at [820, 237] on div "Diet Food Turkish Grill Light and healthy grilled platter 20-02-2025 01:29 PM S…" at bounding box center [942, 272] width 275 height 121
click at [834, 239] on p "Light and healthy grilled platter" at bounding box center [942, 247] width 265 height 16
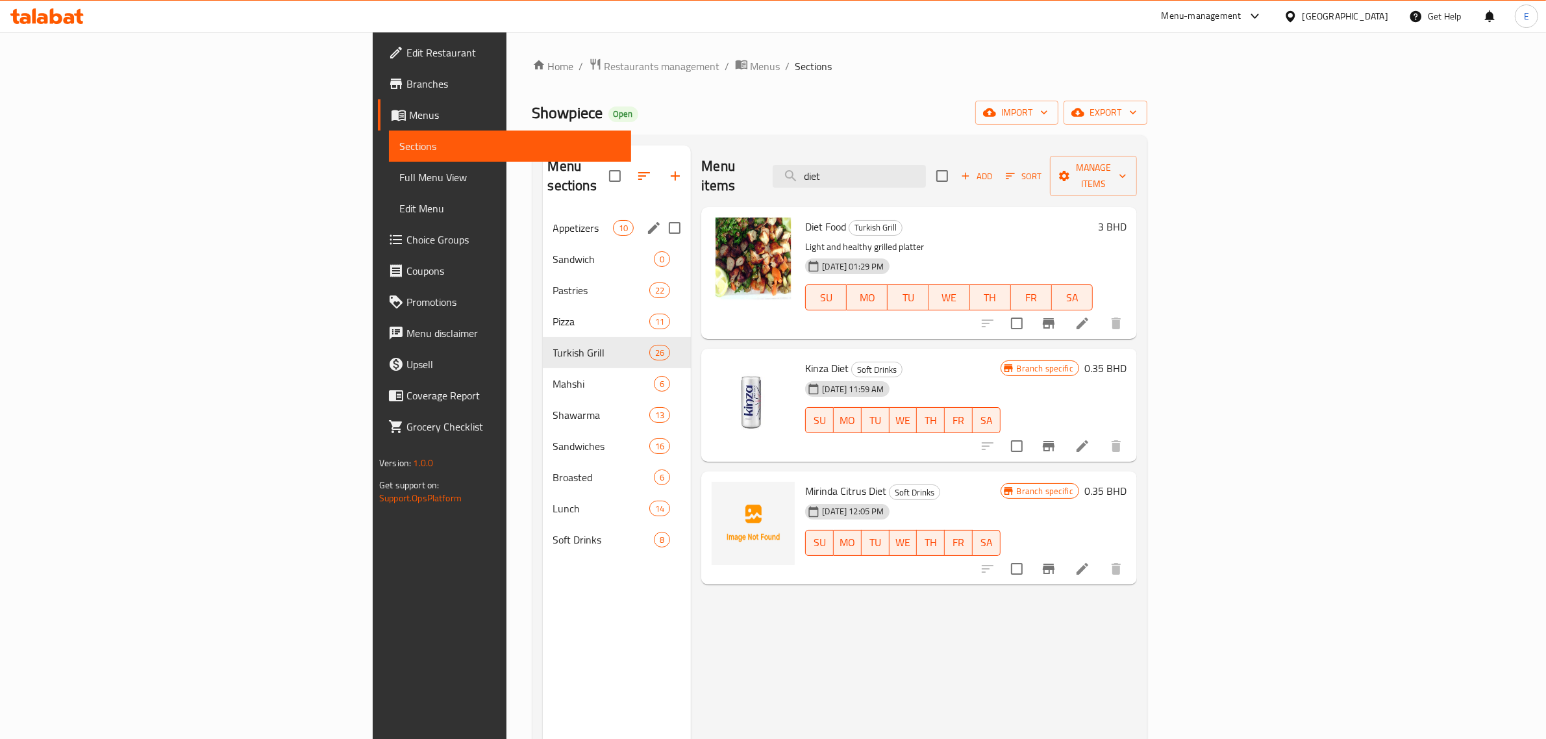
drag, startPoint x: 396, startPoint y: 218, endPoint x: 412, endPoint y: 252, distance: 38.1
click at [543, 218] on div "Appetizers 10" at bounding box center [617, 227] width 149 height 31
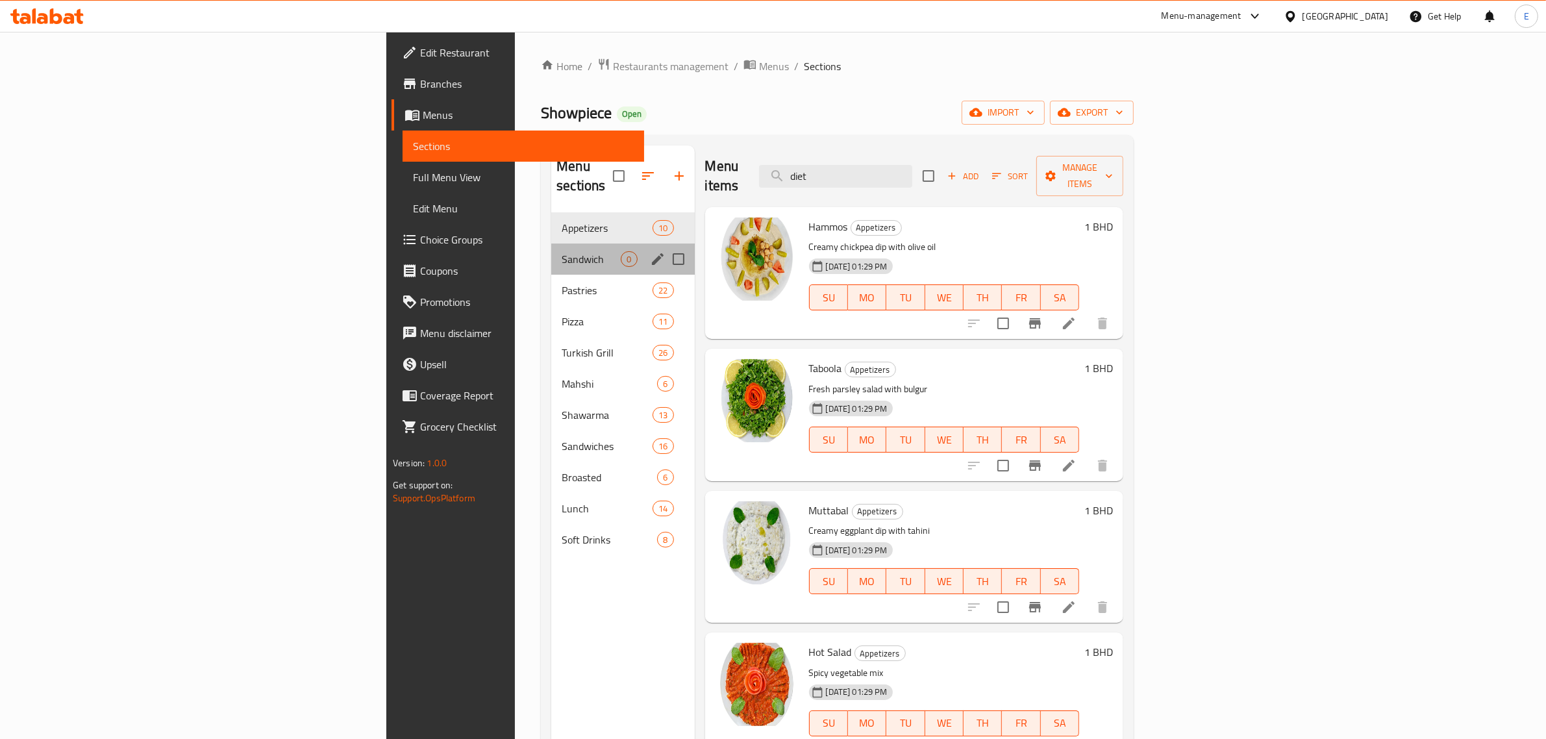
click at [551, 252] on div "Sandwich 0" at bounding box center [622, 259] width 143 height 31
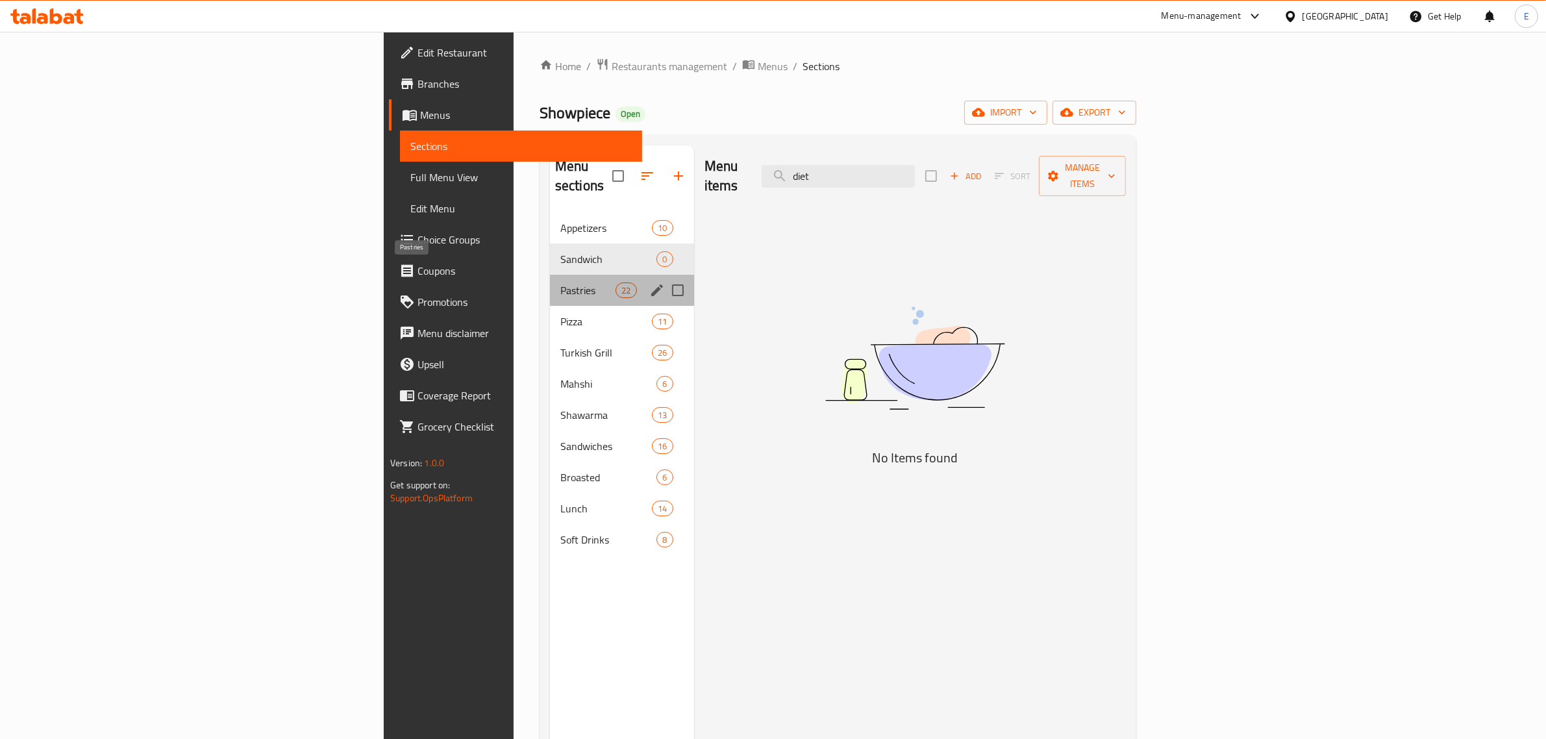
click at [560, 282] on span "Pastries" at bounding box center [587, 290] width 55 height 16
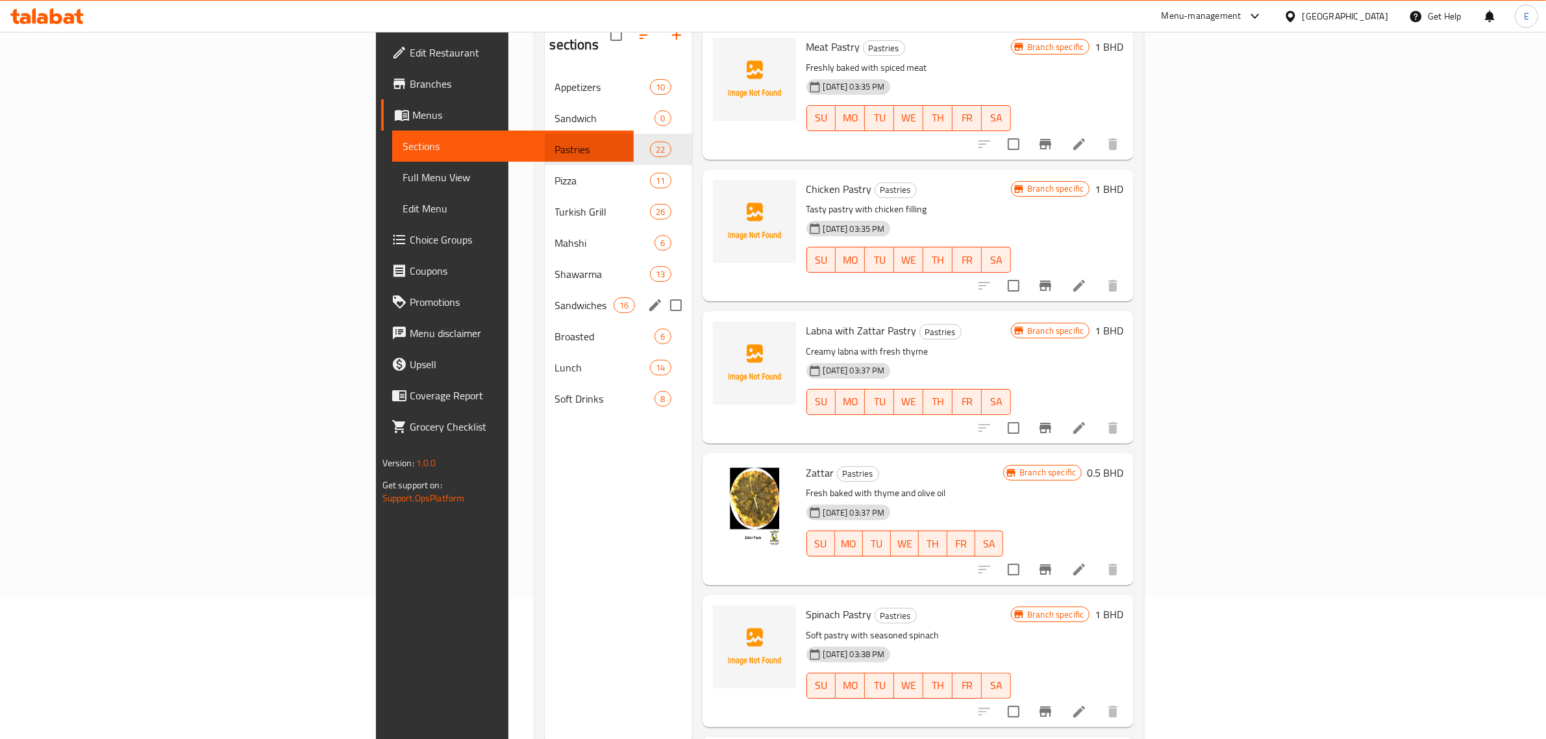
scroll to position [101, 0]
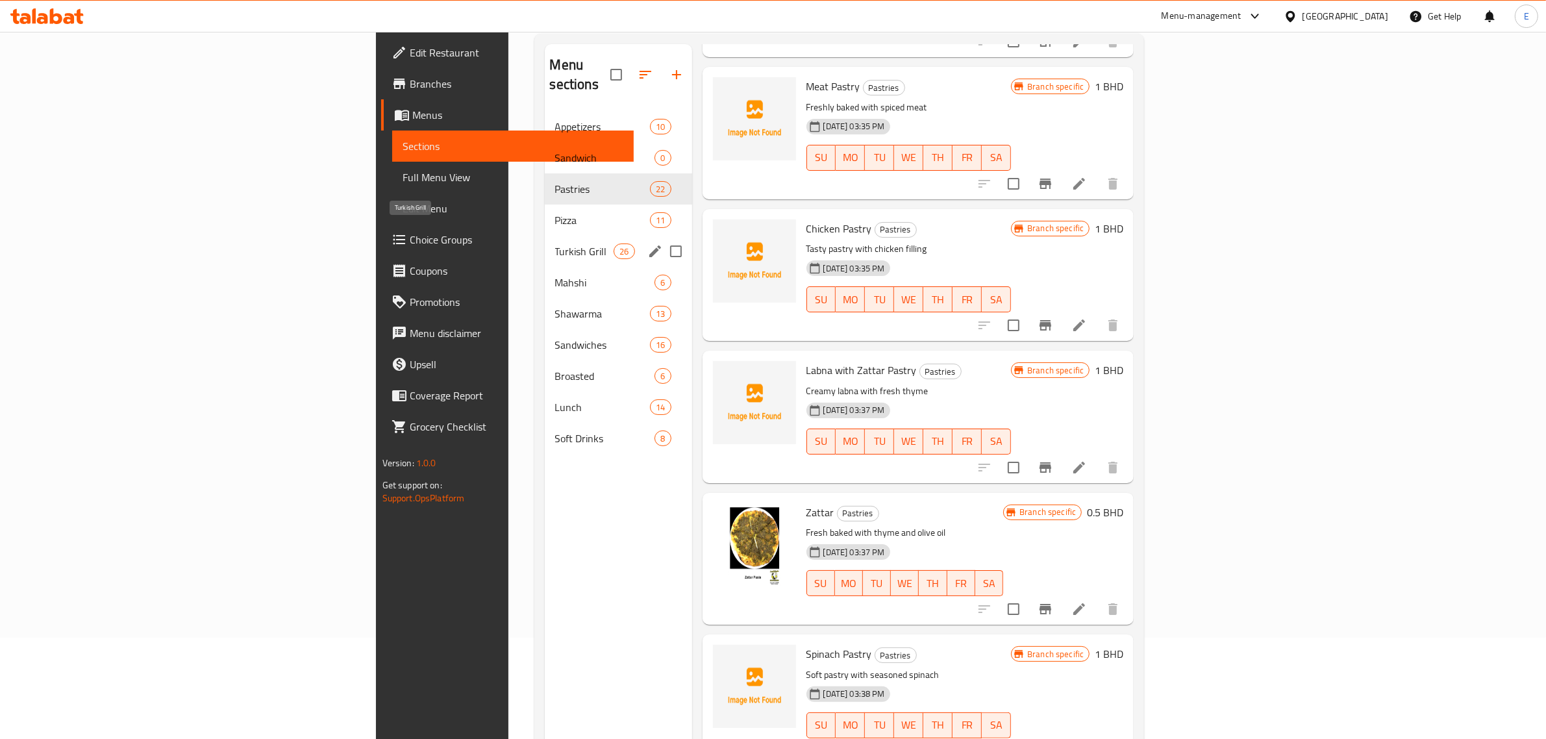
drag, startPoint x: 394, startPoint y: 237, endPoint x: 427, endPoint y: 239, distance: 33.8
click at [555, 244] on span "Turkish Grill" at bounding box center [584, 252] width 59 height 16
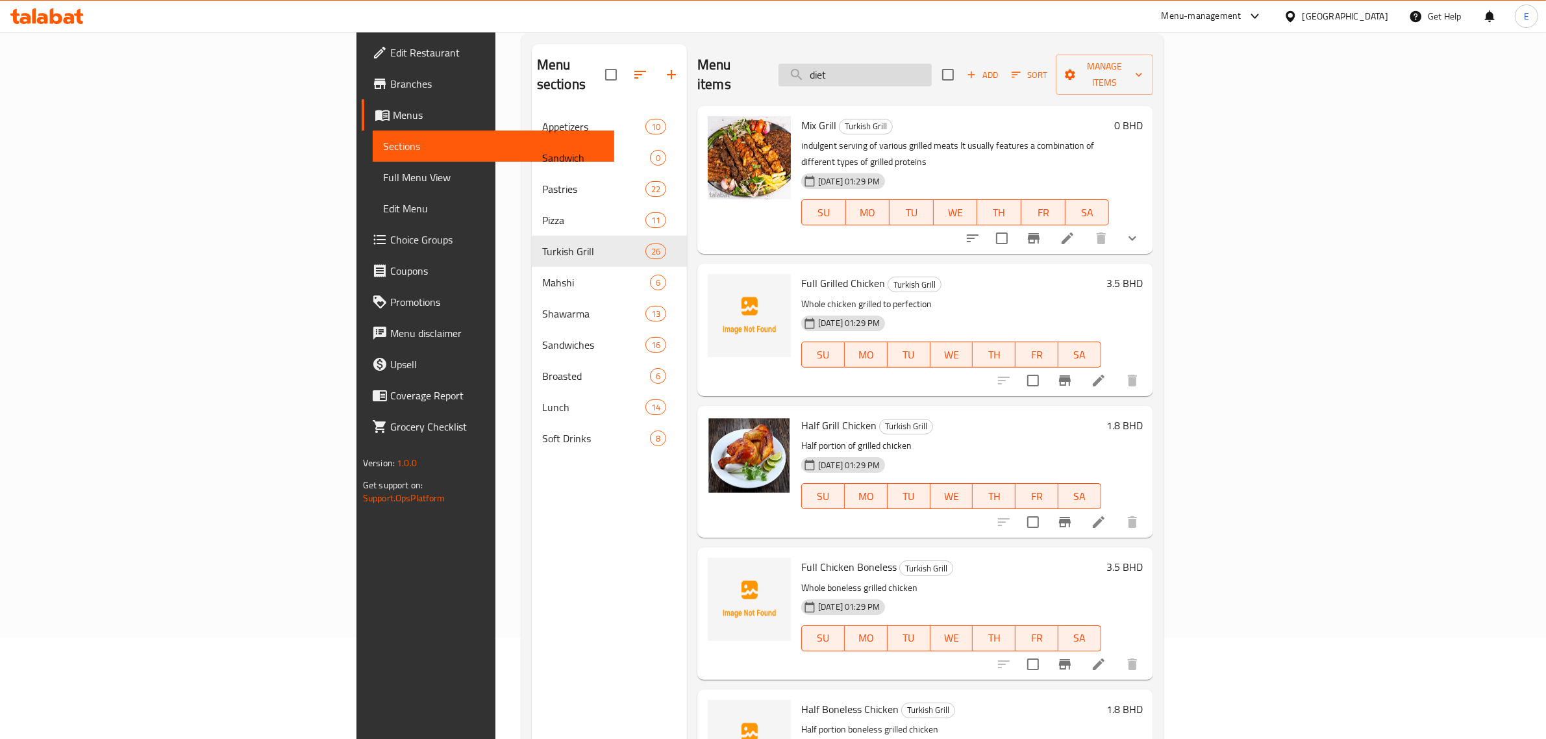
click at [932, 65] on input "diet" at bounding box center [855, 75] width 153 height 23
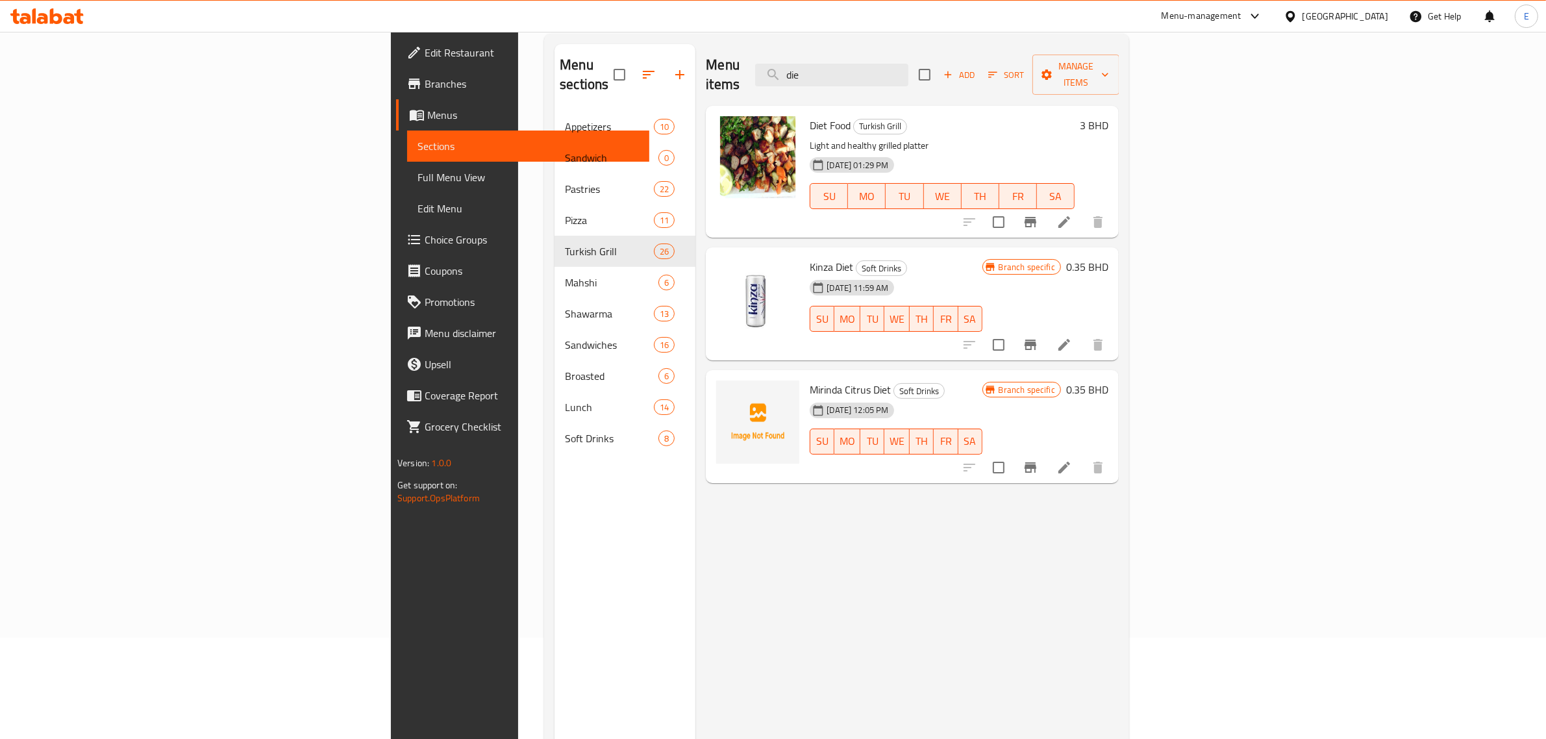
type input "die"
click at [1038, 210] on button "Branch-specific-item" at bounding box center [1030, 222] width 31 height 31
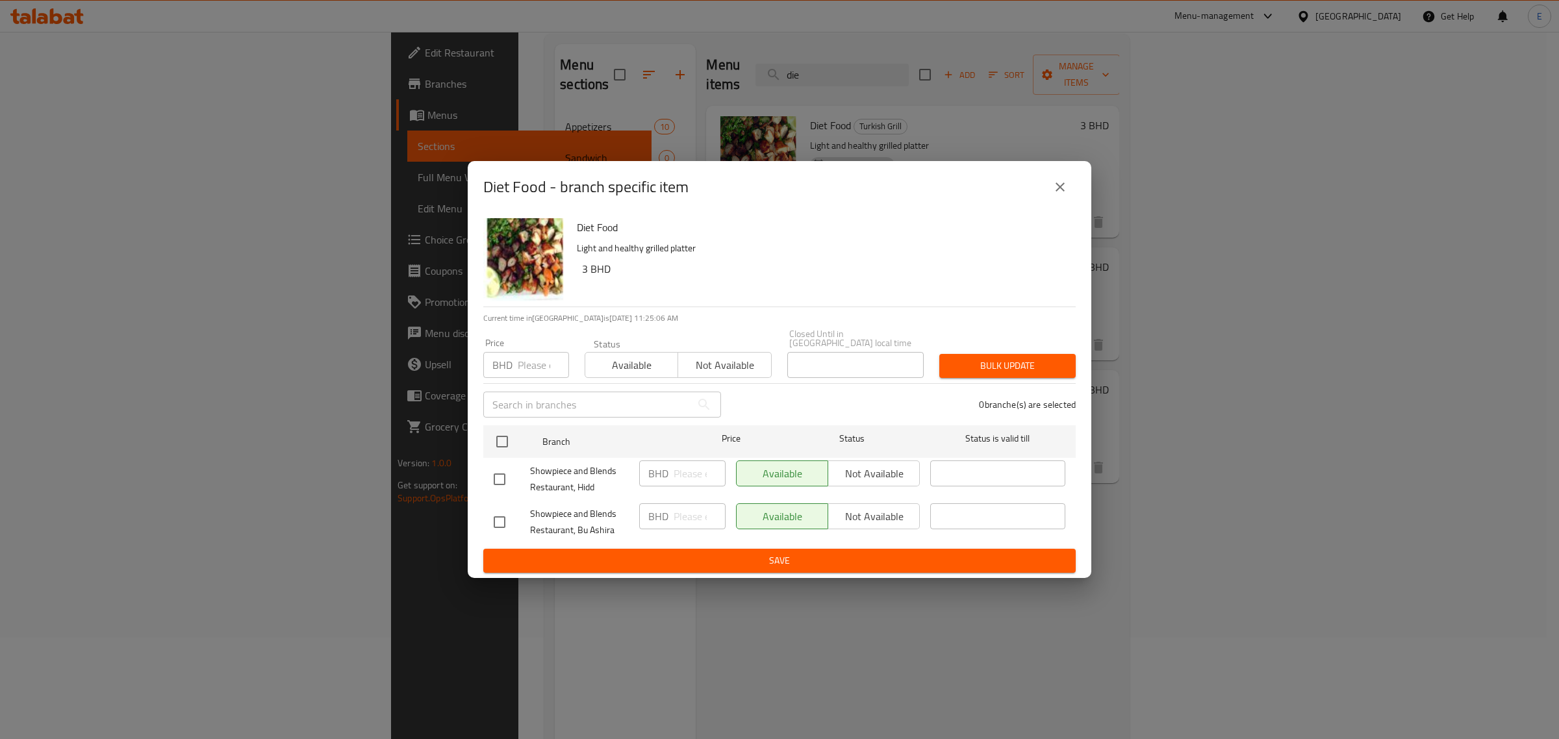
drag, startPoint x: 1053, startPoint y: 192, endPoint x: 1096, endPoint y: 183, distance: 44.4
click at [1038, 192] on icon "close" at bounding box center [1060, 187] width 16 height 16
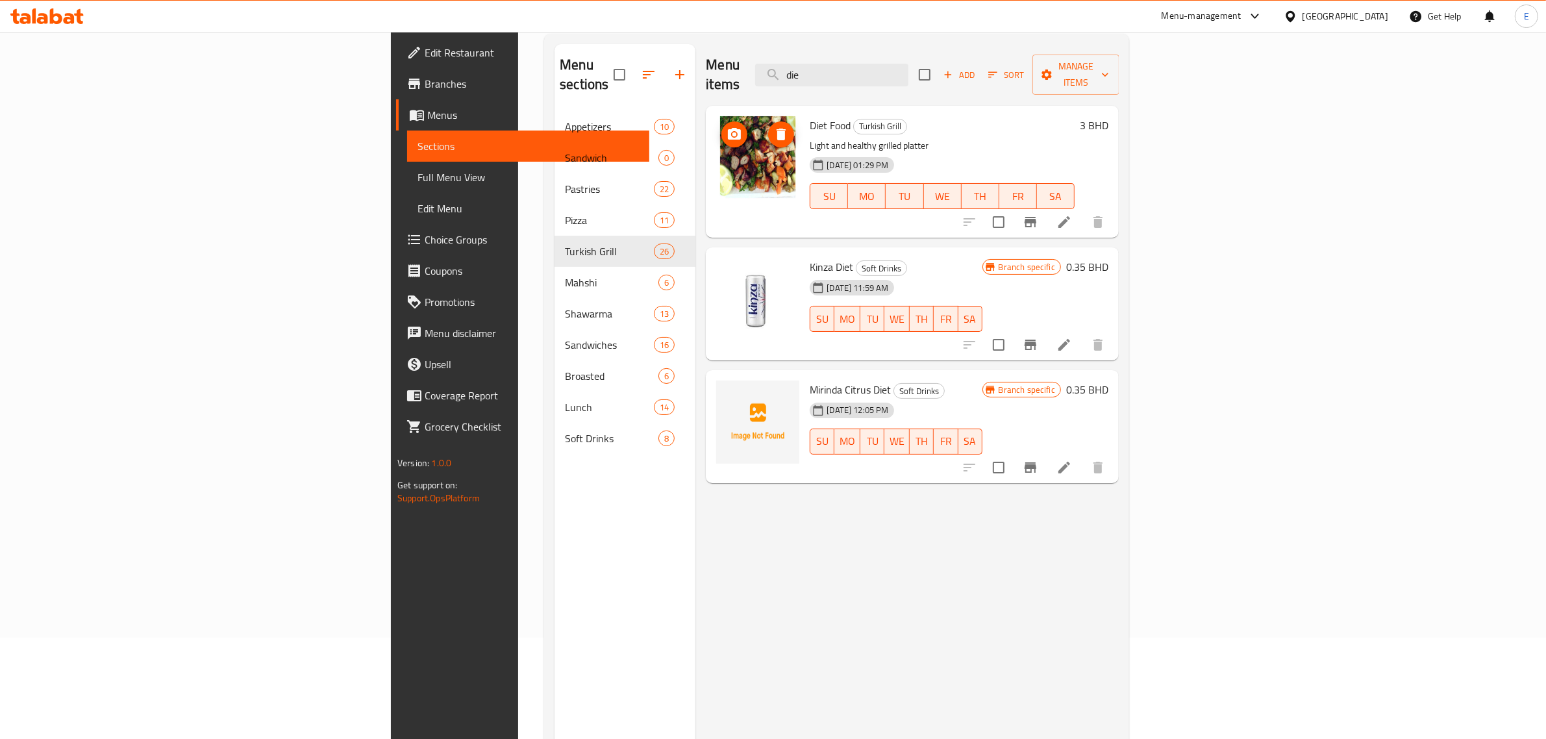
drag, startPoint x: 647, startPoint y: 148, endPoint x: 621, endPoint y: 210, distance: 66.7
click at [711, 210] on div at bounding box center [758, 171] width 94 height 121
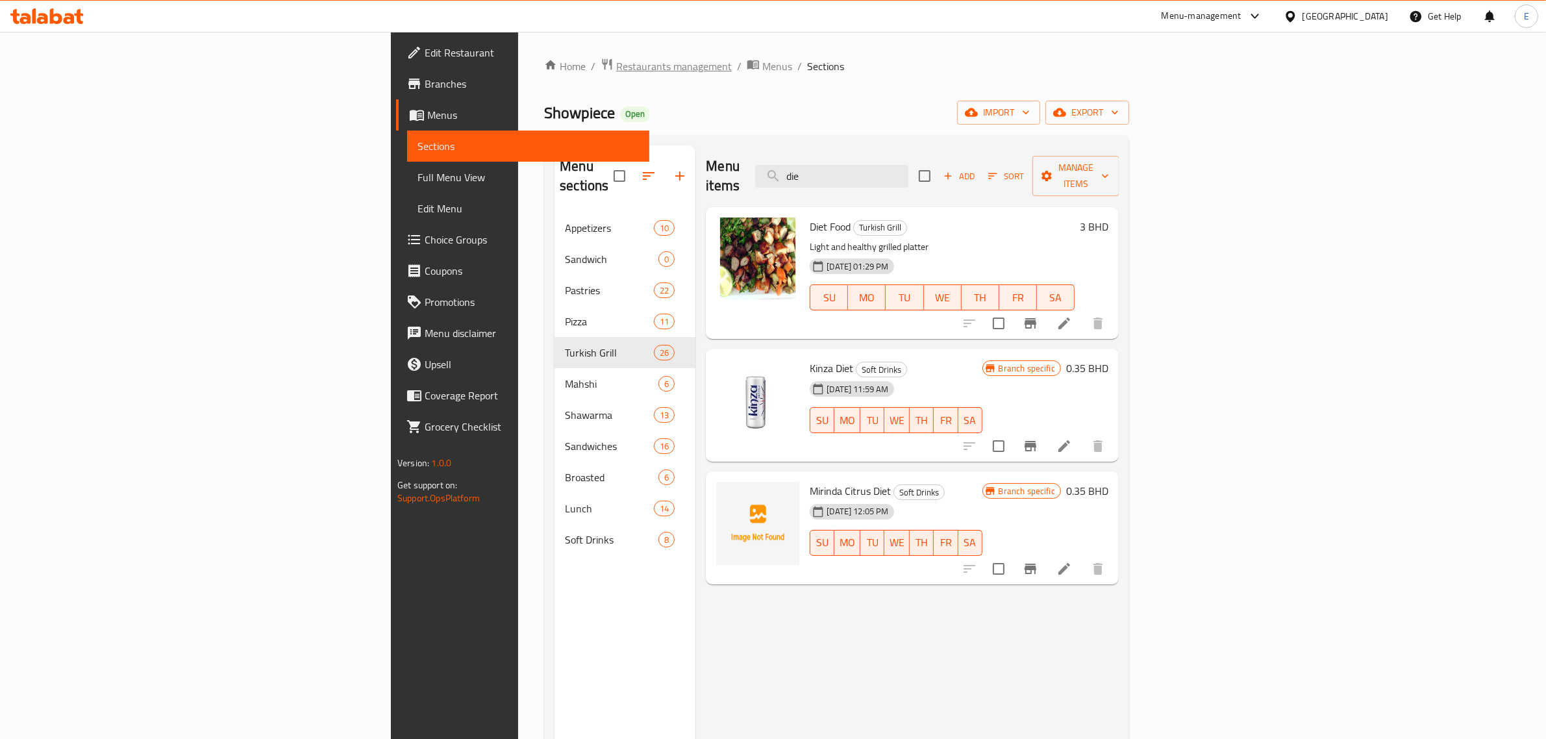
click at [616, 62] on span "Restaurants management" at bounding box center [674, 66] width 116 height 16
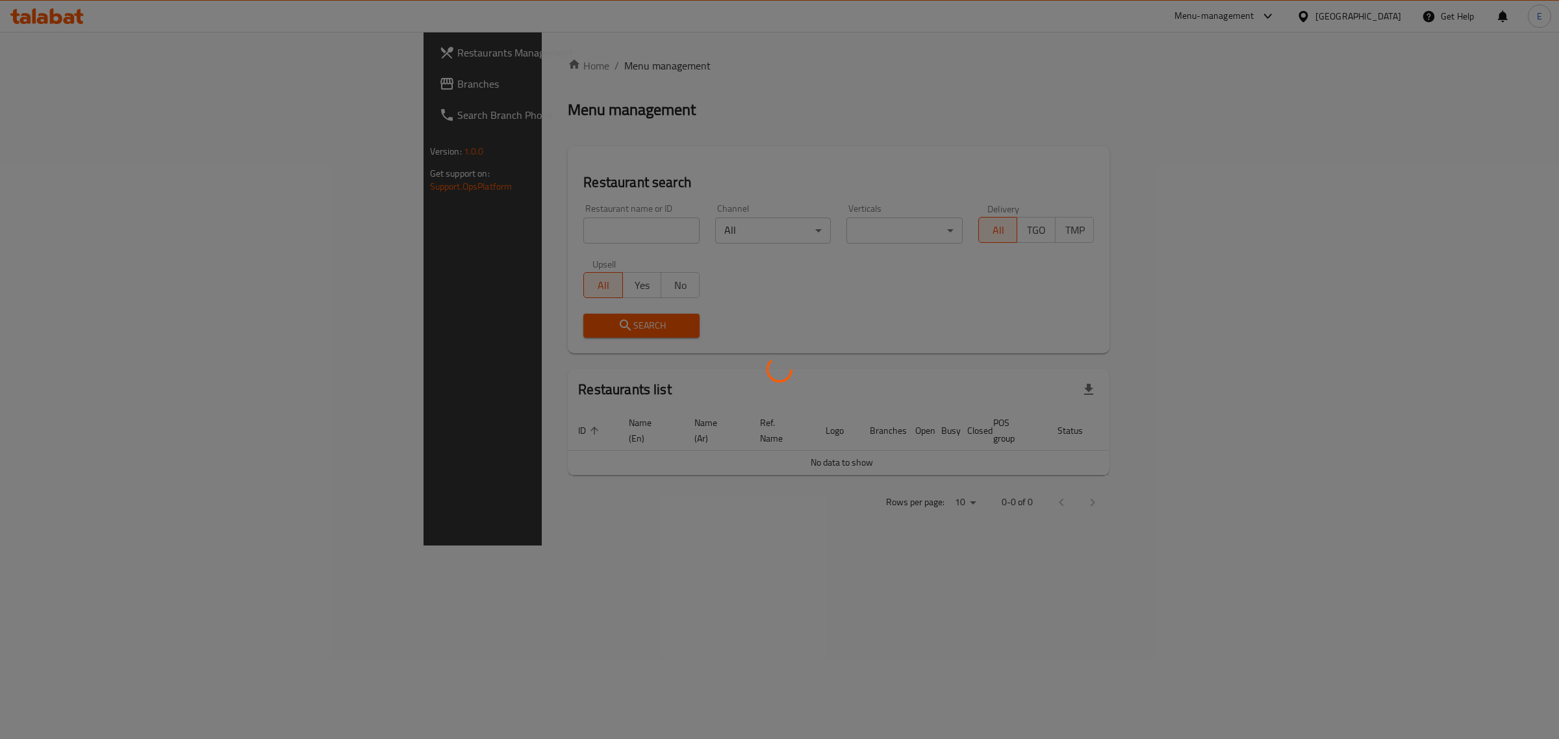
click at [416, 231] on div at bounding box center [779, 369] width 1559 height 739
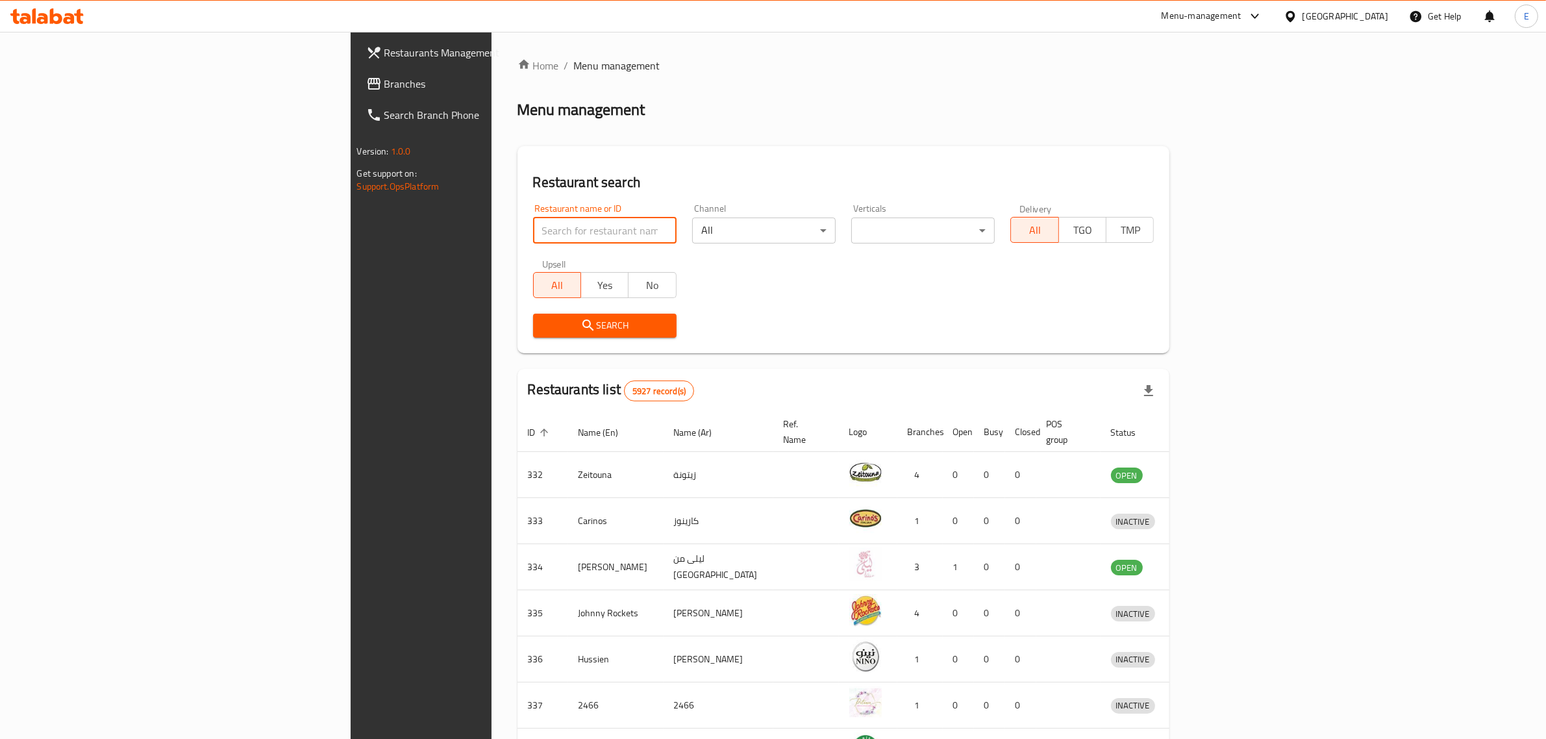
click at [533, 234] on input "search" at bounding box center [605, 231] width 144 height 26
paste input "Lahom"
type input "Lahom"
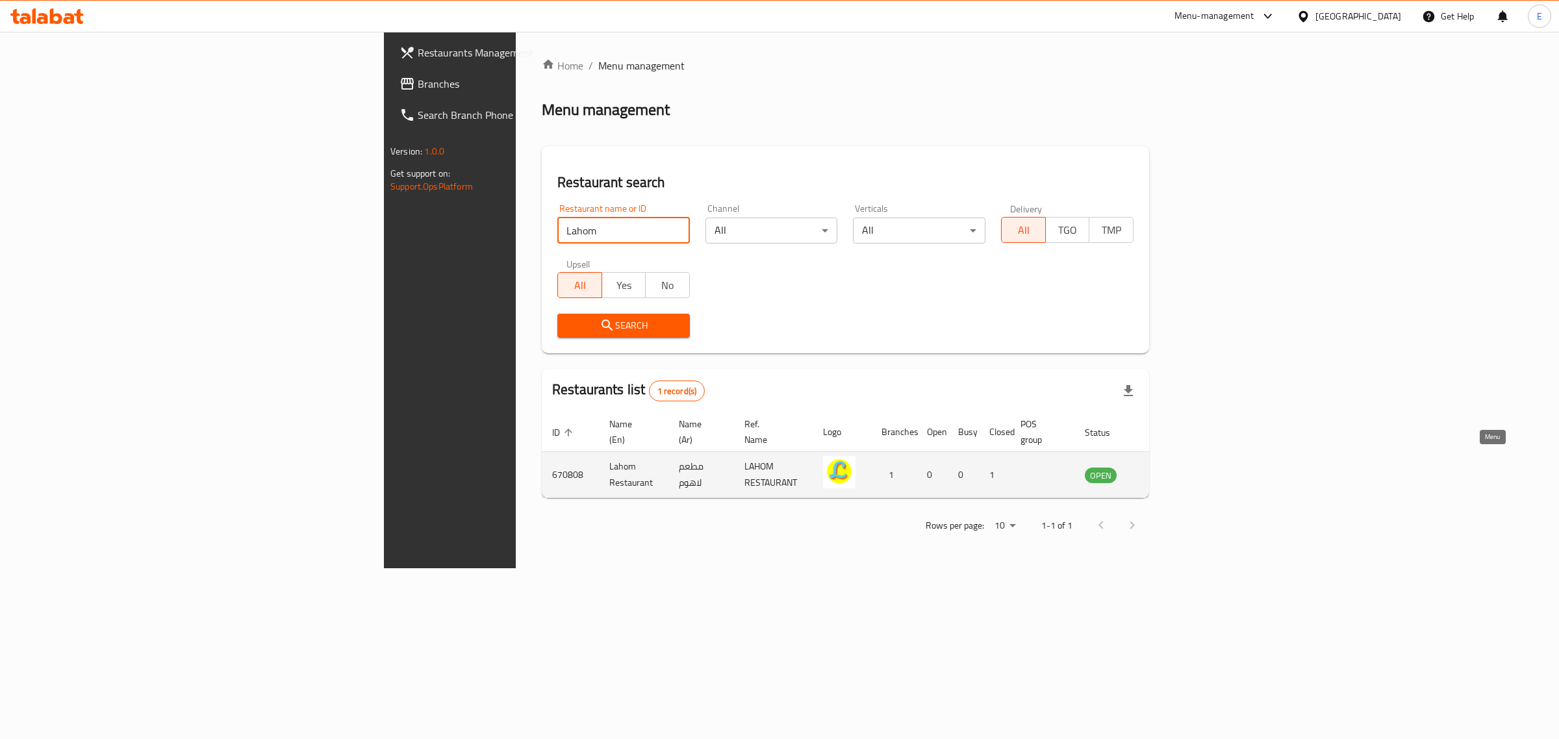
click at [1038, 470] on icon "enhanced table" at bounding box center [1160, 475] width 14 height 11
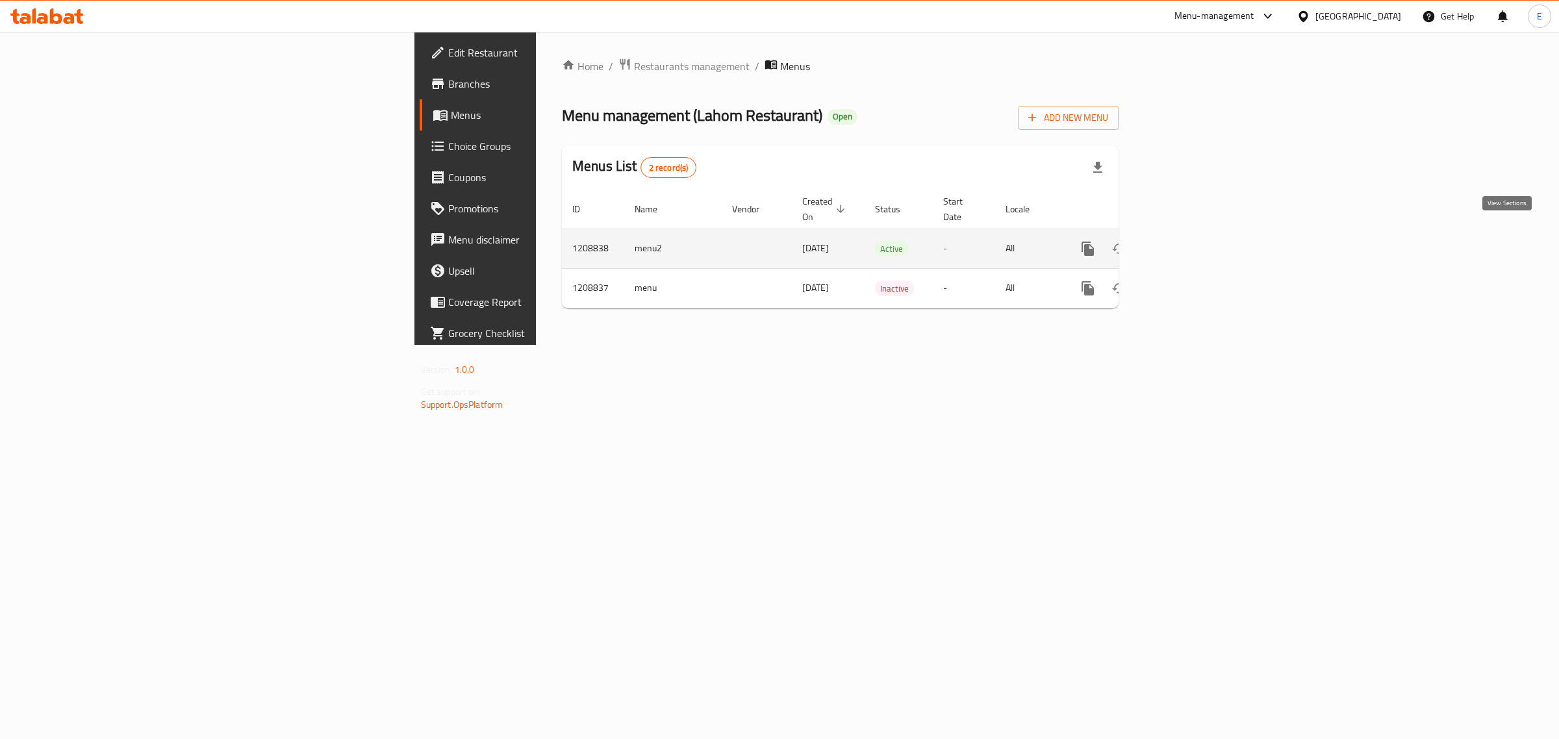
click at [1038, 241] on icon "enhanced table" at bounding box center [1181, 249] width 16 height 16
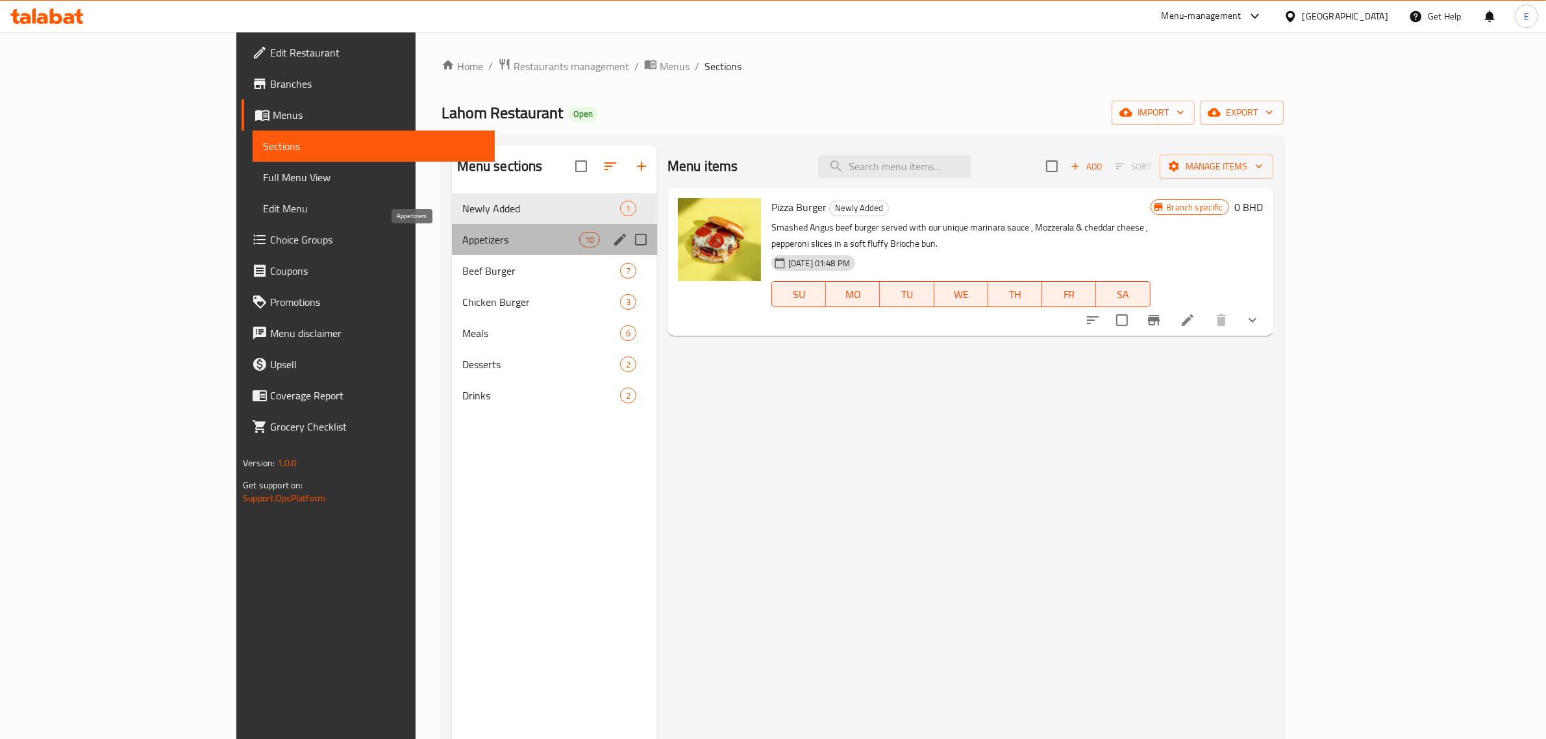
click at [462, 235] on span "Appetizers" at bounding box center [520, 240] width 117 height 16
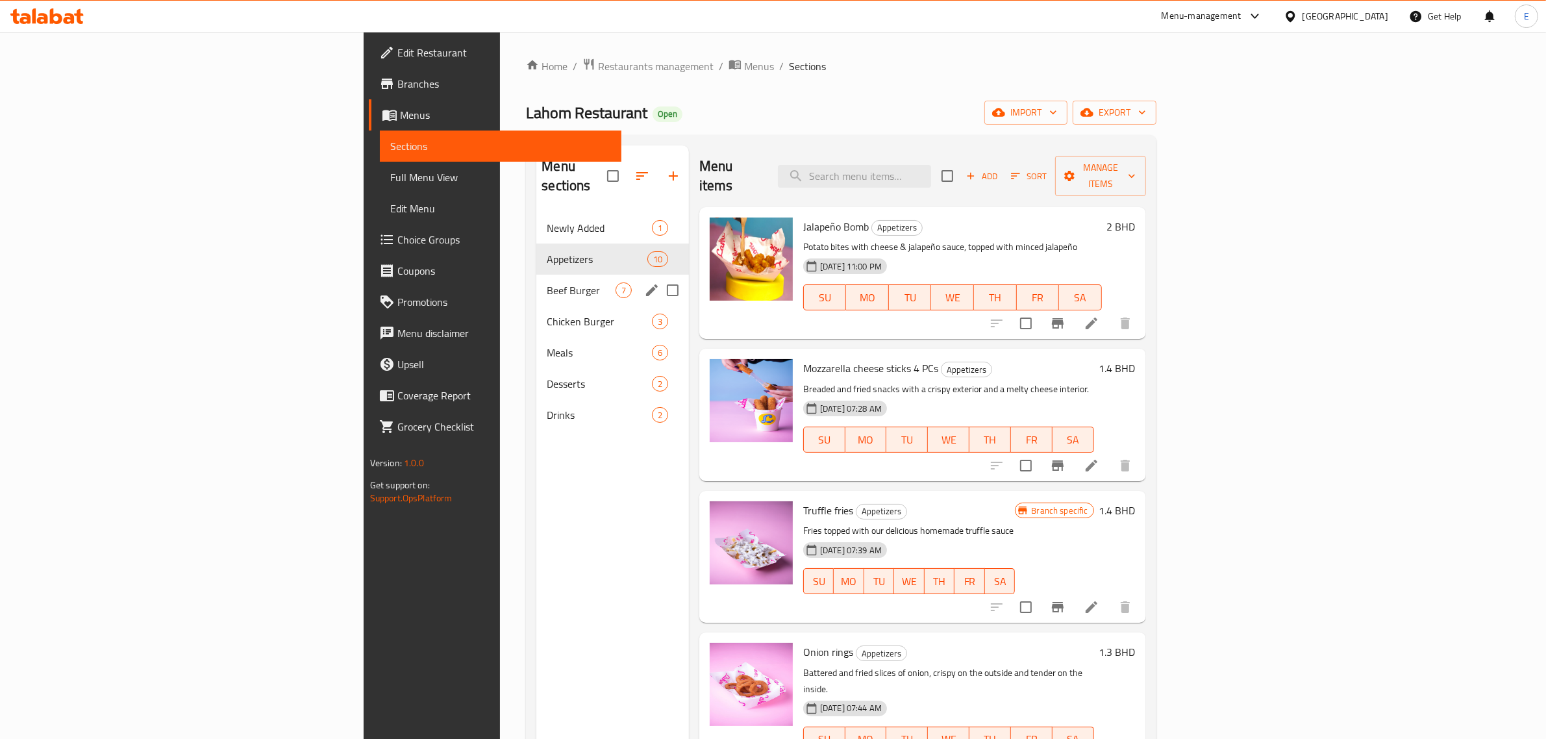
click at [547, 282] on span "Beef Burger" at bounding box center [581, 290] width 68 height 16
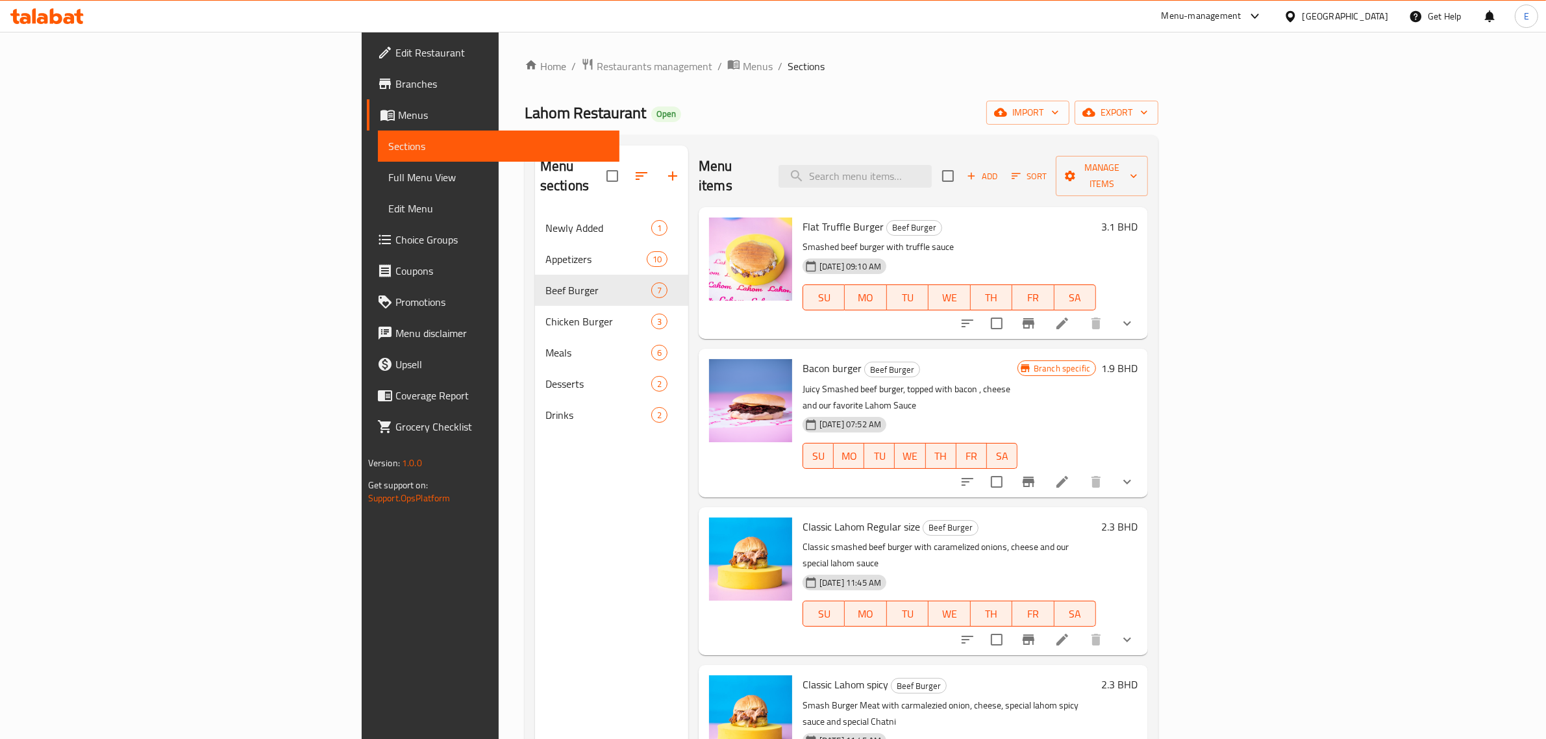
drag, startPoint x: 657, startPoint y: 541, endPoint x: 710, endPoint y: 551, distance: 53.5
click at [797, 512] on div "SU MO TU WE TH FR SA" at bounding box center [949, 613] width 304 height 36
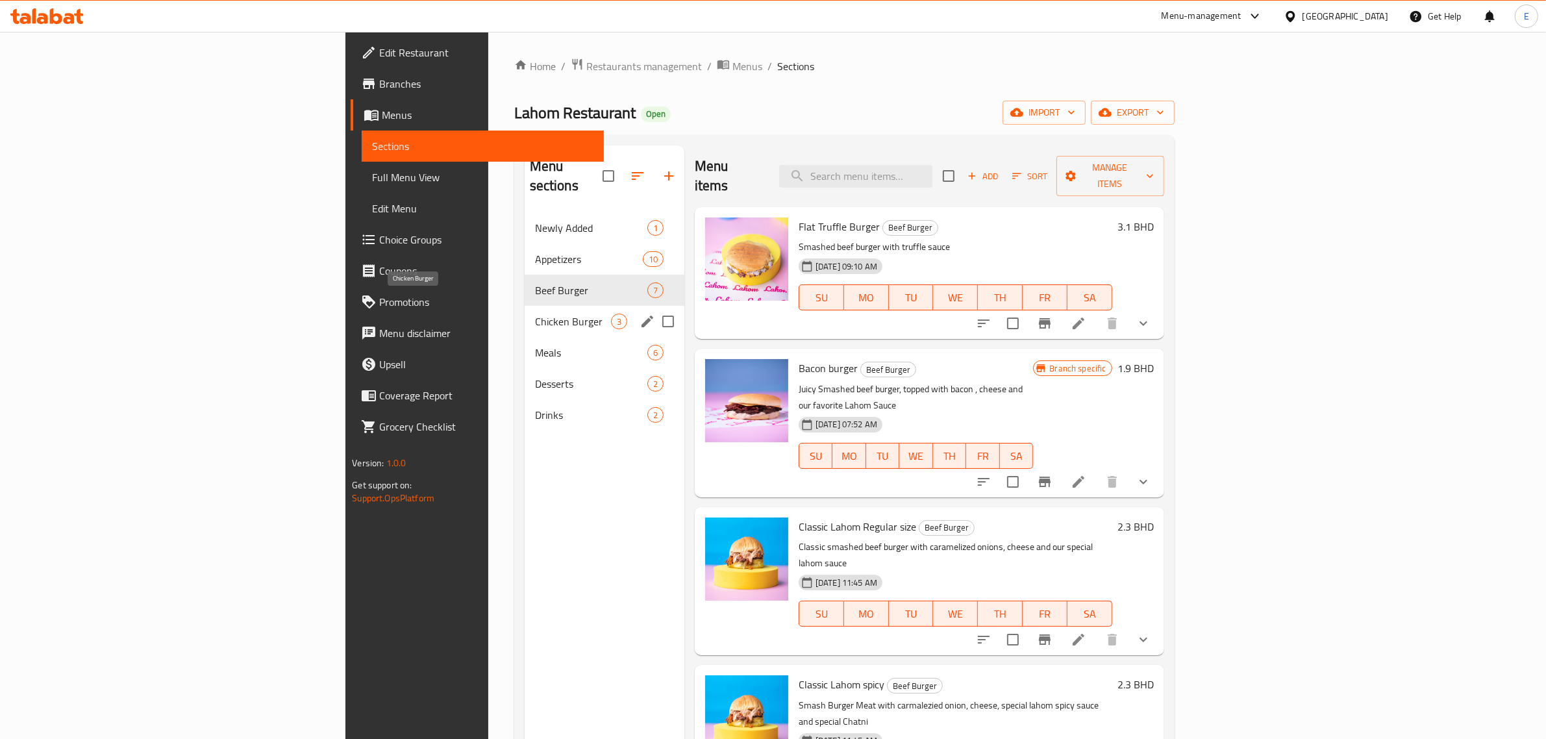
click at [535, 314] on span "Chicken Burger" at bounding box center [573, 322] width 76 height 16
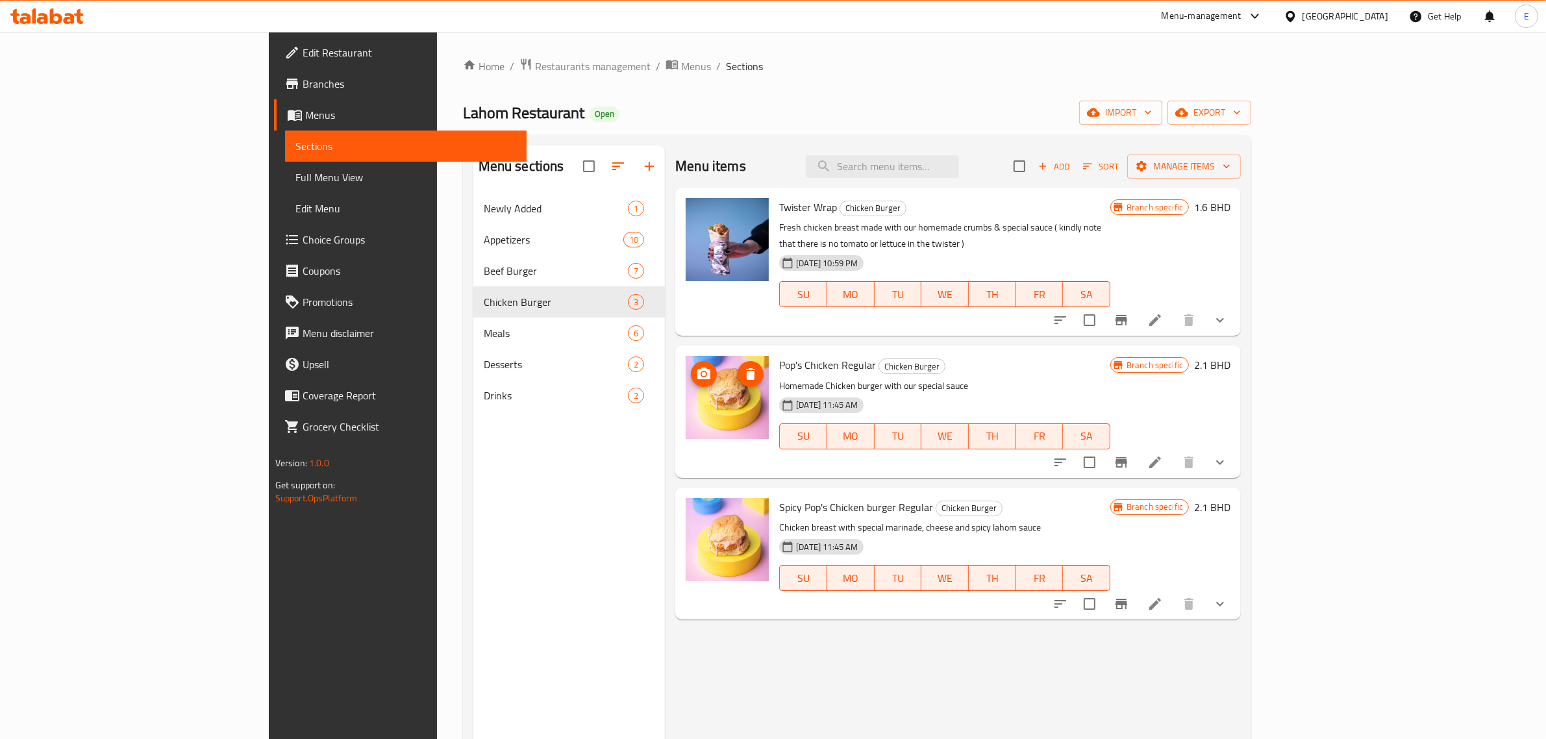
drag, startPoint x: 679, startPoint y: 372, endPoint x: 666, endPoint y: 391, distance: 22.9
click at [959, 160] on input "search" at bounding box center [882, 166] width 153 height 23
paste input "Flat Truffle"
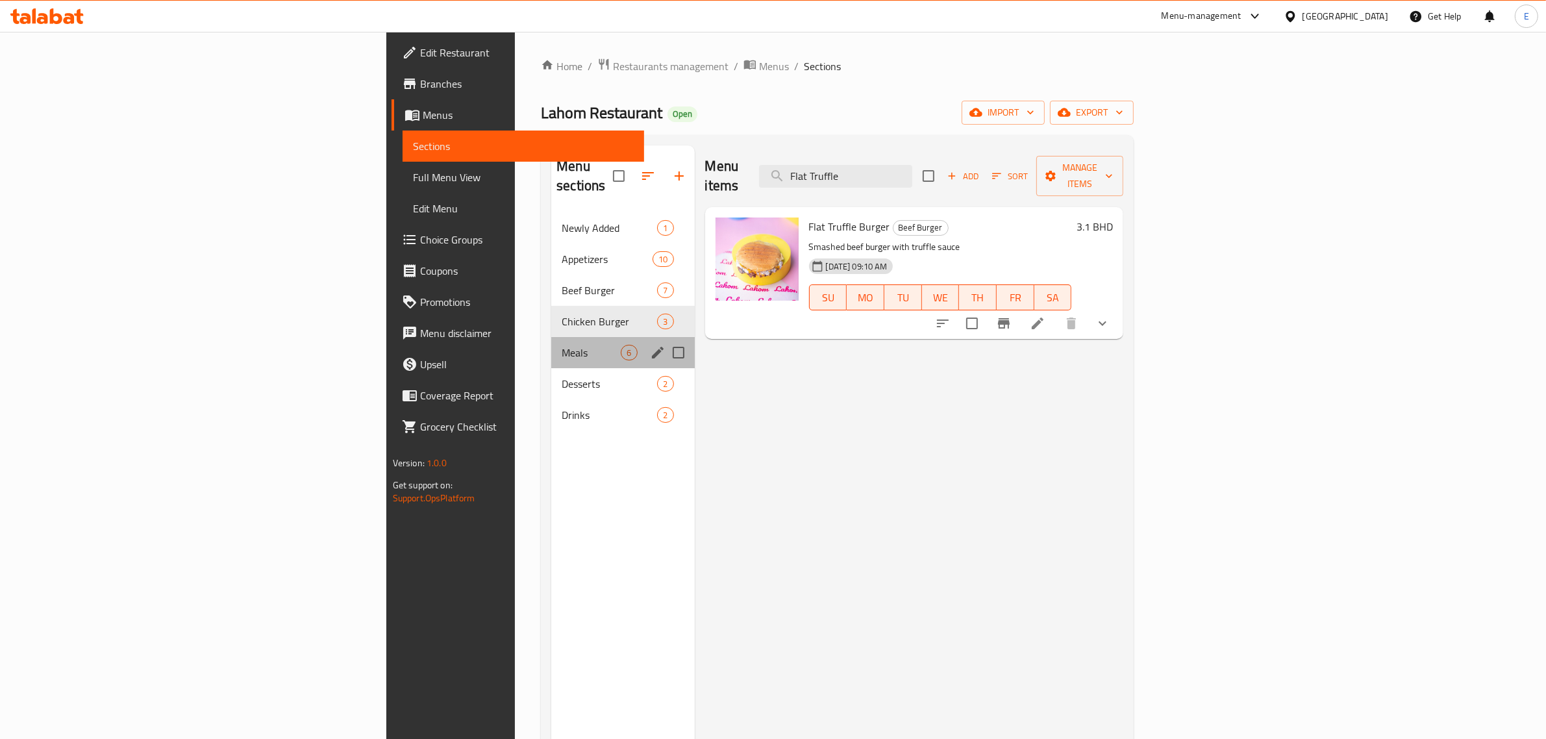
click at [551, 342] on div "Meals 6" at bounding box center [622, 352] width 143 height 31
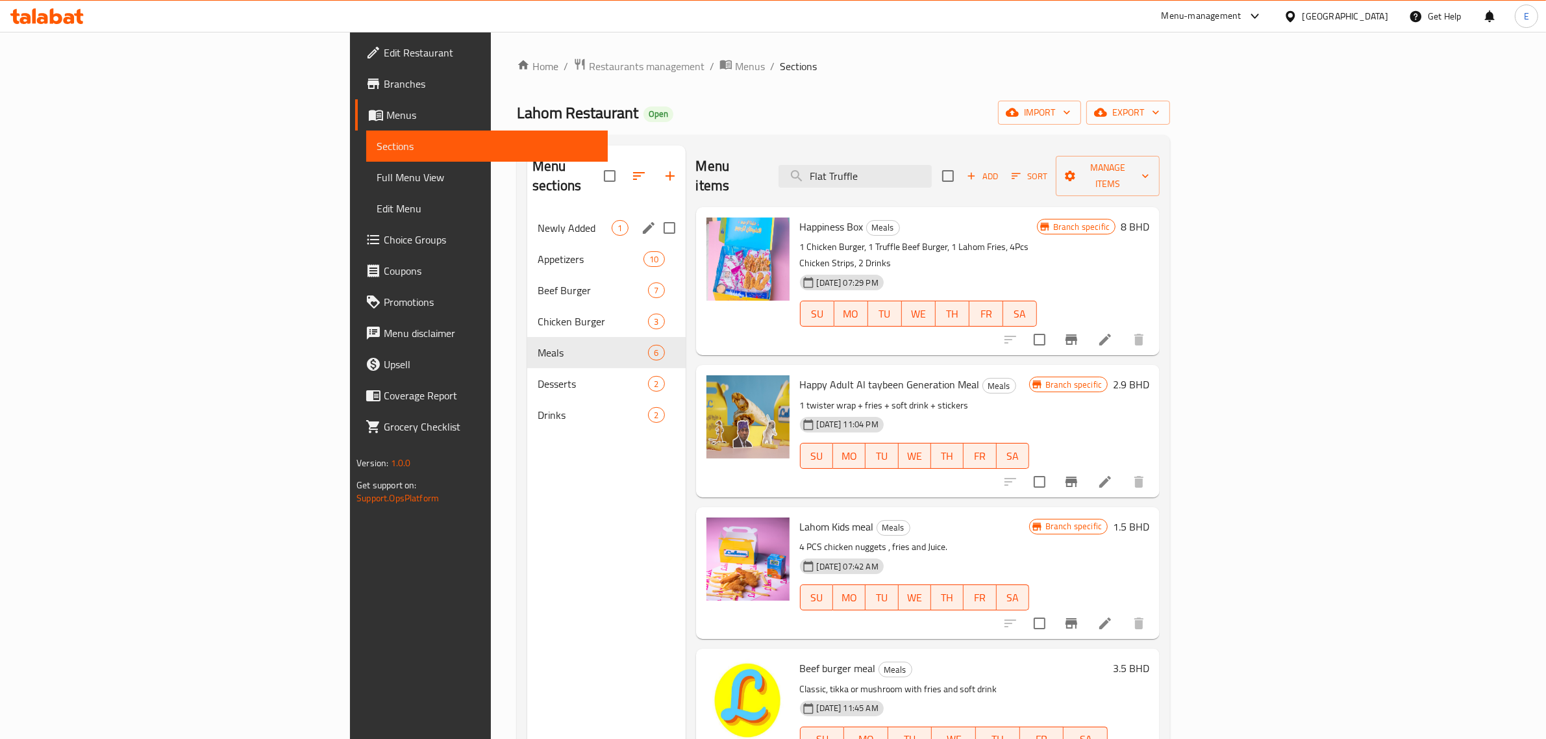
click at [527, 218] on div "Newly Added 1" at bounding box center [606, 227] width 158 height 31
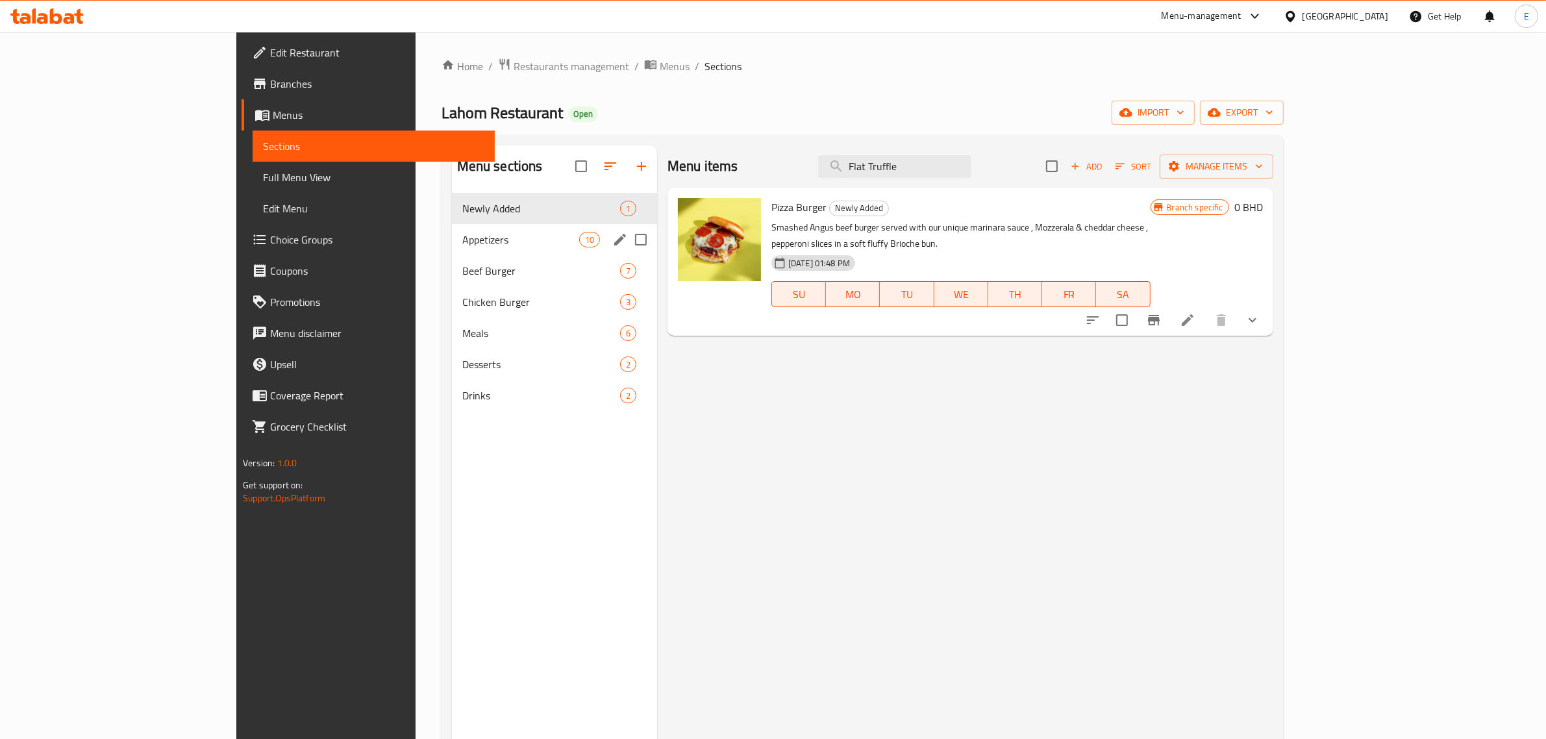
click at [452, 229] on div "Appetizers 10" at bounding box center [554, 239] width 205 height 31
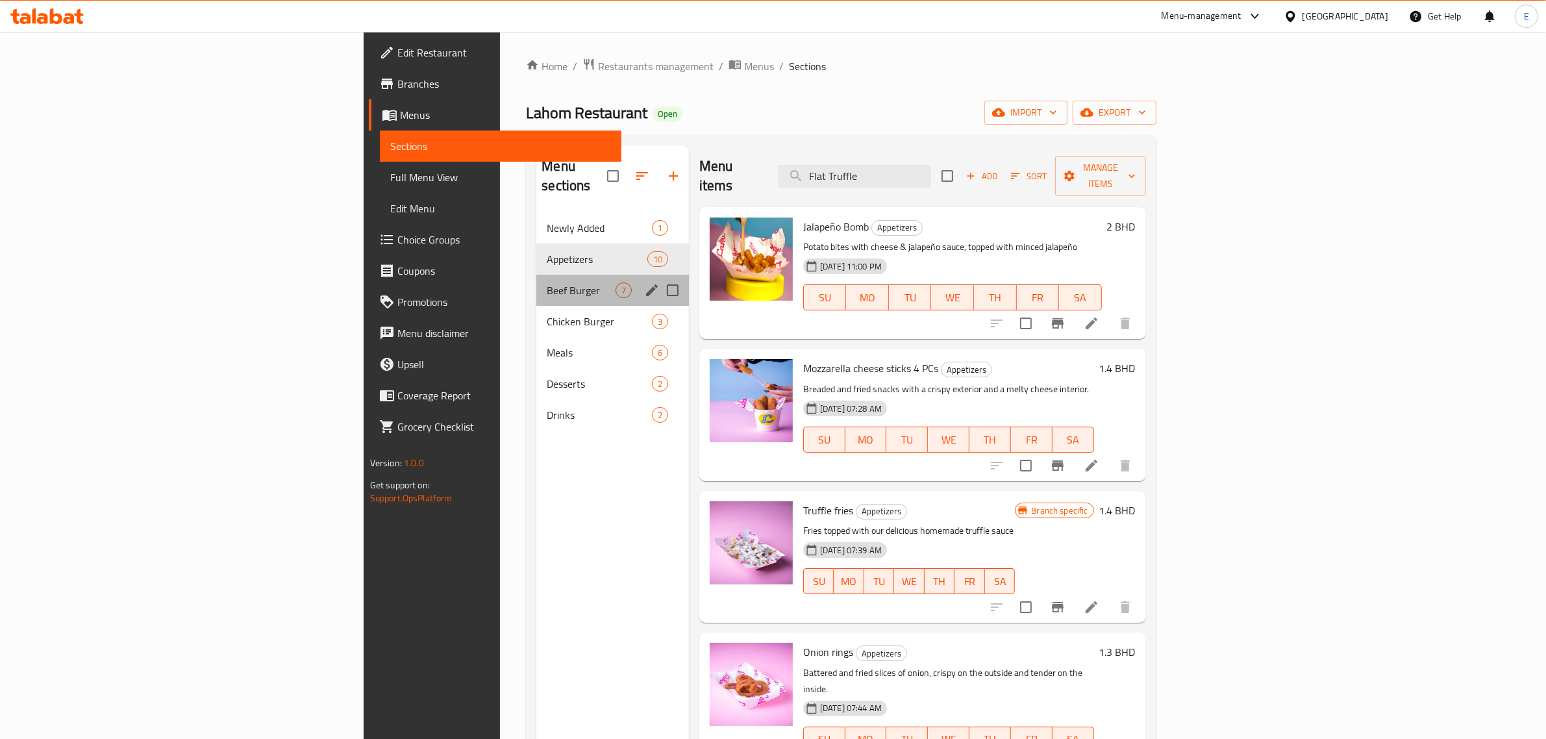
click at [536, 275] on div "Beef Burger 7" at bounding box center [612, 290] width 153 height 31
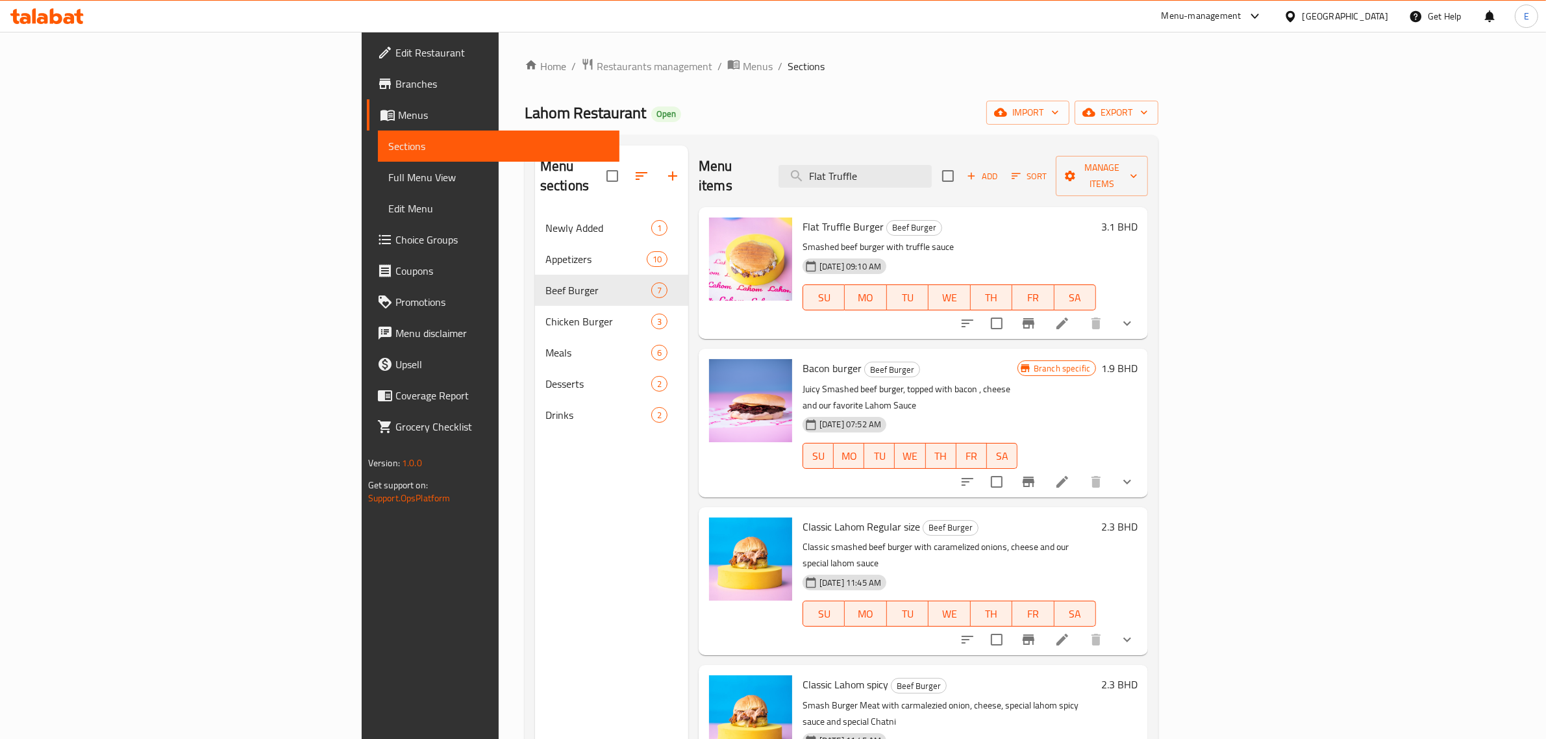
drag, startPoint x: 606, startPoint y: 154, endPoint x: 721, endPoint y: 144, distance: 116.1
click at [721, 144] on div "Menu sections Newly Added 1 Appetizers 10 Beef Burger 7 Chicken Burger 3 Meals …" at bounding box center [842, 515] width 634 height 760
drag, startPoint x: 987, startPoint y: 179, endPoint x: 989, endPoint y: 171, distance: 8.0
click at [989, 171] on div "Menu items Flat Truffle Add Sort Manage items" at bounding box center [923, 176] width 449 height 62
drag, startPoint x: 985, startPoint y: 170, endPoint x: 853, endPoint y: 171, distance: 132.5
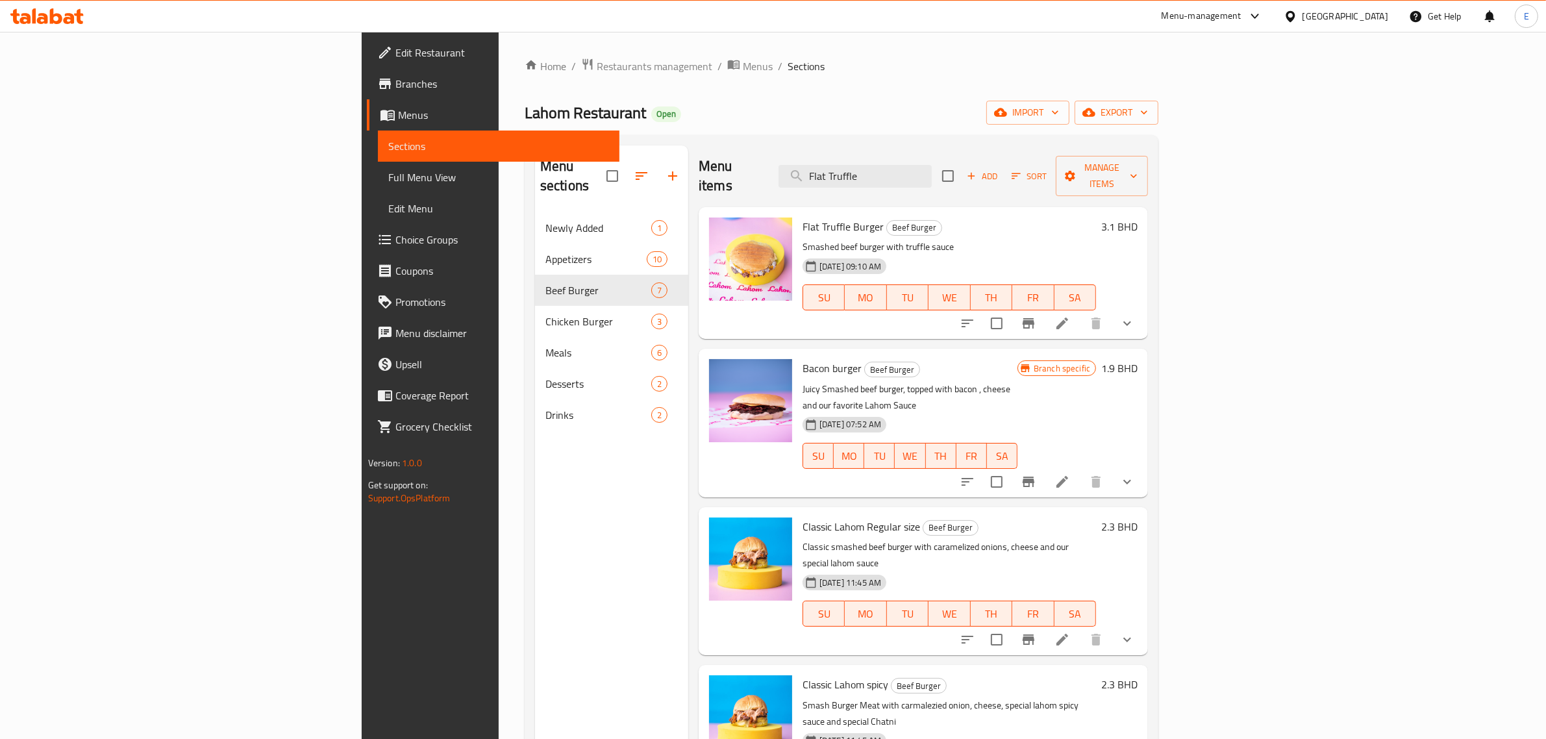
click at [853, 171] on div "Menu items Flat Truffle Add Sort Manage items" at bounding box center [923, 176] width 449 height 62
paste input "Classic Lahom"
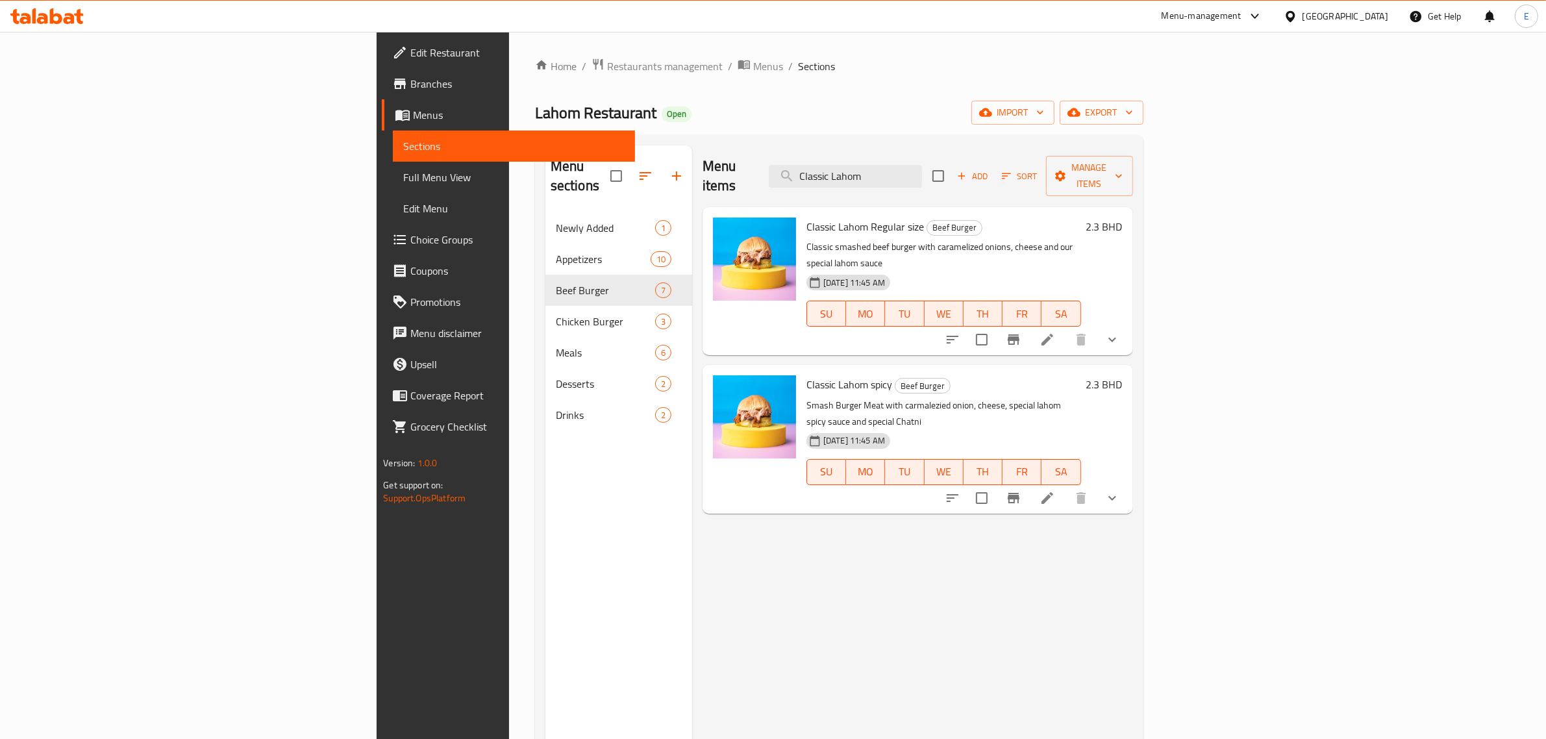
drag, startPoint x: 1038, startPoint y: 164, endPoint x: 901, endPoint y: 166, distance: 136.4
click at [901, 166] on div "Menu items Classic Lahom Add Sort Manage items" at bounding box center [918, 176] width 431 height 62
paste input "T.I.K.K.A Burger"
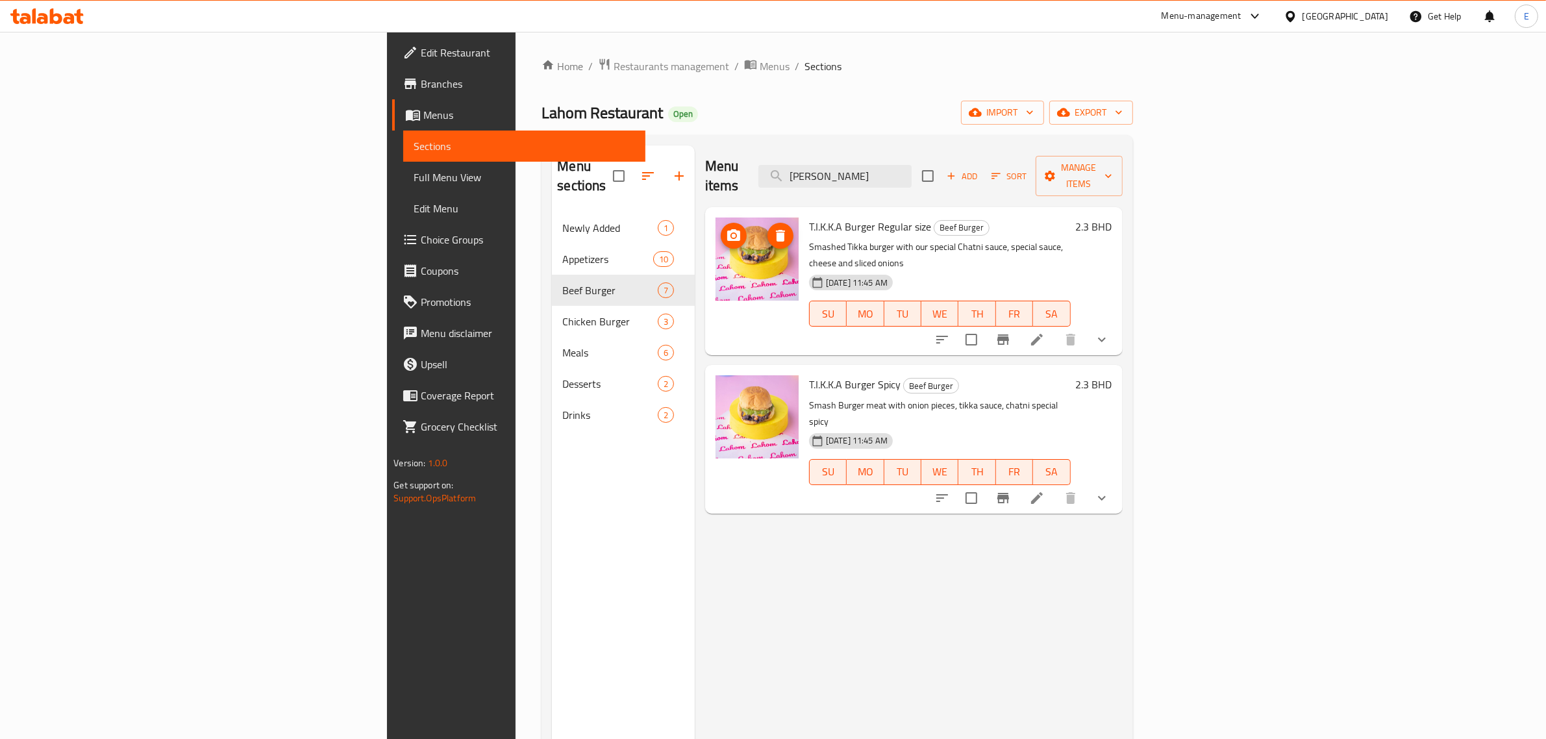
type input "T.I.K.K.A Burger"
drag, startPoint x: 271, startPoint y: 96, endPoint x: 820, endPoint y: 115, distance: 549.7
click at [836, 91] on div "Home / Restaurants management / Menus / Sections Lahom Restaurant Open import e…" at bounding box center [837, 476] width 591 height 837
drag, startPoint x: 719, startPoint y: 299, endPoint x: 713, endPoint y: 303, distance: 7.4
drag, startPoint x: 713, startPoint y: 303, endPoint x: 696, endPoint y: 310, distance: 18.1
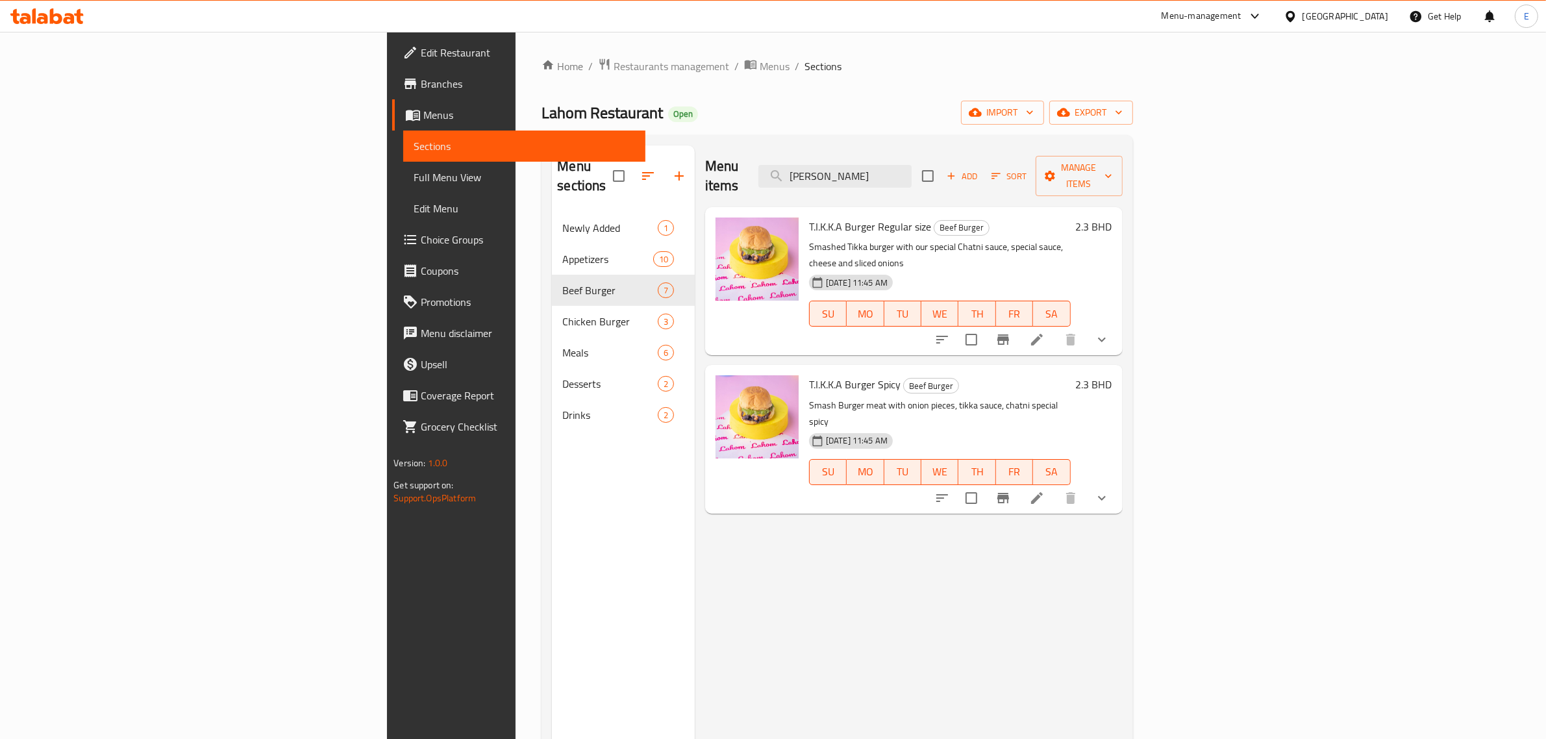
click at [710, 310] on div at bounding box center [757, 281] width 94 height 138
drag, startPoint x: 605, startPoint y: 140, endPoint x: 598, endPoint y: 136, distance: 8.1
drag, startPoint x: 598, startPoint y: 136, endPoint x: 605, endPoint y: 108, distance: 29.3
click at [605, 108] on div "Lahom Restaurant Open import export" at bounding box center [837, 113] width 591 height 24
click at [50, 25] on div at bounding box center [47, 16] width 94 height 26
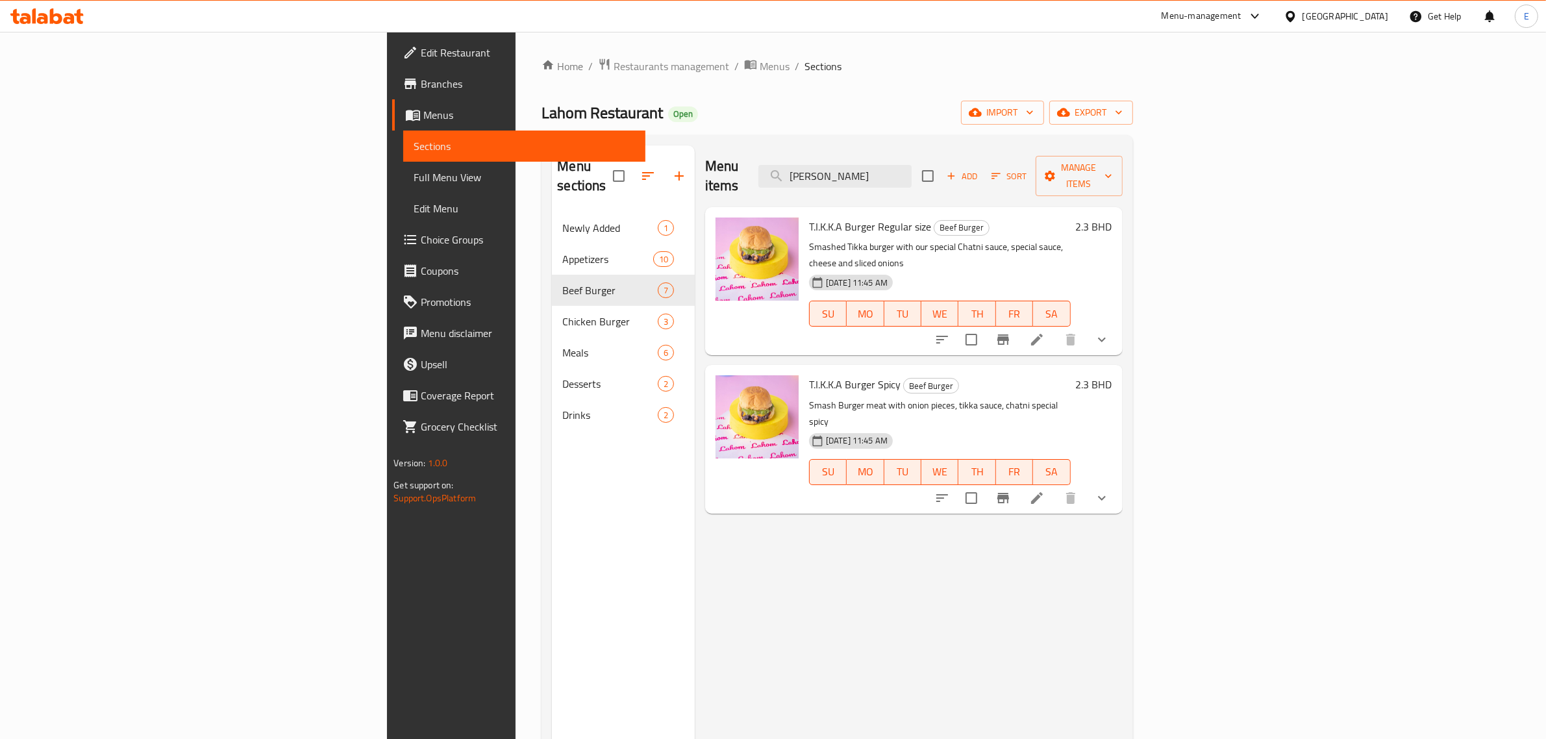
click at [54, 16] on icon at bounding box center [56, 16] width 12 height 16
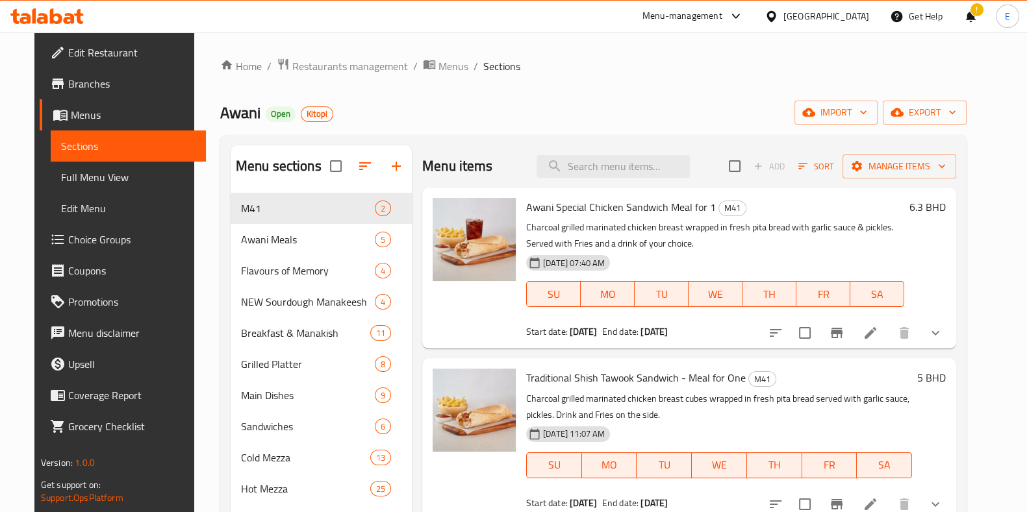
drag, startPoint x: 831, startPoint y: 61, endPoint x: 821, endPoint y: 68, distance: 11.6
drag, startPoint x: 821, startPoint y: 68, endPoint x: 1018, endPoint y: 89, distance: 197.9
drag, startPoint x: 1018, startPoint y: 89, endPoint x: 614, endPoint y: 80, distance: 404.0
drag, startPoint x: 614, startPoint y: 80, endPoint x: 471, endPoint y: 86, distance: 143.7
click at [471, 86] on div "Home / Restaurants management / Menus / Sections Awani Open Kitopi import expor…" at bounding box center [593, 367] width 746 height 618
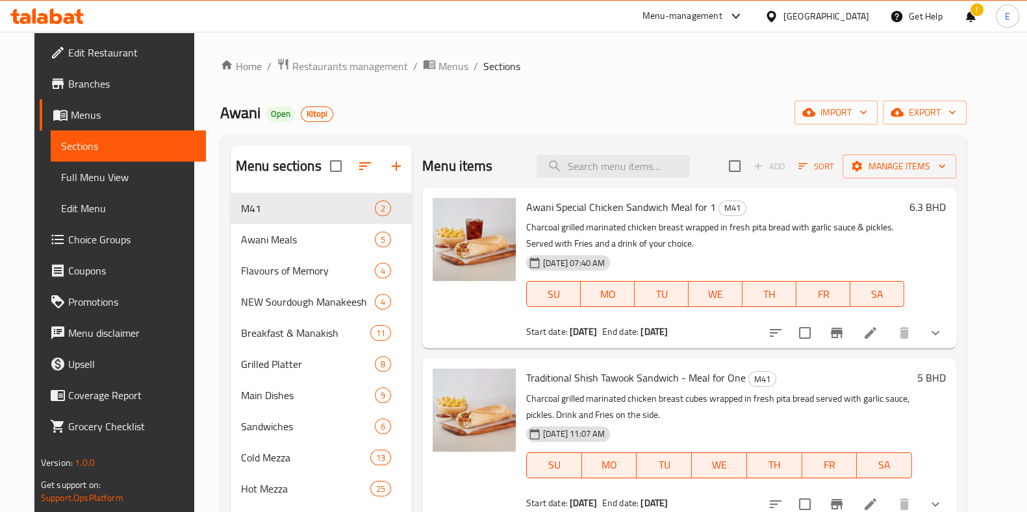
click at [194, 485] on div "Home / Restaurants management / Menus / Sections Awani Open Kitopi import expor…" at bounding box center [593, 367] width 798 height 670
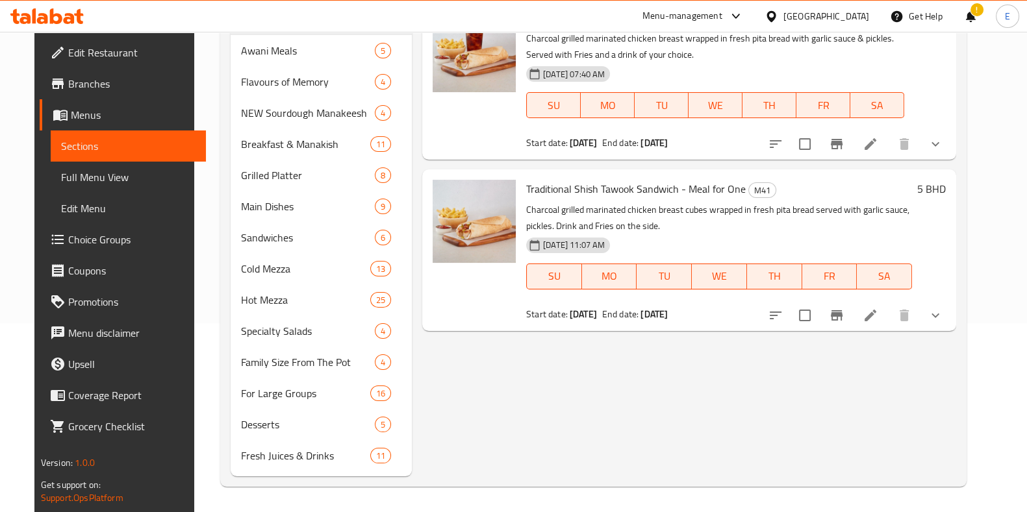
drag, startPoint x: 417, startPoint y: 357, endPoint x: 410, endPoint y: 351, distance: 9.2
drag, startPoint x: 410, startPoint y: 351, endPoint x: 655, endPoint y: 378, distance: 246.9
drag, startPoint x: 655, startPoint y: 378, endPoint x: 599, endPoint y: 381, distance: 56.6
click at [599, 381] on div "Menu items Add Sort Manage items Awani Special Chicken Sandwich Meal for 1 M41 …" at bounding box center [684, 216] width 544 height 520
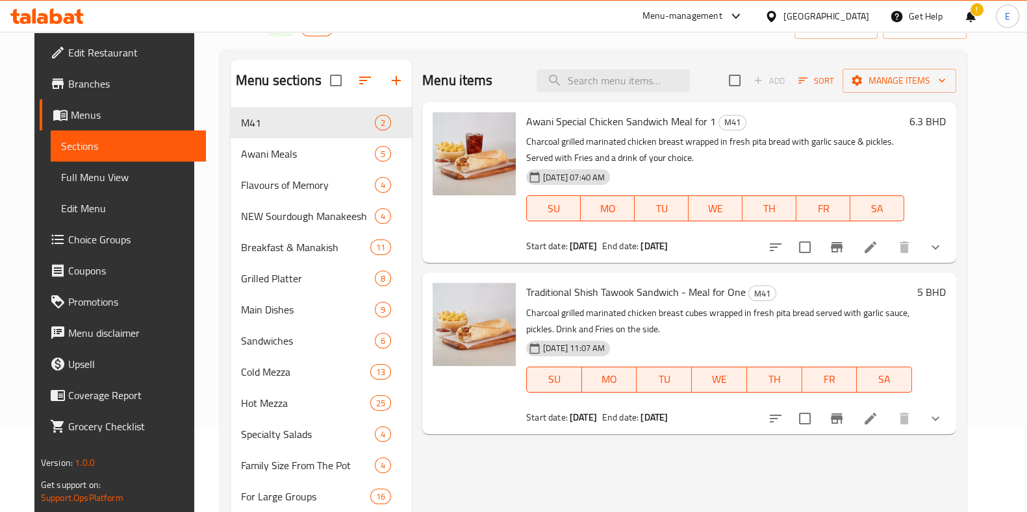
scroll to position [0, 0]
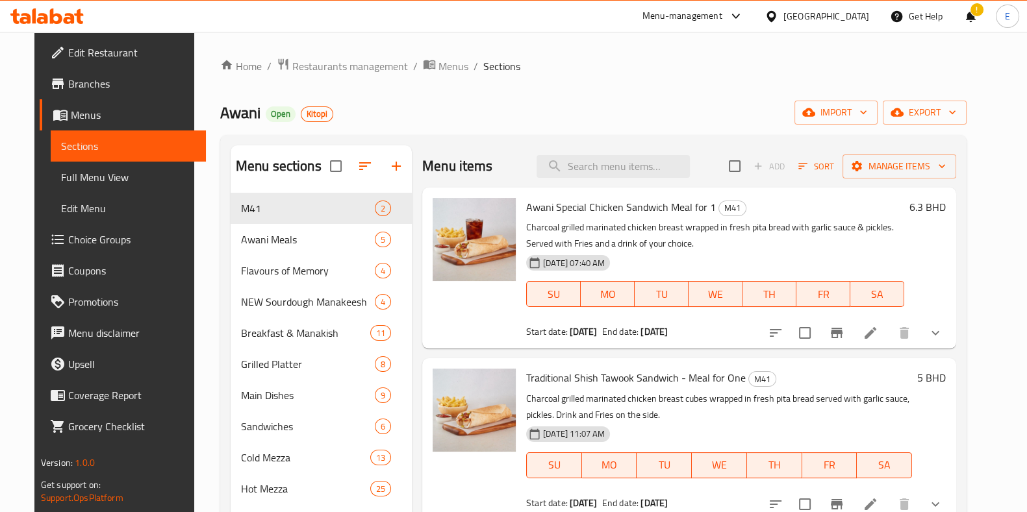
drag, startPoint x: 184, startPoint y: 50, endPoint x: 384, endPoint y: 41, distance: 200.2
drag, startPoint x: 384, startPoint y: 41, endPoint x: 357, endPoint y: 34, distance: 28.8
click at [357, 34] on div "Home / Restaurants management / Menus / Sections Awani Open Kitopi import expor…" at bounding box center [593, 367] width 798 height 670
click at [975, 14] on div "!" at bounding box center [970, 16] width 14 height 31
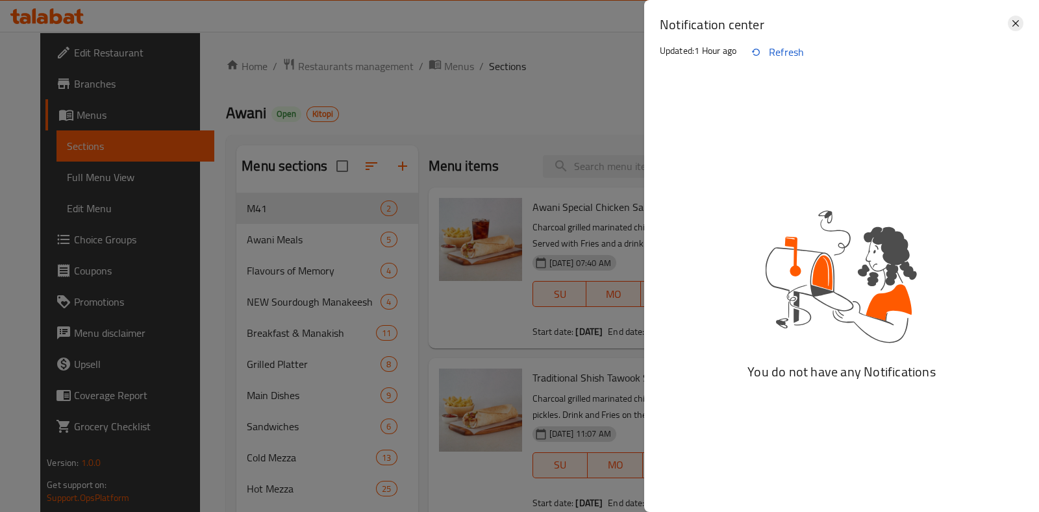
click at [1010, 24] on icon at bounding box center [1016, 24] width 16 height 16
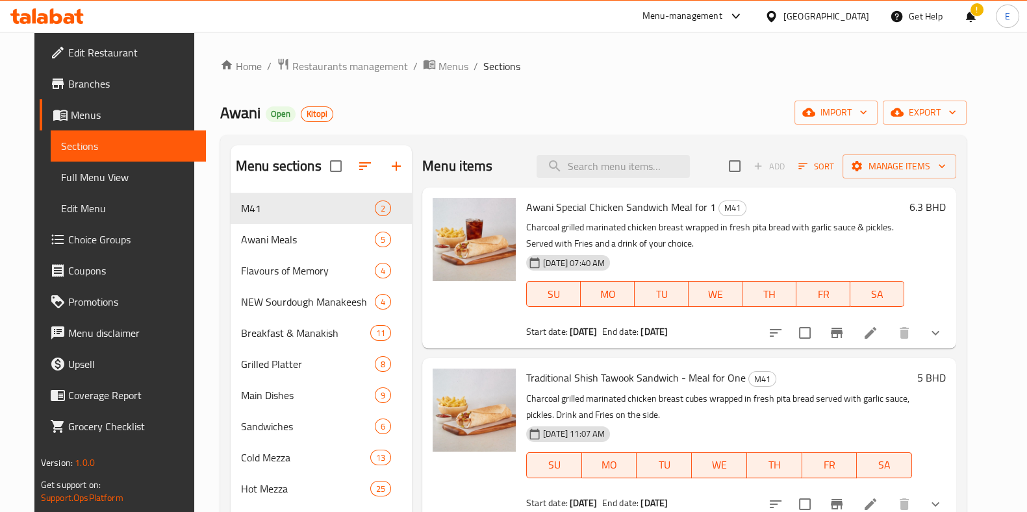
click at [791, 44] on div "Home / Restaurants management / Menus / Sections Awani Open Kitopi import expor…" at bounding box center [593, 367] width 798 height 670
click at [499, 140] on div "Menu sections M41 2 Awani Meals 5 Flavours of Memory 4 NEW Sourdough Manakeesh …" at bounding box center [593, 405] width 746 height 541
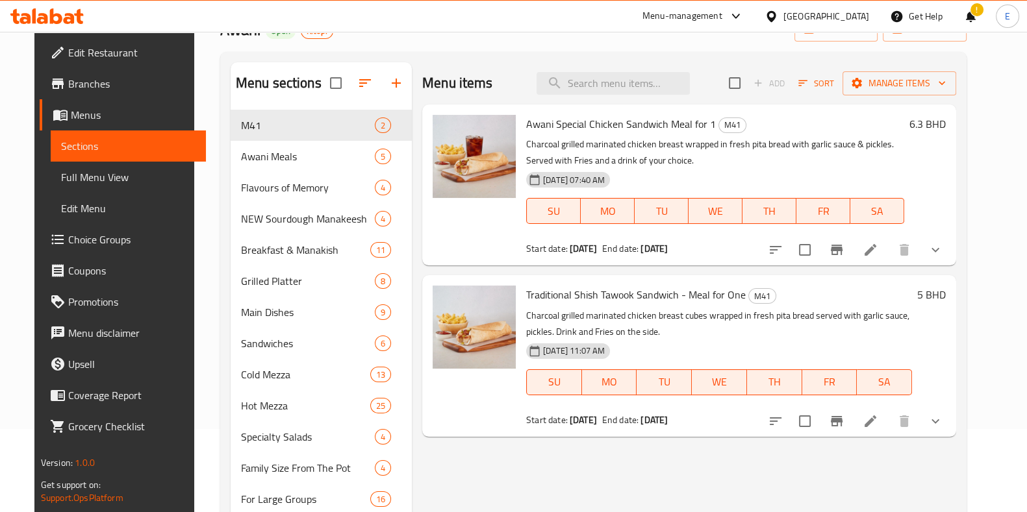
scroll to position [108, 0]
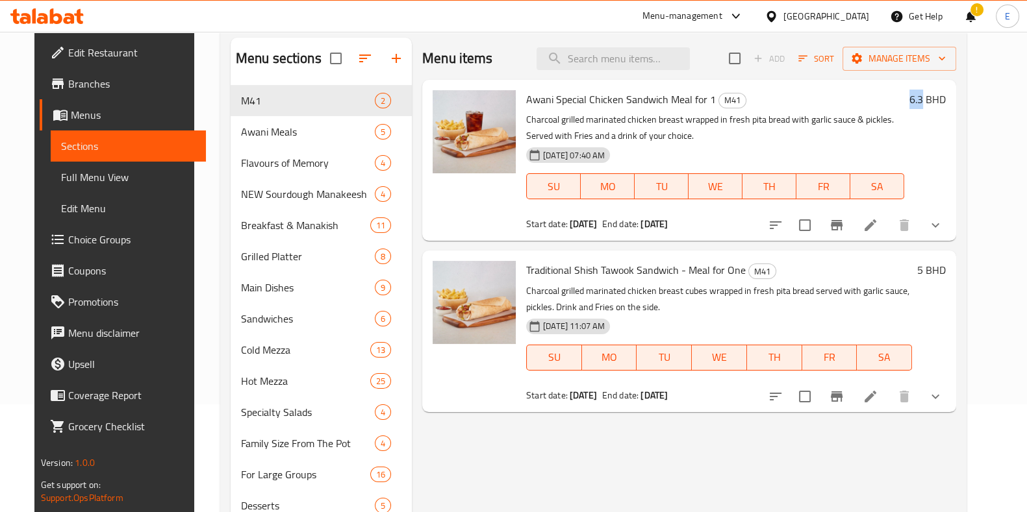
drag, startPoint x: 942, startPoint y: 99, endPoint x: 955, endPoint y: 133, distance: 36.0
click at [945, 103] on div "6.3 BHD" at bounding box center [925, 99] width 42 height 18
drag, startPoint x: 945, startPoint y: 270, endPoint x: 958, endPoint y: 277, distance: 14.5
click at [945, 276] on div "5 BHD" at bounding box center [929, 270] width 34 height 18
click at [640, 307] on p "Charcoal grilled marinated chicken breast cubes wrapped in fresh pita bread ser…" at bounding box center [719, 299] width 386 height 32
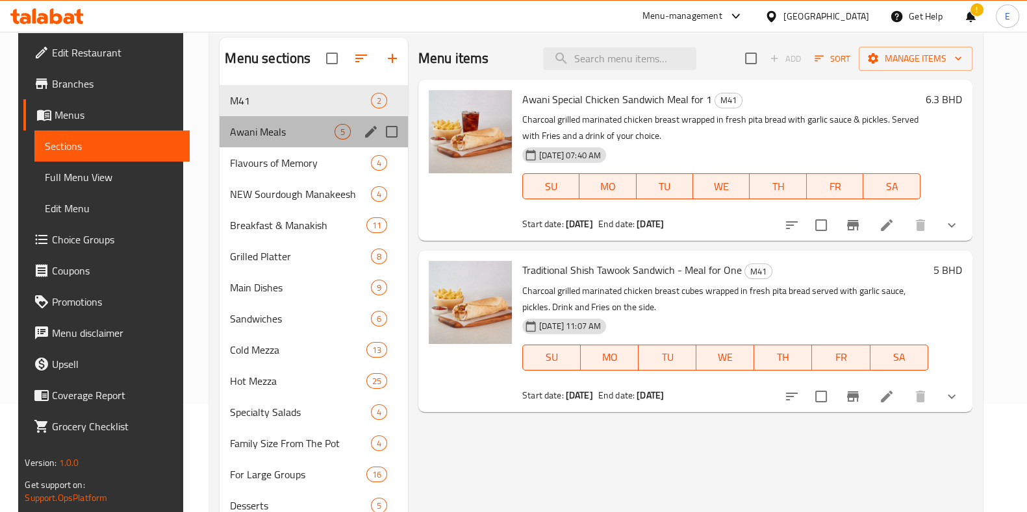
click at [276, 138] on span "Awani Meals" at bounding box center [282, 132] width 104 height 16
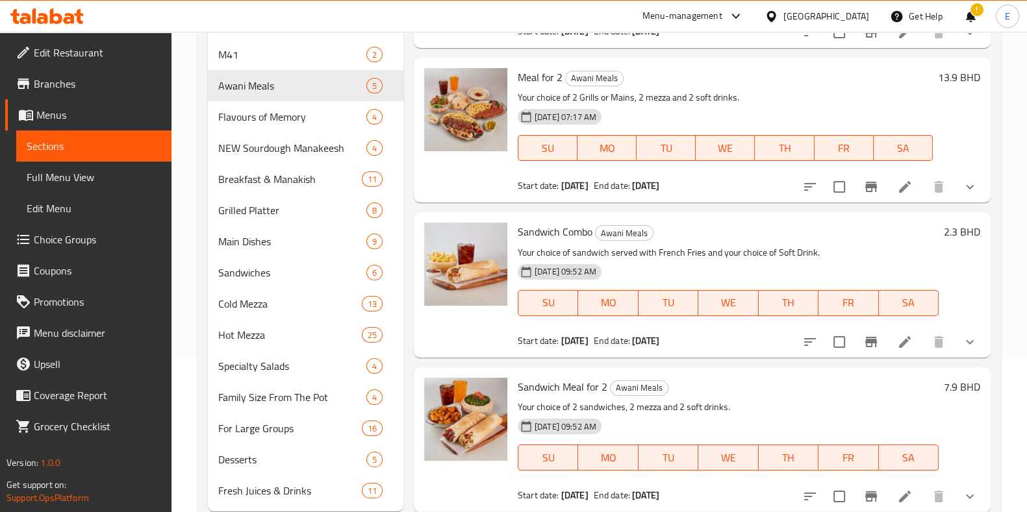
scroll to position [189, 0]
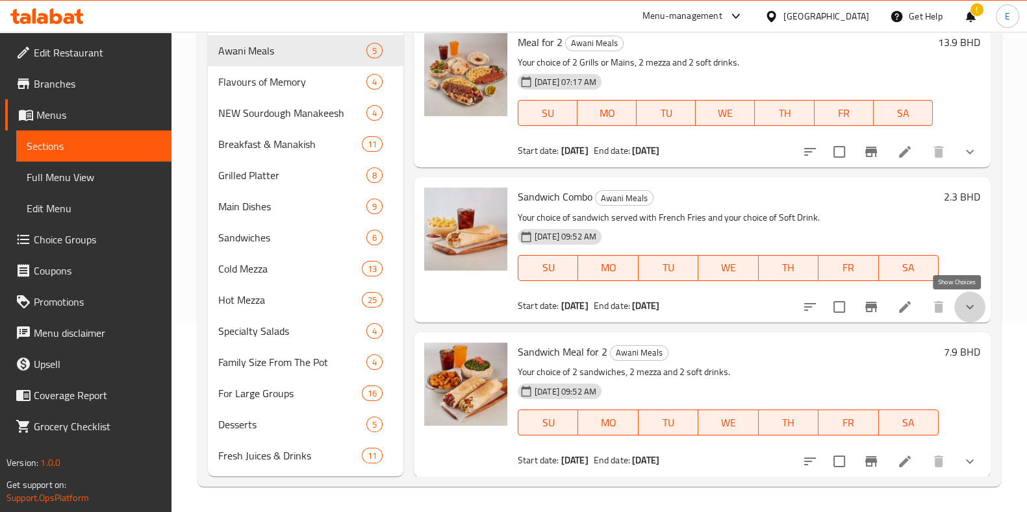
click at [962, 312] on icon "show more" at bounding box center [970, 307] width 16 height 16
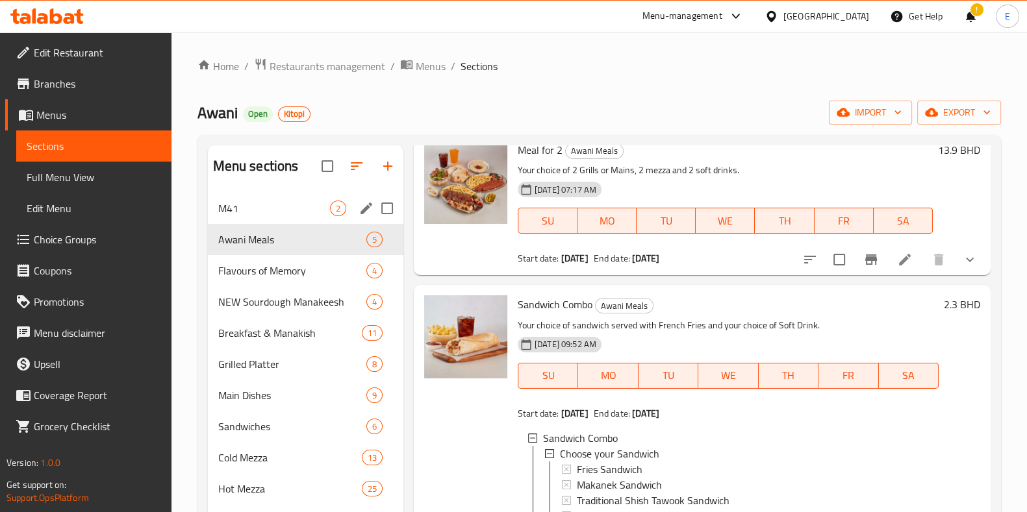
scroll to position [0, 0]
click at [255, 207] on span "M41" at bounding box center [274, 209] width 112 height 16
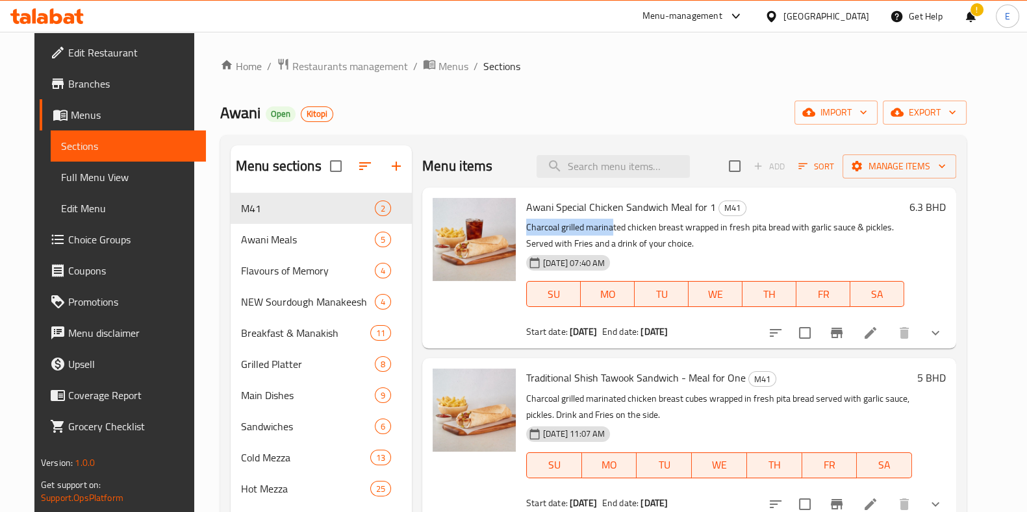
drag, startPoint x: 516, startPoint y: 227, endPoint x: 604, endPoint y: 217, distance: 88.2
click at [604, 217] on div "Awani Special Chicken Sandwich Meal for 1 M41 Charcoal grilled marinated chicke…" at bounding box center [715, 268] width 388 height 151
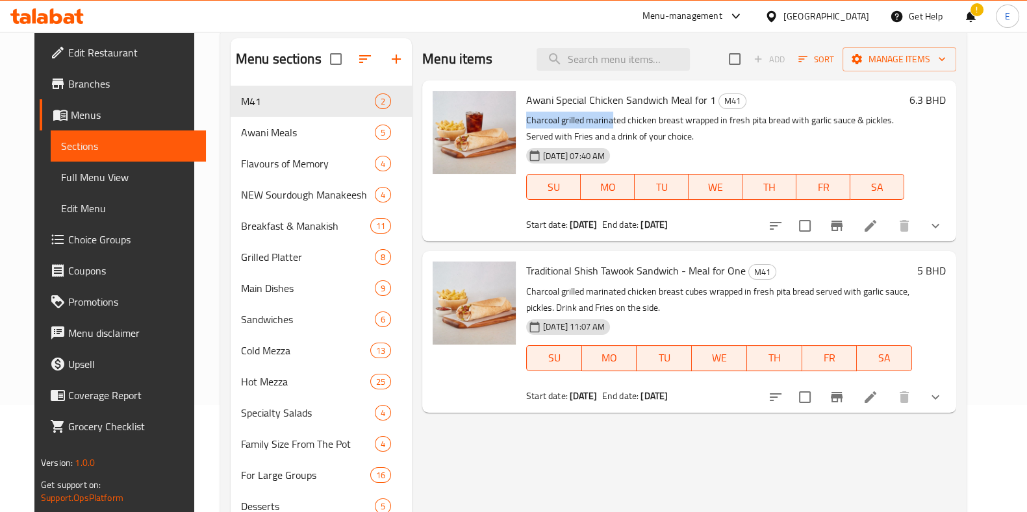
scroll to position [189, 0]
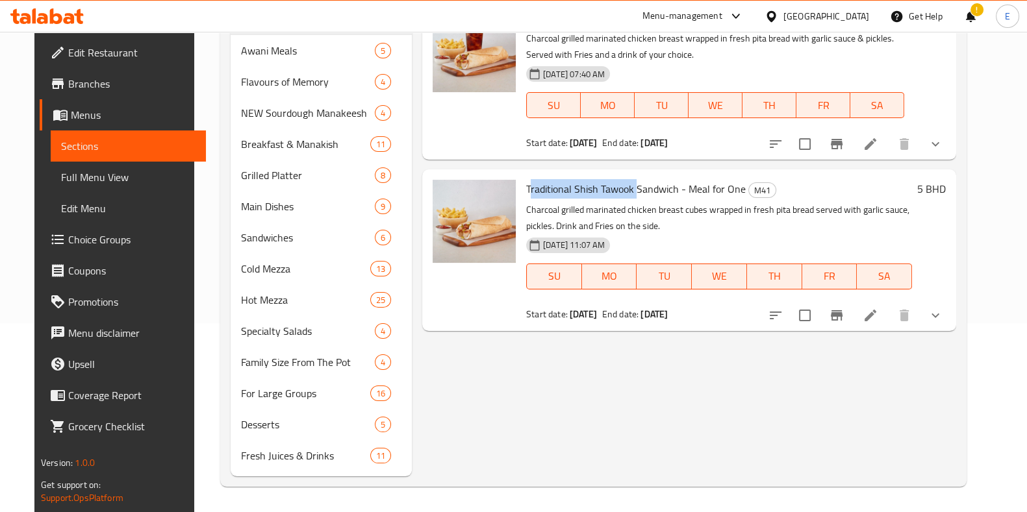
drag, startPoint x: 523, startPoint y: 190, endPoint x: 627, endPoint y: 190, distance: 104.6
click at [627, 190] on span "Traditional Shish Tawook Sandwich - Meal for One" at bounding box center [635, 188] width 219 height 19
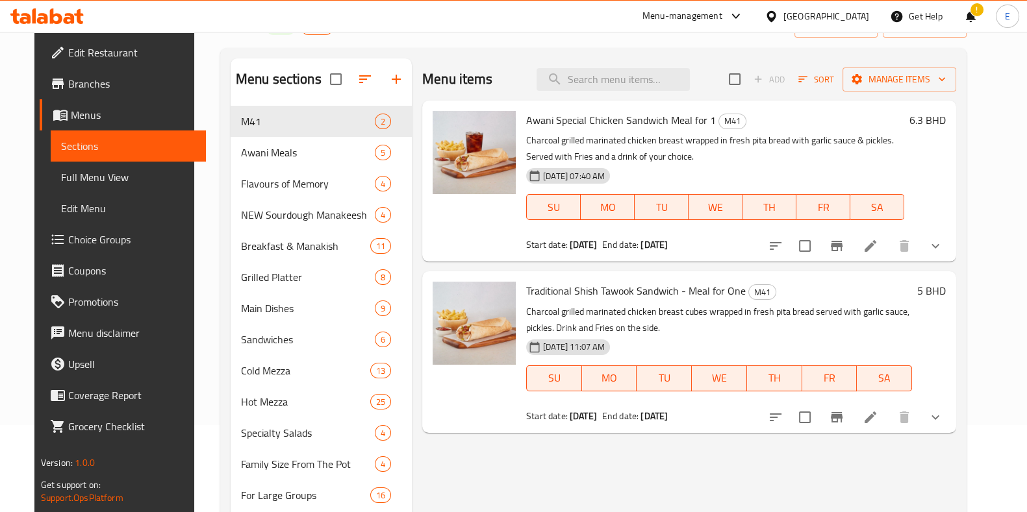
scroll to position [108, 0]
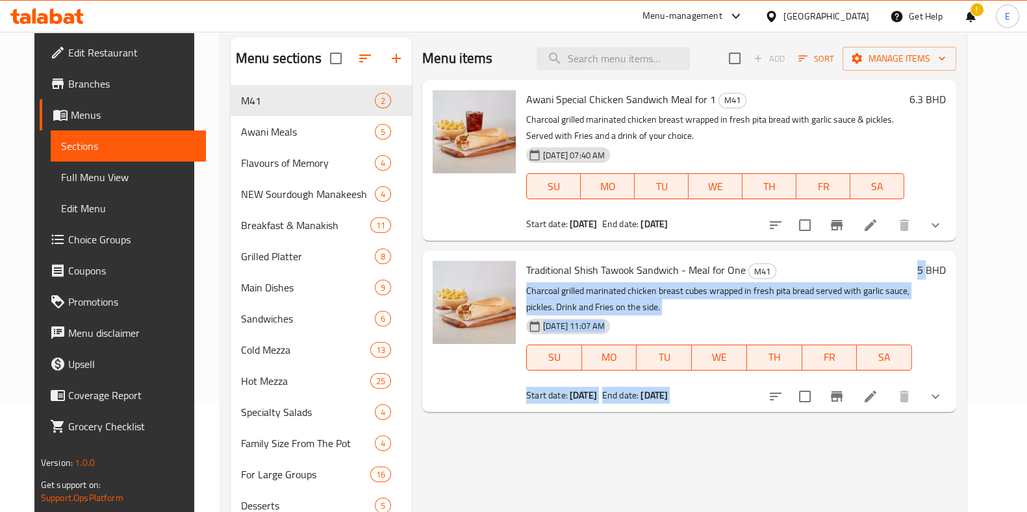
drag, startPoint x: 951, startPoint y: 271, endPoint x: 962, endPoint y: 279, distance: 13.5
click at [951, 279] on div "Traditional Shish Tawook Sandwich - Meal for One M41 Charcoal grilled marinated…" at bounding box center [736, 331] width 430 height 151
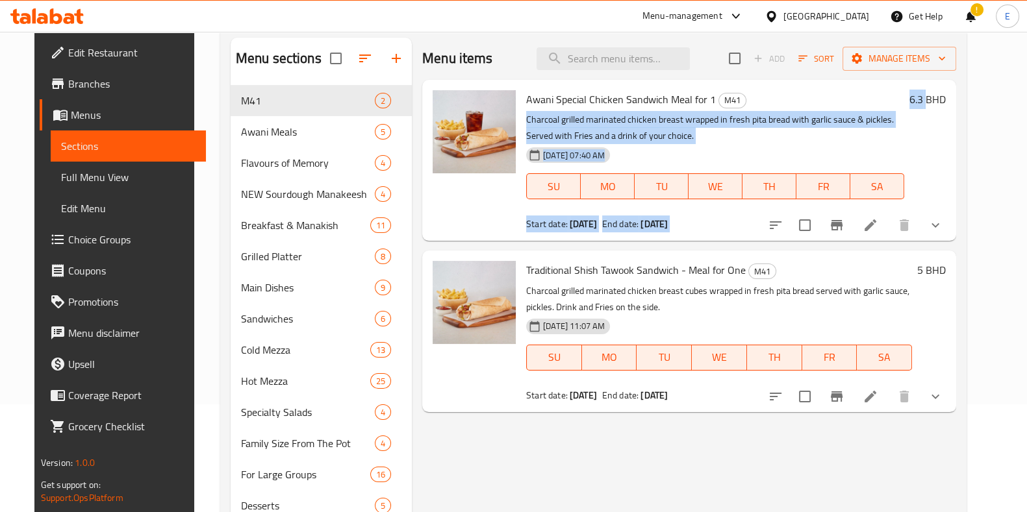
drag, startPoint x: 923, startPoint y: 95, endPoint x: 960, endPoint y: 103, distance: 37.8
click at [951, 103] on div "Awani Special Chicken Sandwich Meal for 1 M41 Charcoal grilled marinated chicke…" at bounding box center [736, 160] width 430 height 151
click at [871, 94] on h6 "Awani Special Chicken Sandwich Meal for 1 M41" at bounding box center [715, 99] width 378 height 18
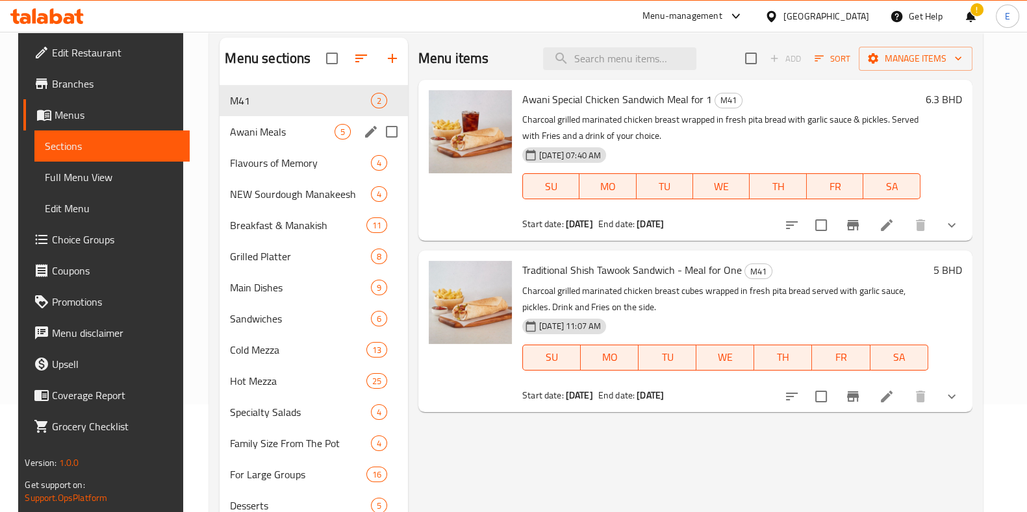
click at [269, 139] on div "Awani Meals 5" at bounding box center [313, 131] width 188 height 31
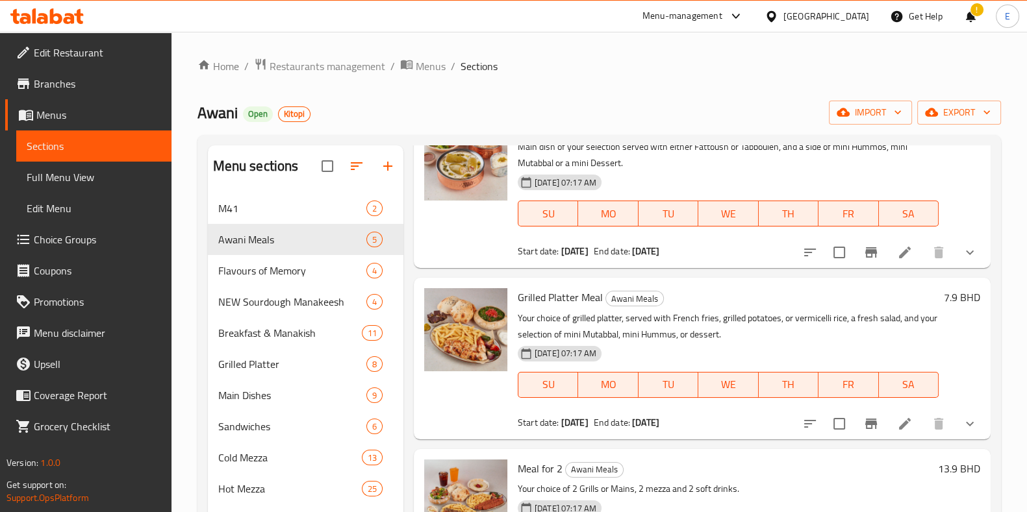
drag, startPoint x: 183, startPoint y: 97, endPoint x: 539, endPoint y: 105, distance: 355.9
click at [539, 105] on div "Awani Open Kitopi import export" at bounding box center [598, 113] width 803 height 24
drag, startPoint x: 389, startPoint y: 118, endPoint x: 360, endPoint y: 121, distance: 28.8
click at [367, 118] on div "Awani Open Kitopi import export" at bounding box center [598, 113] width 803 height 24
drag, startPoint x: 182, startPoint y: 95, endPoint x: 400, endPoint y: 115, distance: 219.1
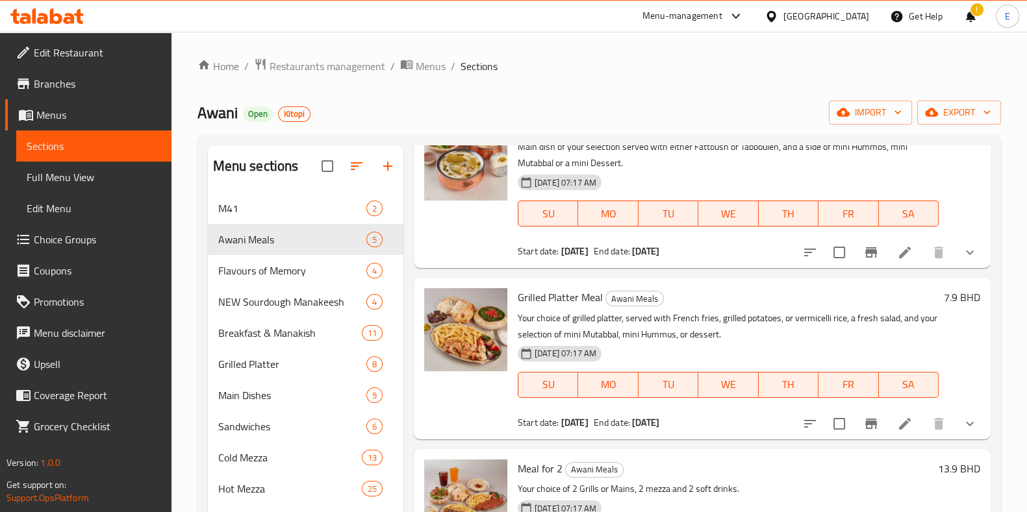
drag, startPoint x: 400, startPoint y: 115, endPoint x: 351, endPoint y: 114, distance: 49.4
click at [351, 114] on div "Awani Open Kitopi import export" at bounding box center [598, 113] width 803 height 24
